Goal: Complete application form: Complete application form

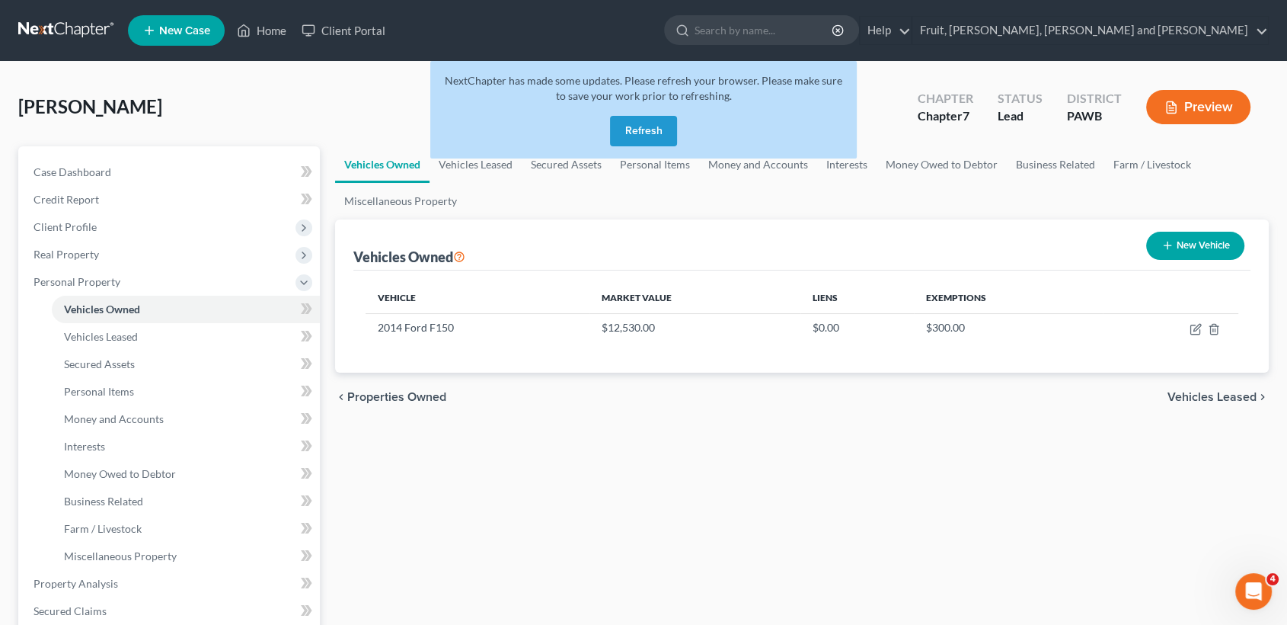
click at [649, 124] on button "Refresh" at bounding box center [643, 131] width 67 height 30
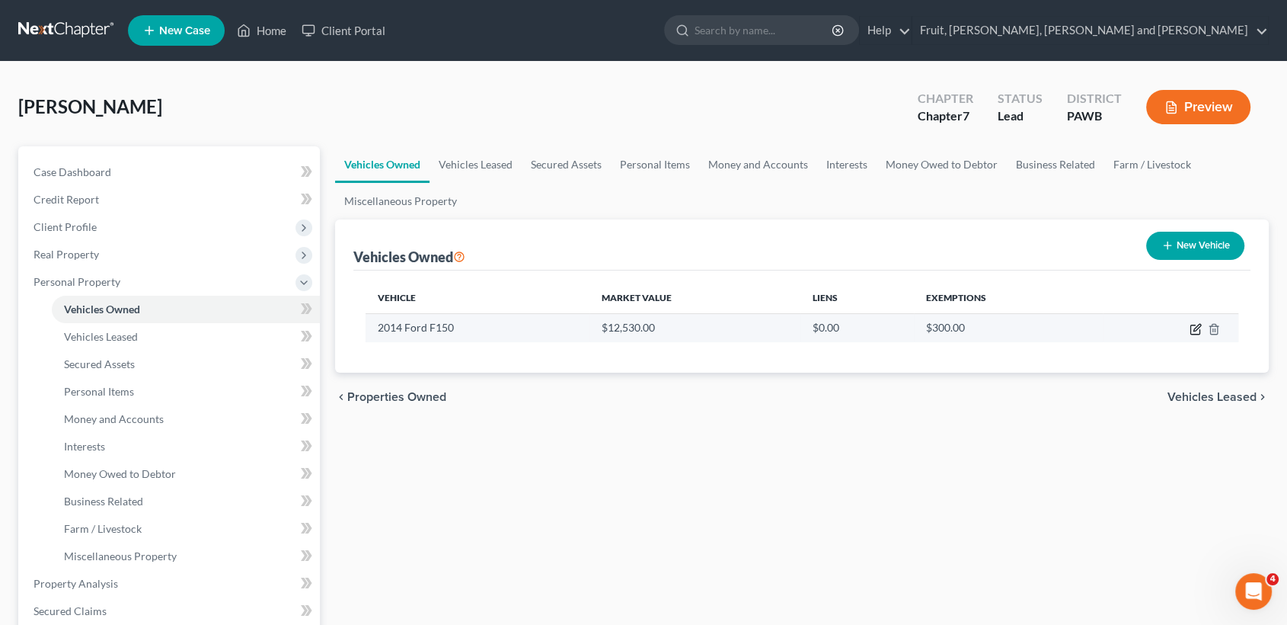
click at [1194, 327] on icon "button" at bounding box center [1197, 327] width 7 height 7
select select "1"
select select "12"
select select "3"
select select "0"
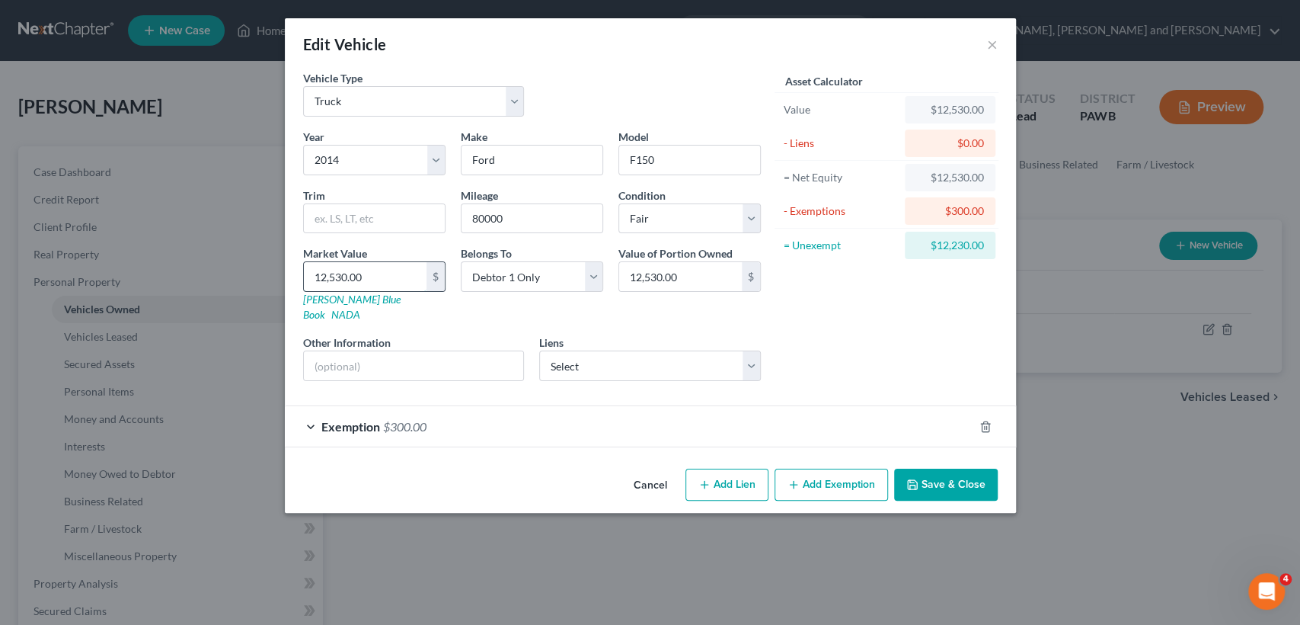
click at [372, 282] on input "12,530.00" at bounding box center [365, 276] width 123 height 29
type input "5"
type input "5.00"
type input "50"
type input "50.00"
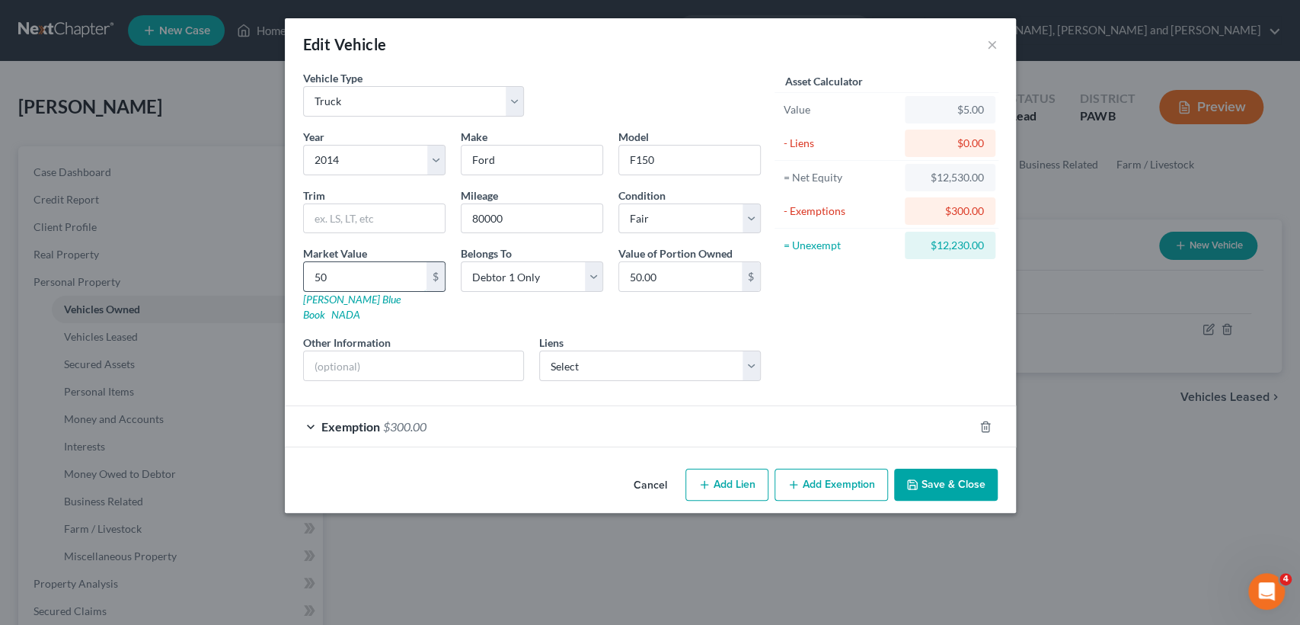
type input "500"
type input "500.00"
type input "5000"
type input "5,000.00"
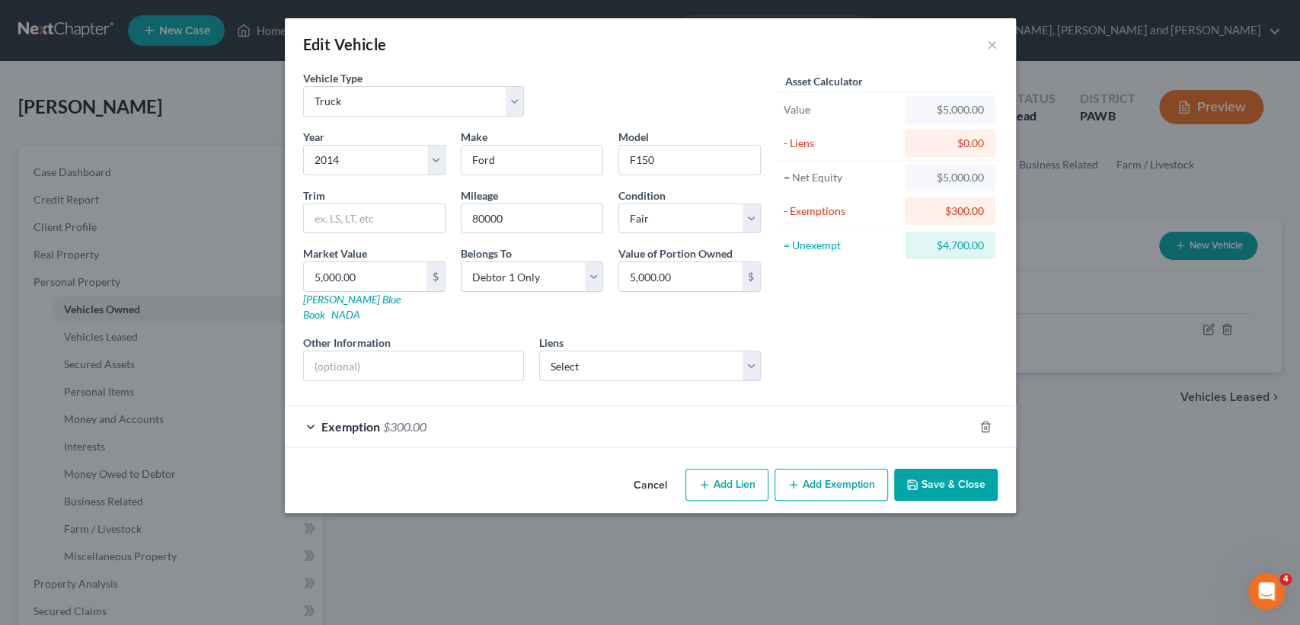
click at [561, 81] on div "Vehicle Type Select Automobile Truck Trailer Watercraft Aircraft Motor Home Atv…" at bounding box center [532, 99] width 473 height 59
click at [683, 218] on select "Select Excellent Very Good Good Fair Poor" at bounding box center [689, 218] width 142 height 30
select select "4"
click at [618, 203] on select "Select Excellent Very Good Good Fair Poor" at bounding box center [689, 218] width 142 height 30
click at [847, 324] on div "Asset Calculator Value $5,000.00 - Liens $0.00 = Net Equity $5,000.00 - Exempti…" at bounding box center [887, 231] width 237 height 323
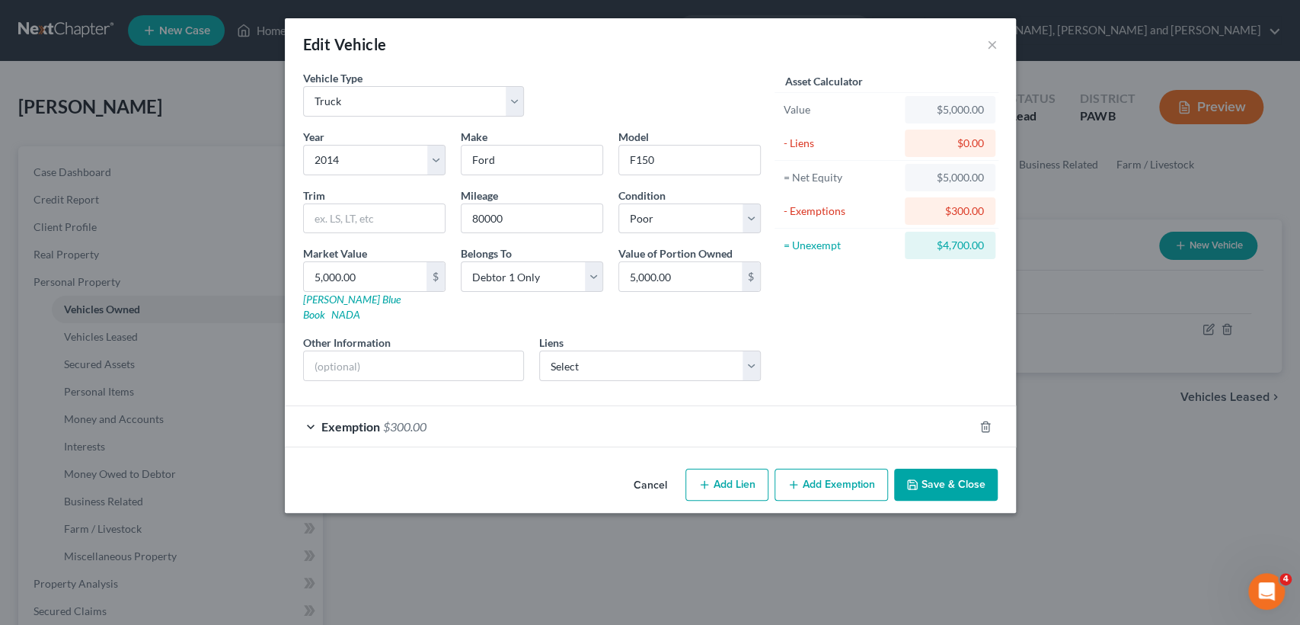
click at [948, 468] on button "Save & Close" at bounding box center [946, 484] width 104 height 32
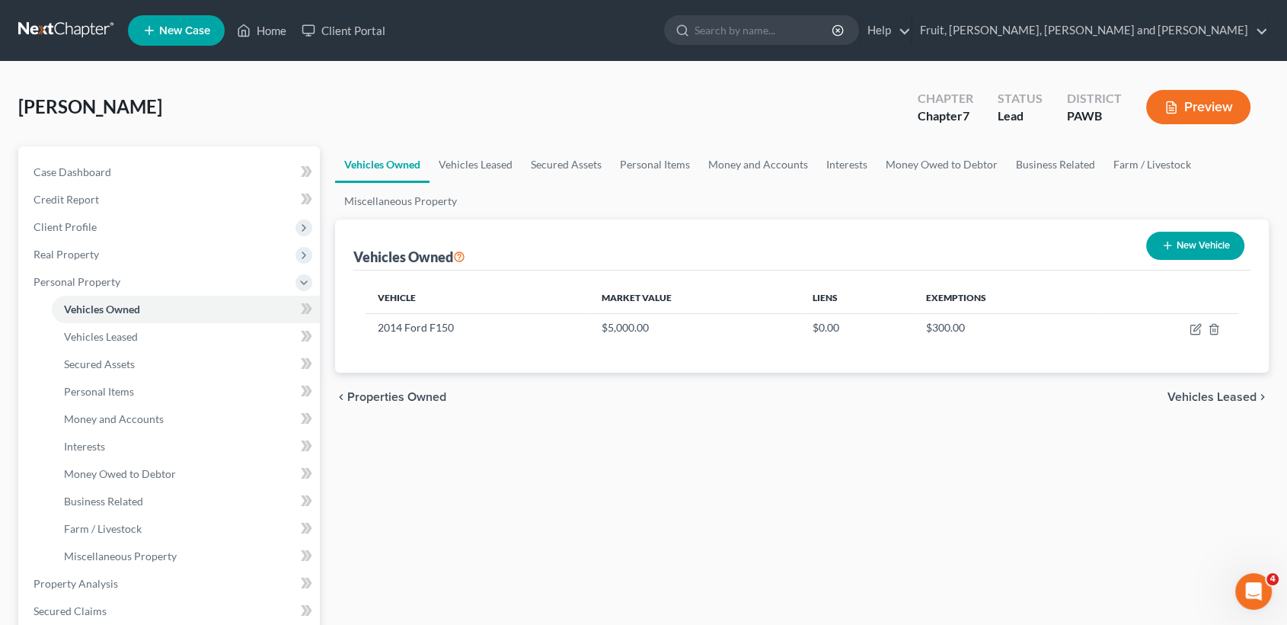
click at [175, 25] on span "New Case" at bounding box center [184, 30] width 51 height 11
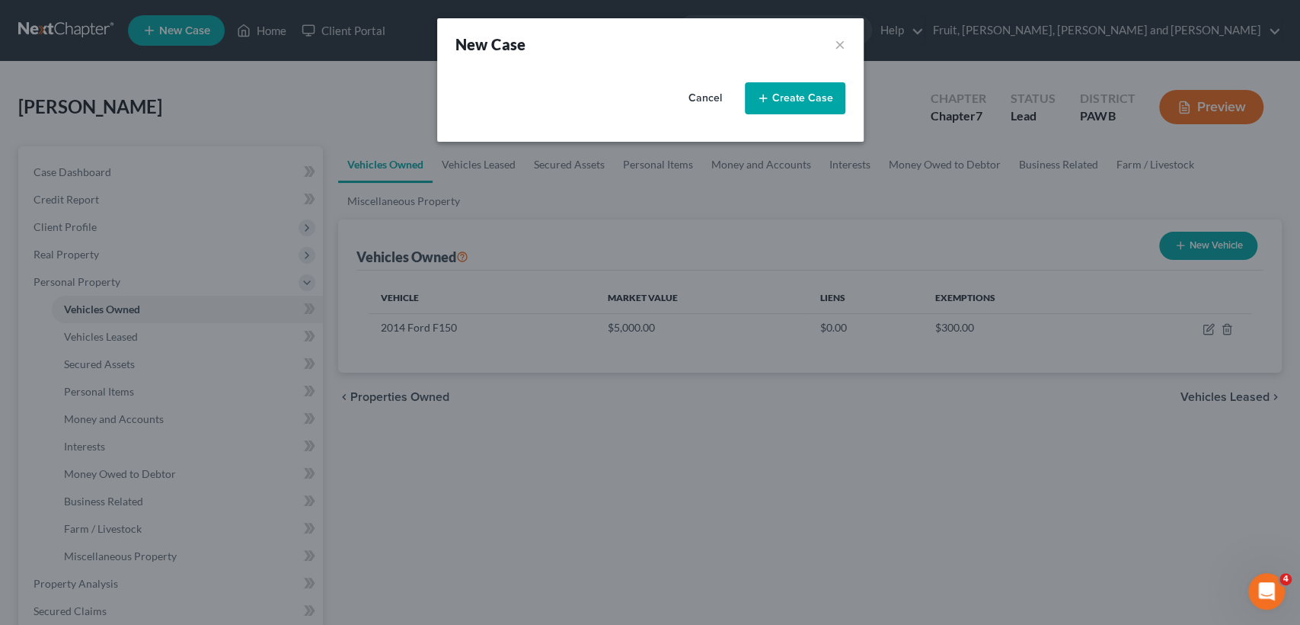
select select "69"
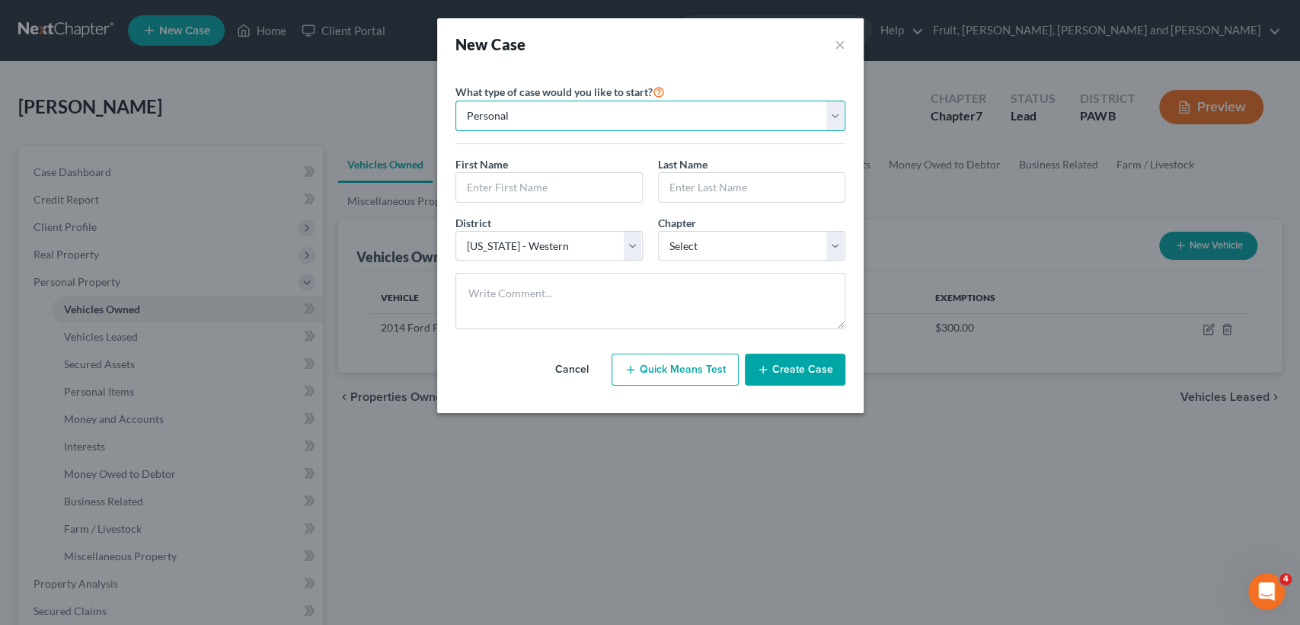
click at [811, 103] on select "Personal Business" at bounding box center [650, 116] width 390 height 30
click at [769, 107] on select "Personal Business" at bounding box center [650, 116] width 390 height 30
click at [579, 190] on input "text" at bounding box center [549, 187] width 186 height 29
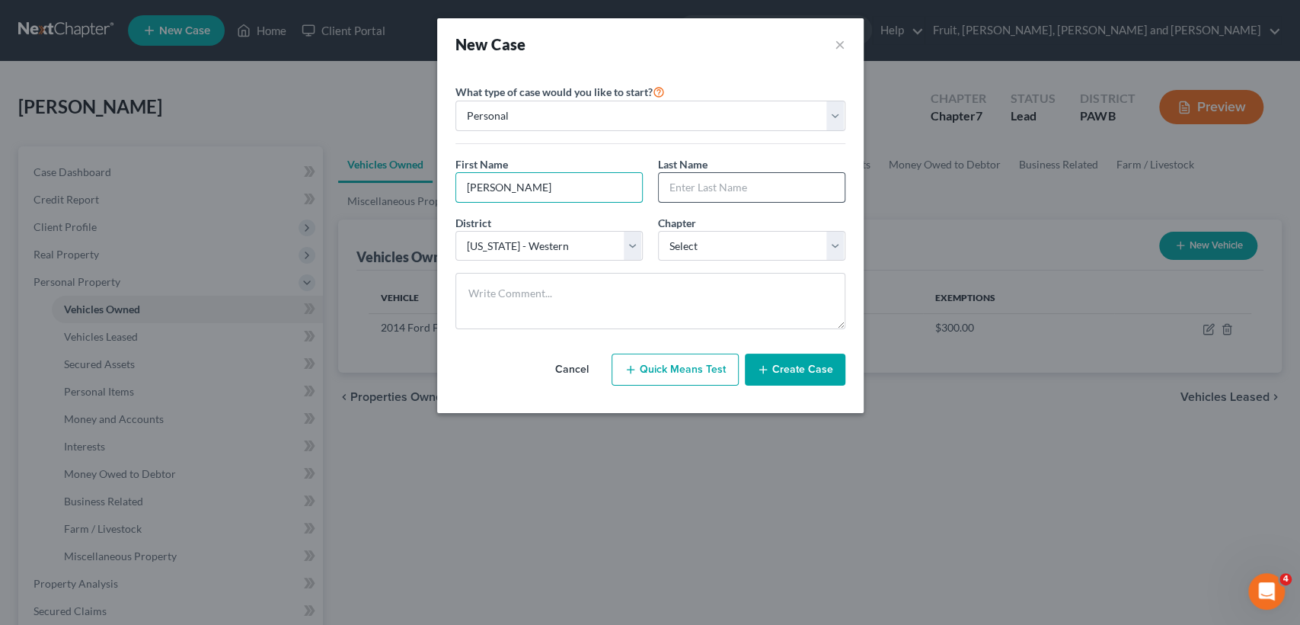
type input "[PERSON_NAME]"
click at [756, 190] on input "text" at bounding box center [752, 187] width 186 height 29
type input "Hacker"
click at [793, 368] on button "Create Case" at bounding box center [795, 369] width 101 height 32
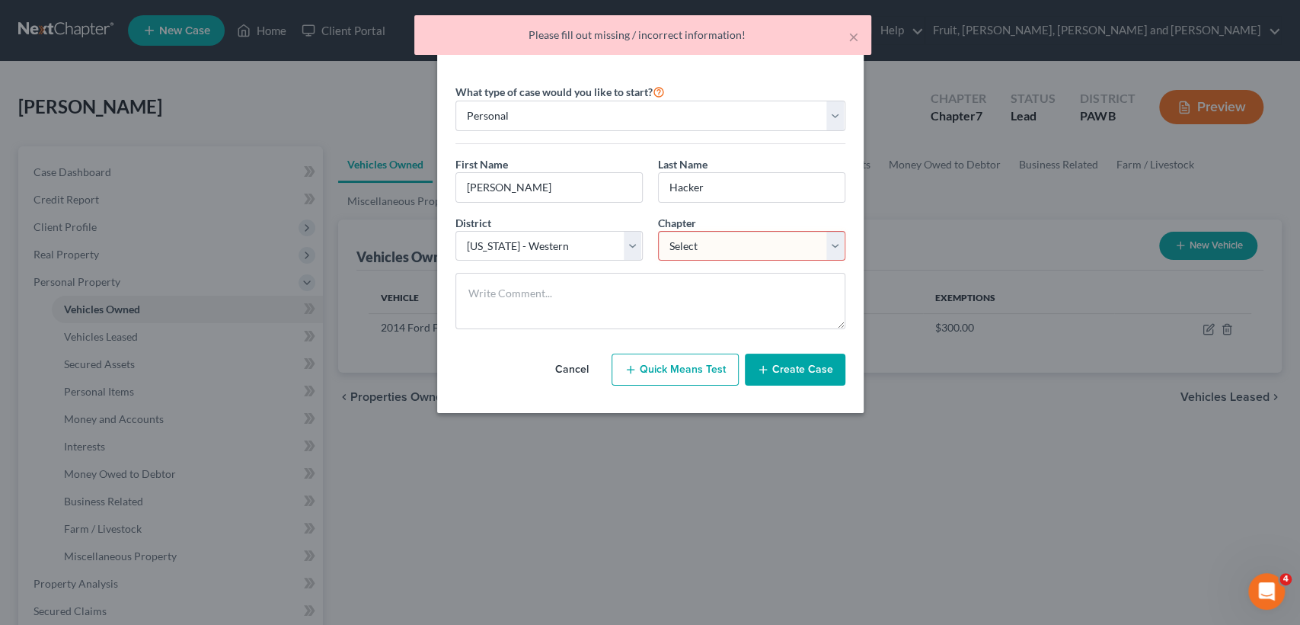
click at [749, 241] on select "Select 7 11 12 13" at bounding box center [751, 246] width 187 height 30
select select "0"
click at [658, 231] on select "Select 7 11 12 13" at bounding box center [751, 246] width 187 height 30
click at [804, 370] on button "Create Case" at bounding box center [795, 369] width 101 height 32
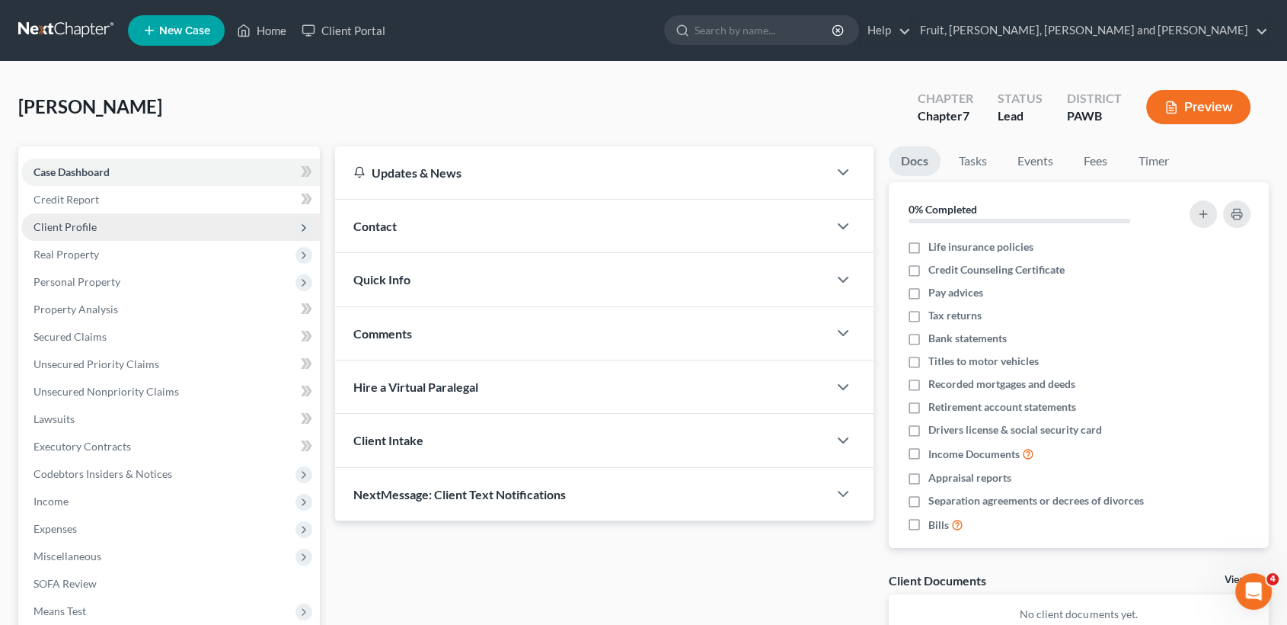
click at [78, 225] on span "Client Profile" at bounding box center [65, 226] width 63 height 13
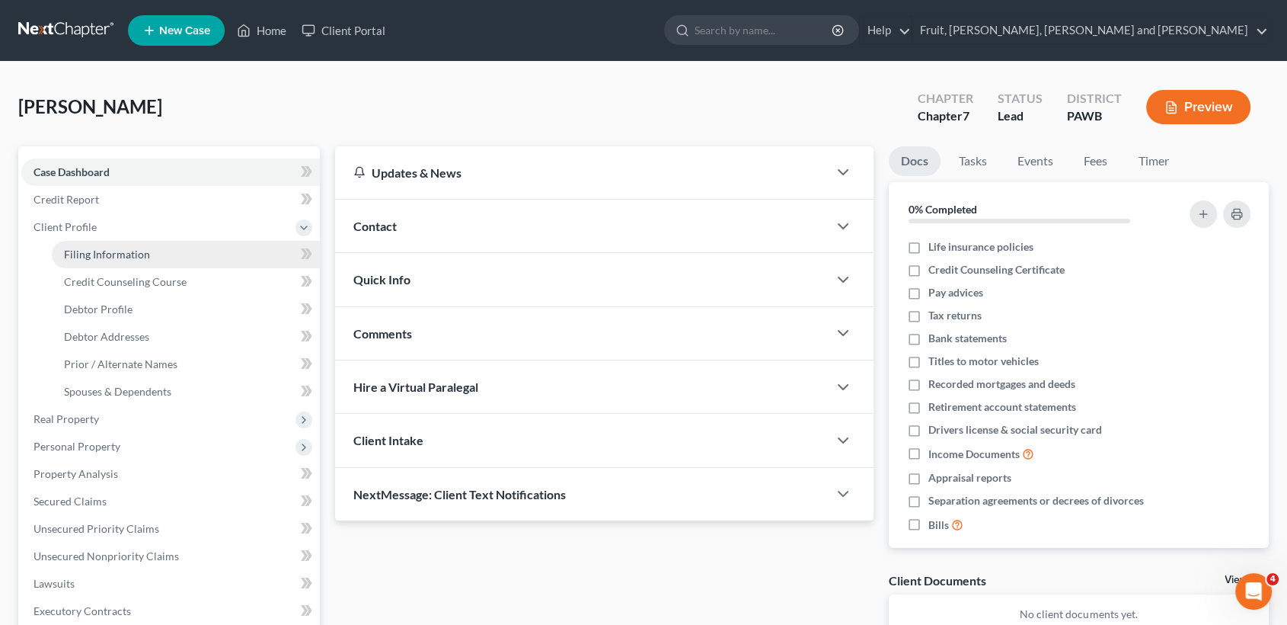
click at [102, 251] on span "Filing Information" at bounding box center [107, 254] width 86 height 13
select select "1"
select select "0"
select select "69"
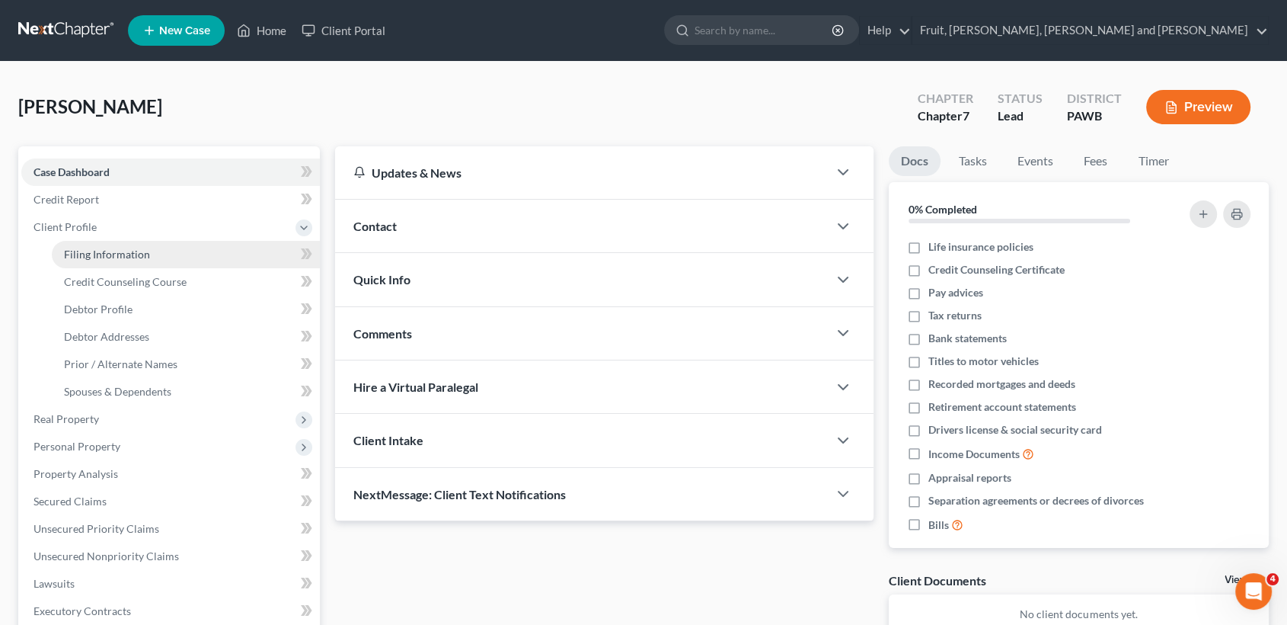
select select "39"
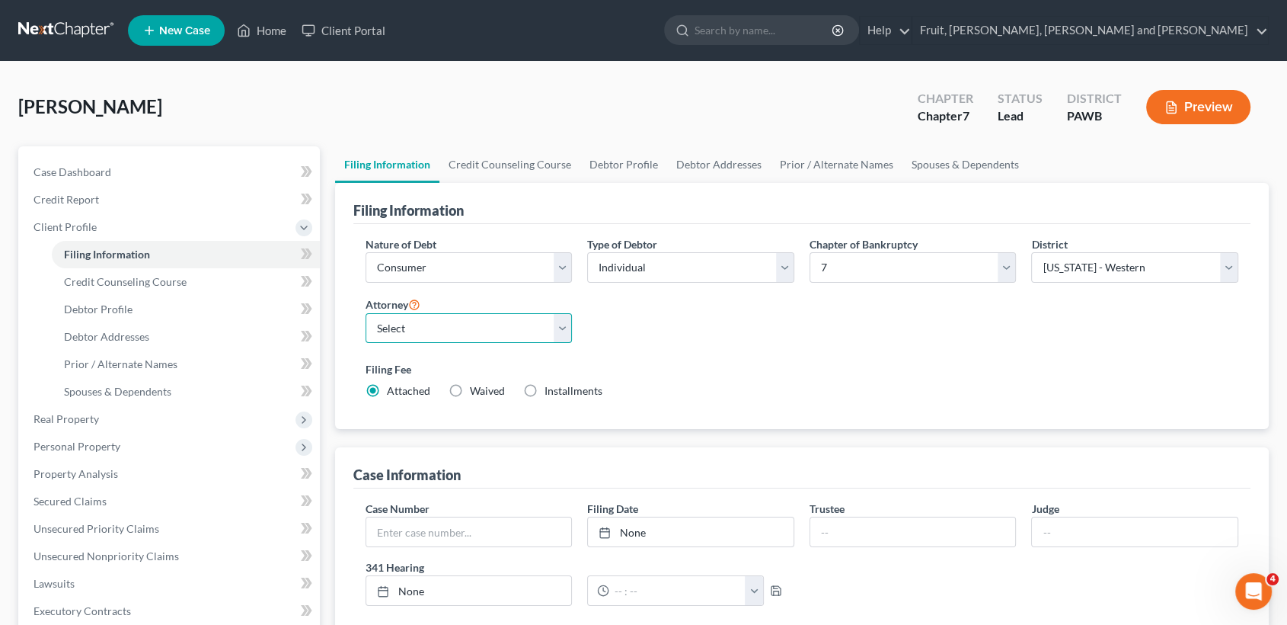
click at [432, 318] on select "Select [PERSON_NAME] - null" at bounding box center [469, 328] width 207 height 30
select select "0"
click at [366, 313] on select "Select [PERSON_NAME] - null" at bounding box center [469, 328] width 207 height 30
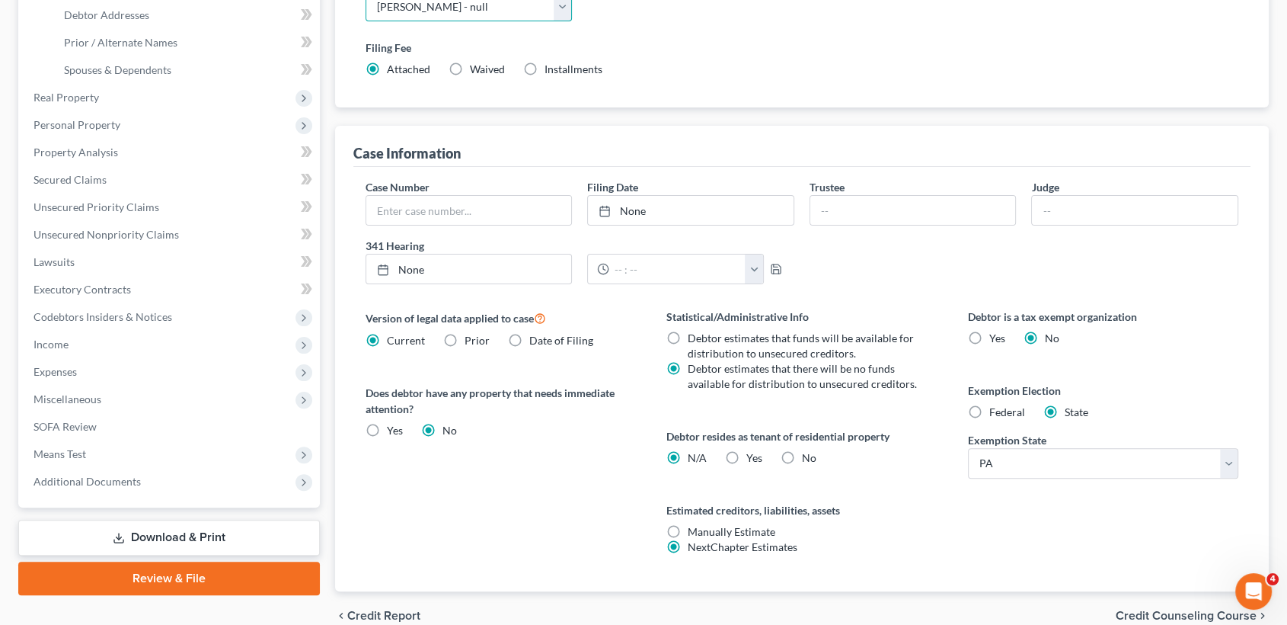
scroll to position [338, 0]
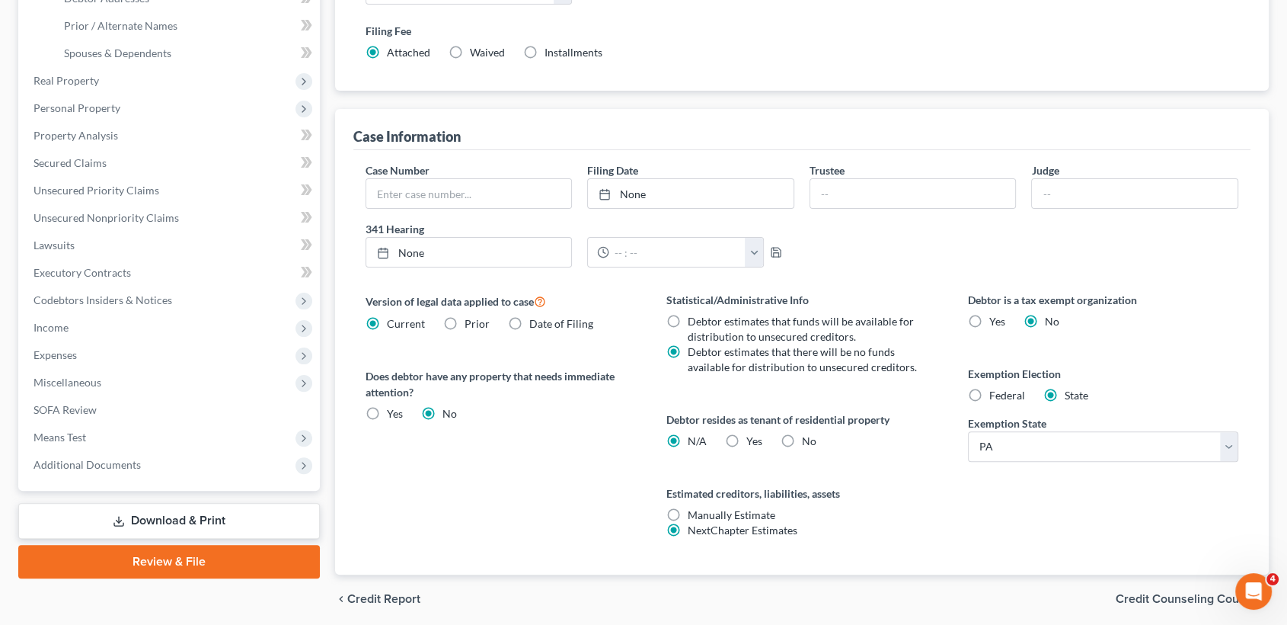
click at [989, 394] on label "Federal" at bounding box center [1007, 395] width 36 height 15
click at [996, 394] on input "Federal" at bounding box center [1001, 393] width 10 height 10
radio input "true"
radio input "false"
click at [1160, 598] on span "Credit Counseling Course" at bounding box center [1186, 599] width 141 height 12
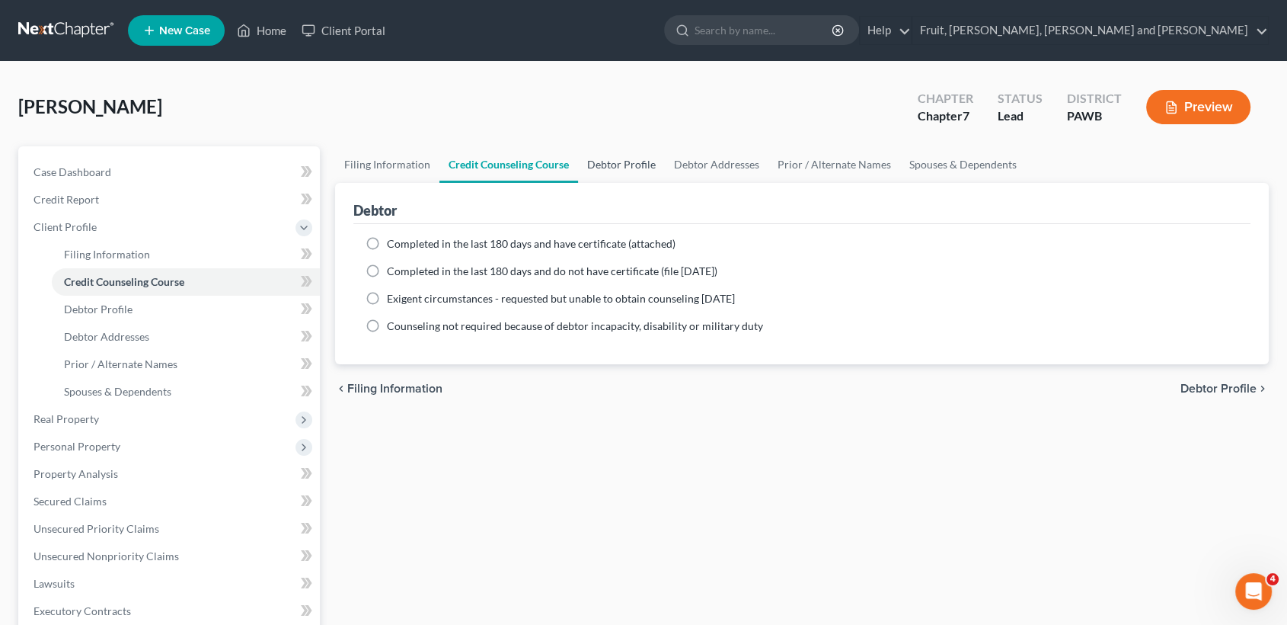
click at [636, 160] on link "Debtor Profile" at bounding box center [621, 164] width 87 height 37
select select "0"
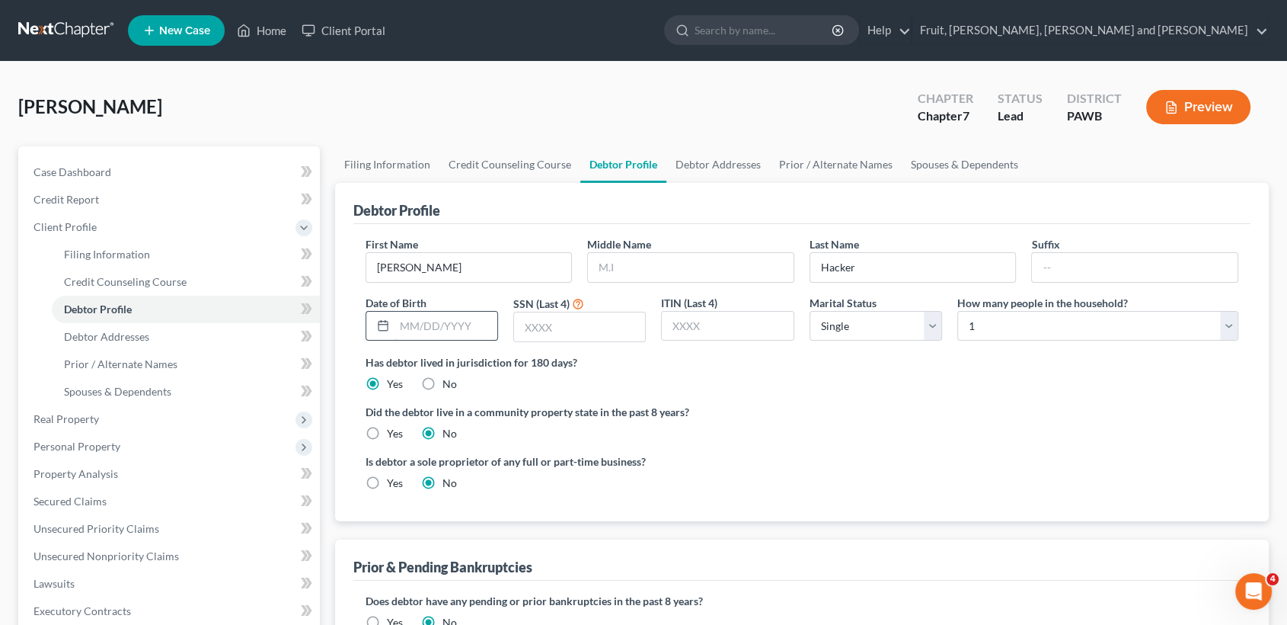
click at [426, 324] on input "text" at bounding box center [446, 326] width 103 height 29
click at [688, 268] on input "text" at bounding box center [691, 267] width 206 height 29
type input "[PERSON_NAME]"
click at [797, 200] on div "Debtor Profile" at bounding box center [802, 203] width 898 height 41
click at [569, 324] on input "text" at bounding box center [579, 326] width 131 height 29
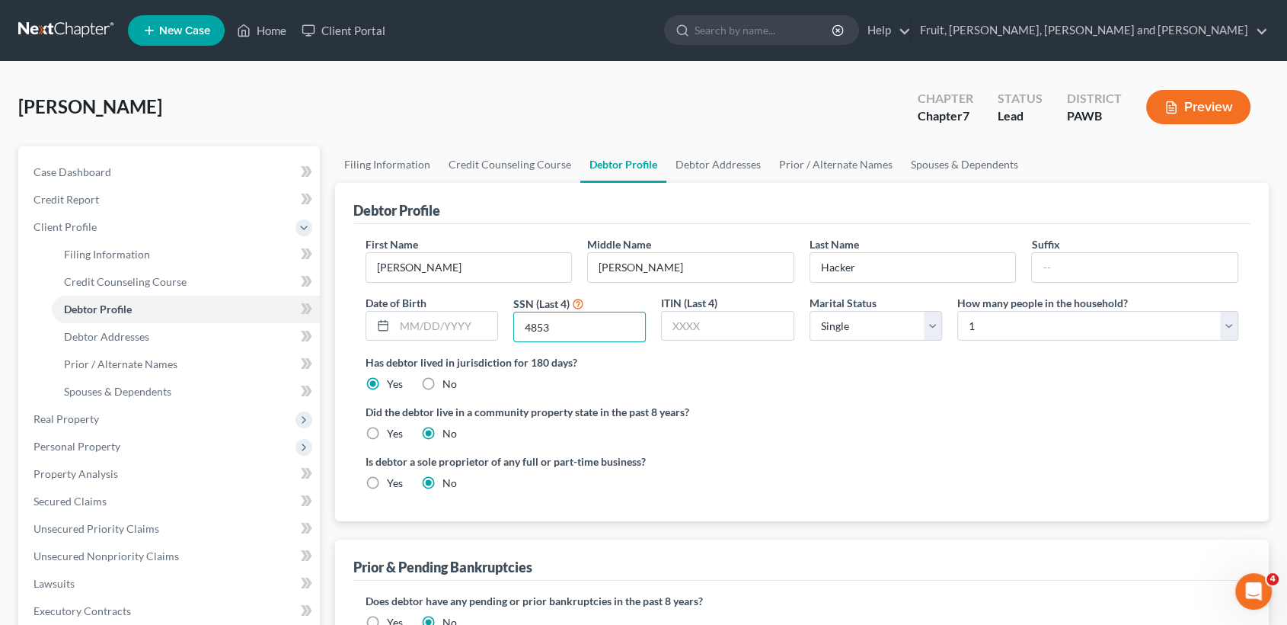
type input "4853"
click at [1017, 398] on ng-include "First Name [PERSON_NAME] Middle Name J. Last Name Hacker Suffix Date of Birth S…" at bounding box center [803, 369] width 874 height 267
click at [1024, 331] on select "Select 1 2 3 4 5 6 7 8 9 10 11 12 13 14 15 16 17 18 19 20" at bounding box center [1097, 326] width 281 height 30
select select "1"
click at [957, 311] on select "Select 1 2 3 4 5 6 7 8 9 10 11 12 13 14 15 16 17 18 19 20" at bounding box center [1097, 326] width 281 height 30
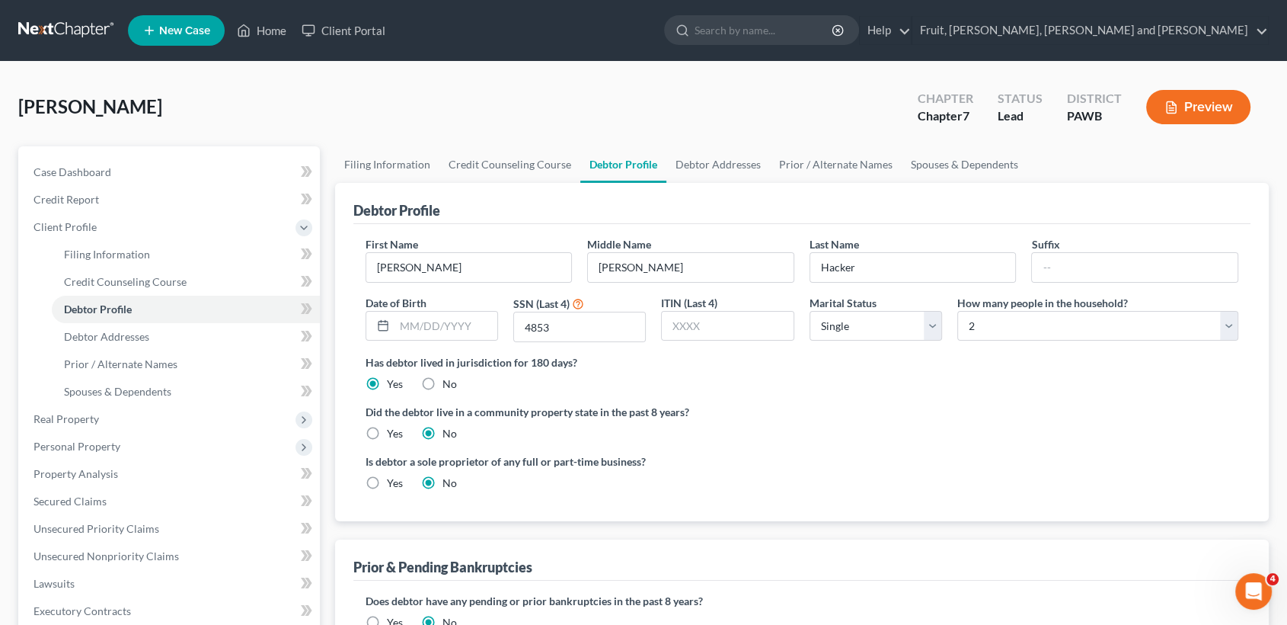
click at [885, 404] on label "Did the debtor live in a community property state in the past 8 years?" at bounding box center [803, 412] width 874 height 16
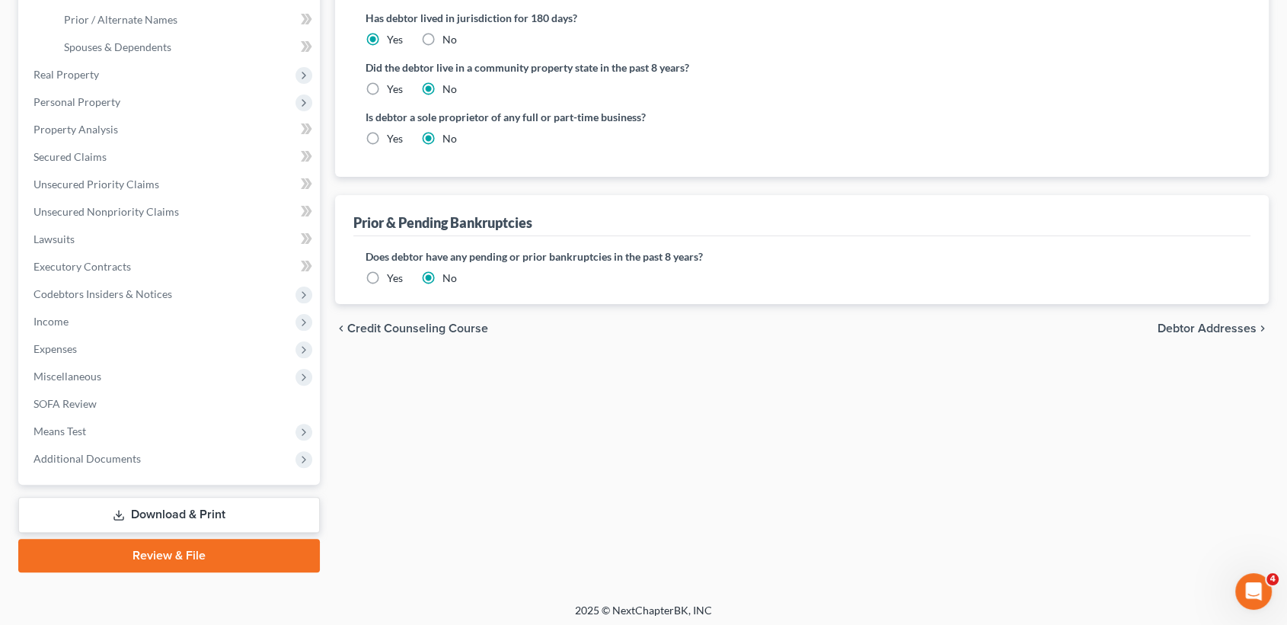
scroll to position [349, 0]
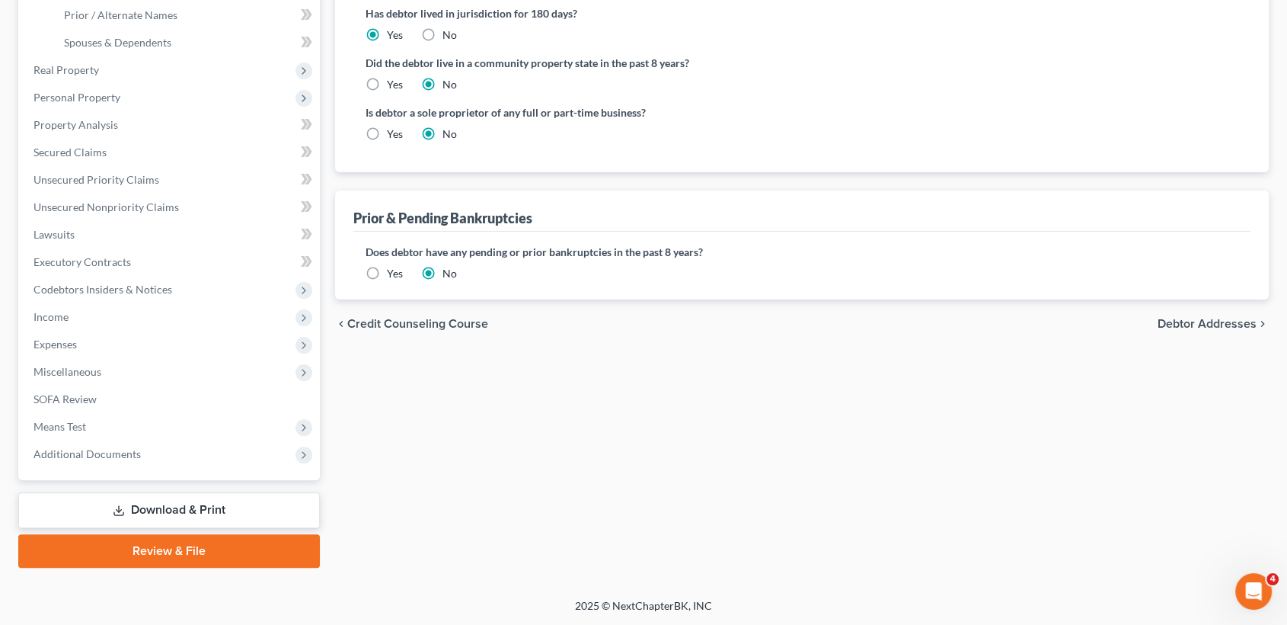
click at [1237, 321] on span "Debtor Addresses" at bounding box center [1207, 324] width 99 height 12
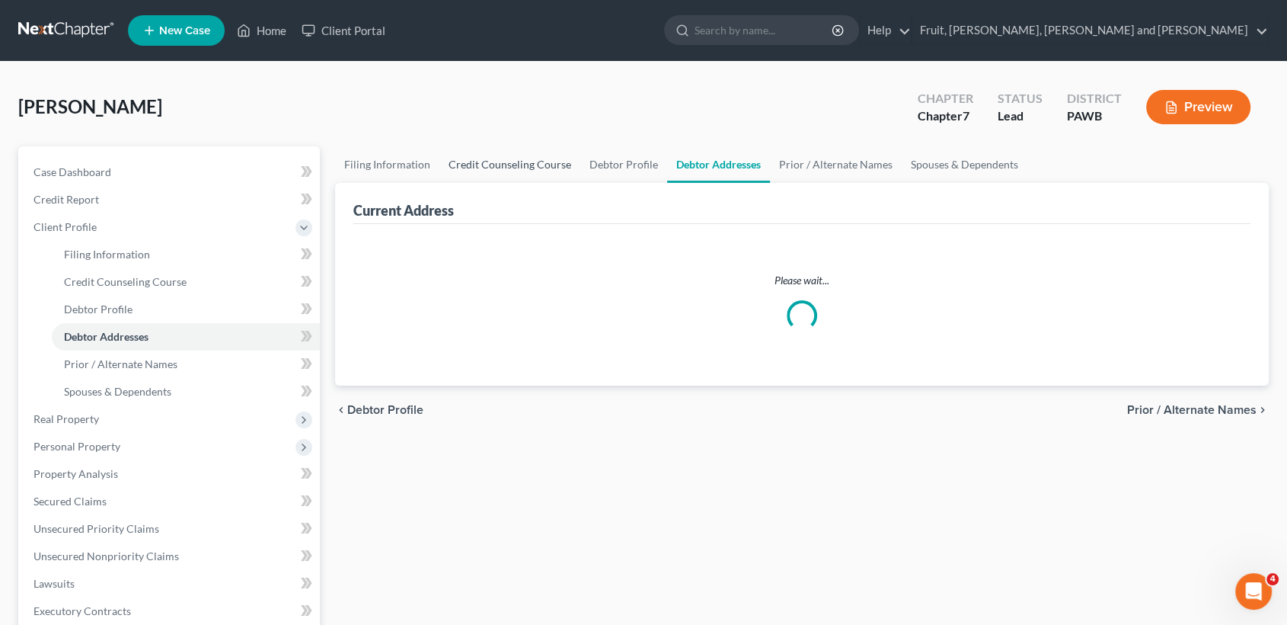
select select "0"
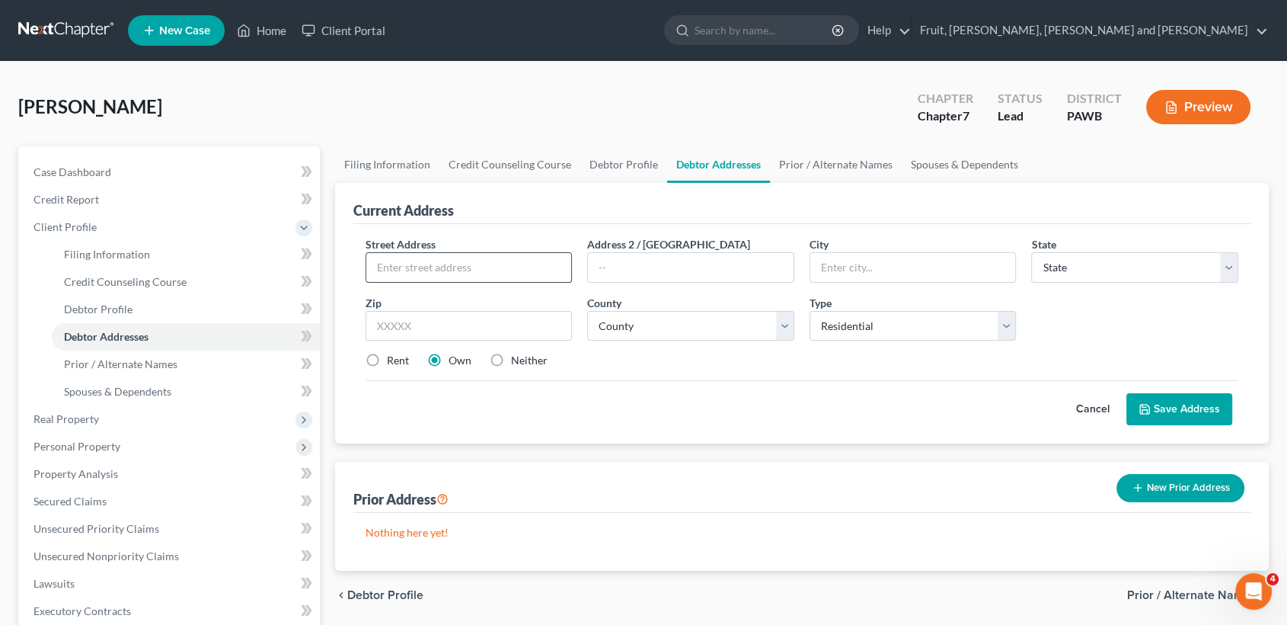
click at [461, 276] on input "text" at bounding box center [469, 267] width 206 height 29
type input "[STREET_ADDRESS]"
click at [855, 273] on input "text" at bounding box center [913, 267] width 206 height 29
click at [604, 270] on input "text" at bounding box center [691, 267] width 206 height 29
type input "Apt. L"
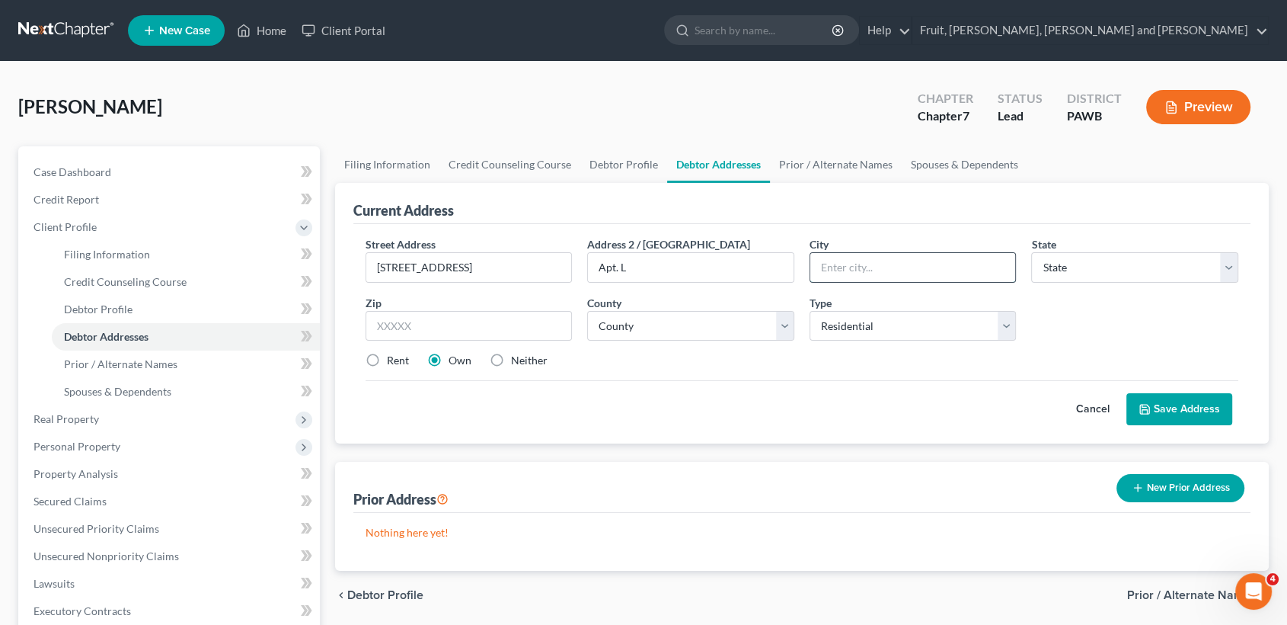
click at [864, 256] on input "text" at bounding box center [913, 267] width 206 height 29
type input "[GEOGRAPHIC_DATA]"
click at [1074, 262] on select "State [US_STATE] AK AR AZ CA CO CT DE DC [GEOGRAPHIC_DATA] [GEOGRAPHIC_DATA] GU…" at bounding box center [1134, 267] width 207 height 30
select select "39"
click at [1049, 260] on select "State [US_STATE] AK AR AZ CA CO CT DE DC [GEOGRAPHIC_DATA] [GEOGRAPHIC_DATA] GU…" at bounding box center [1134, 267] width 207 height 30
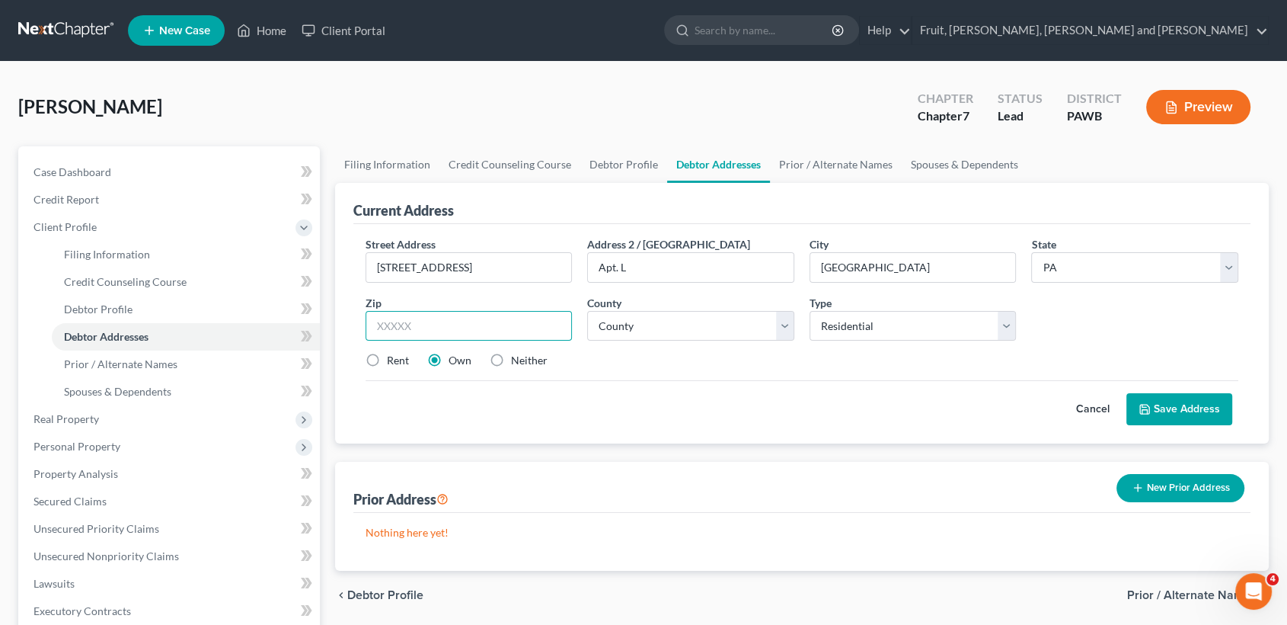
click at [444, 330] on input "text" at bounding box center [469, 326] width 207 height 30
type input "16316"
click at [387, 356] on label "Rent" at bounding box center [398, 360] width 22 height 15
click at [393, 356] on input "Rent" at bounding box center [398, 358] width 10 height 10
radio input "true"
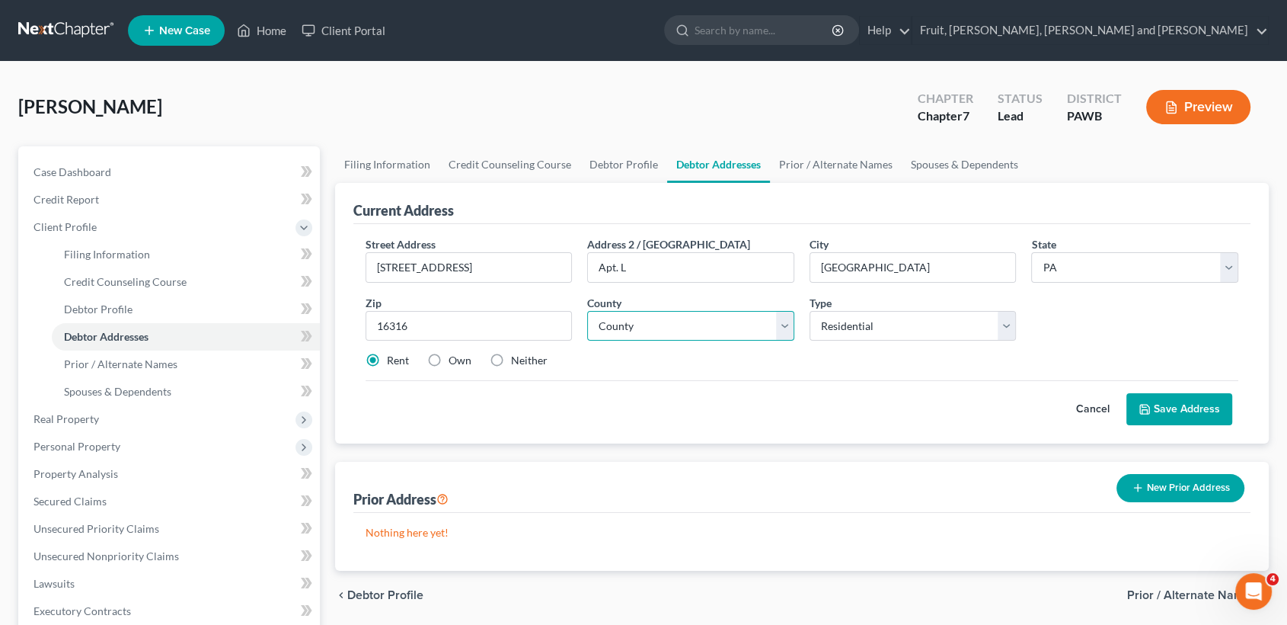
click at [676, 328] on select "County [GEOGRAPHIC_DATA] [GEOGRAPHIC_DATA] [GEOGRAPHIC_DATA] [GEOGRAPHIC_DATA] …" at bounding box center [690, 326] width 207 height 30
select select "19"
click at [587, 311] on select "County [GEOGRAPHIC_DATA] [GEOGRAPHIC_DATA] [GEOGRAPHIC_DATA] [GEOGRAPHIC_DATA] …" at bounding box center [690, 326] width 207 height 30
click at [908, 326] on select "Select Residential Mailing Rental Business" at bounding box center [913, 326] width 207 height 30
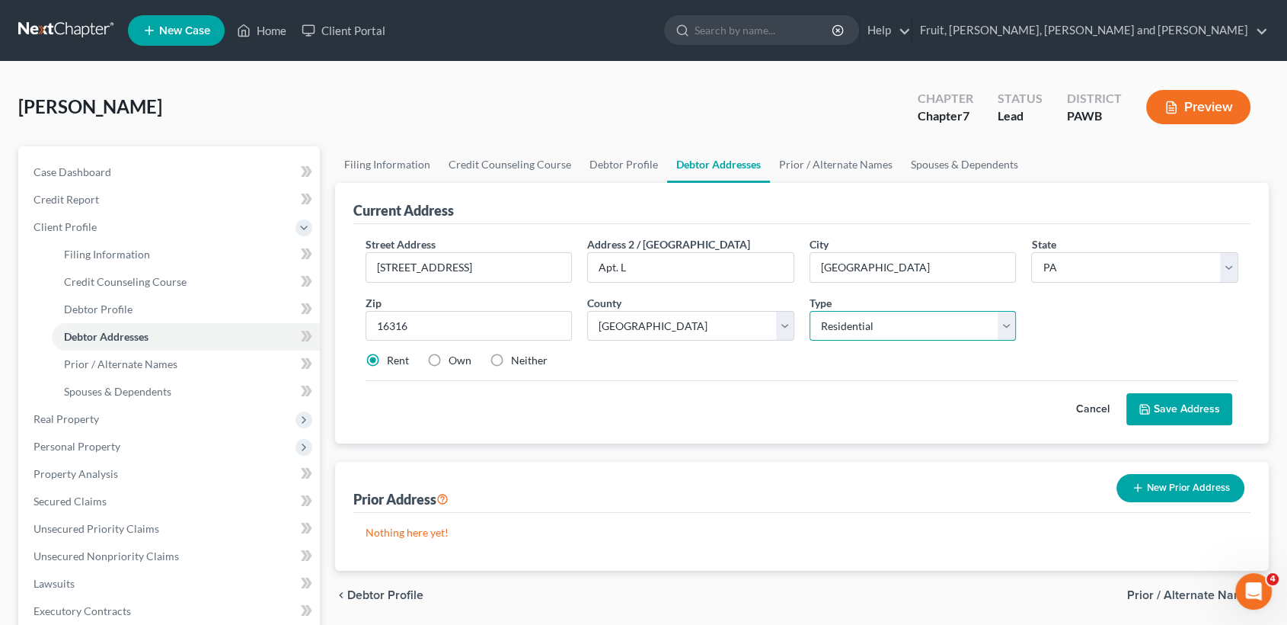
click at [908, 326] on select "Select Residential Mailing Rental Business" at bounding box center [913, 326] width 207 height 30
click at [1194, 411] on button "Save Address" at bounding box center [1180, 409] width 106 height 32
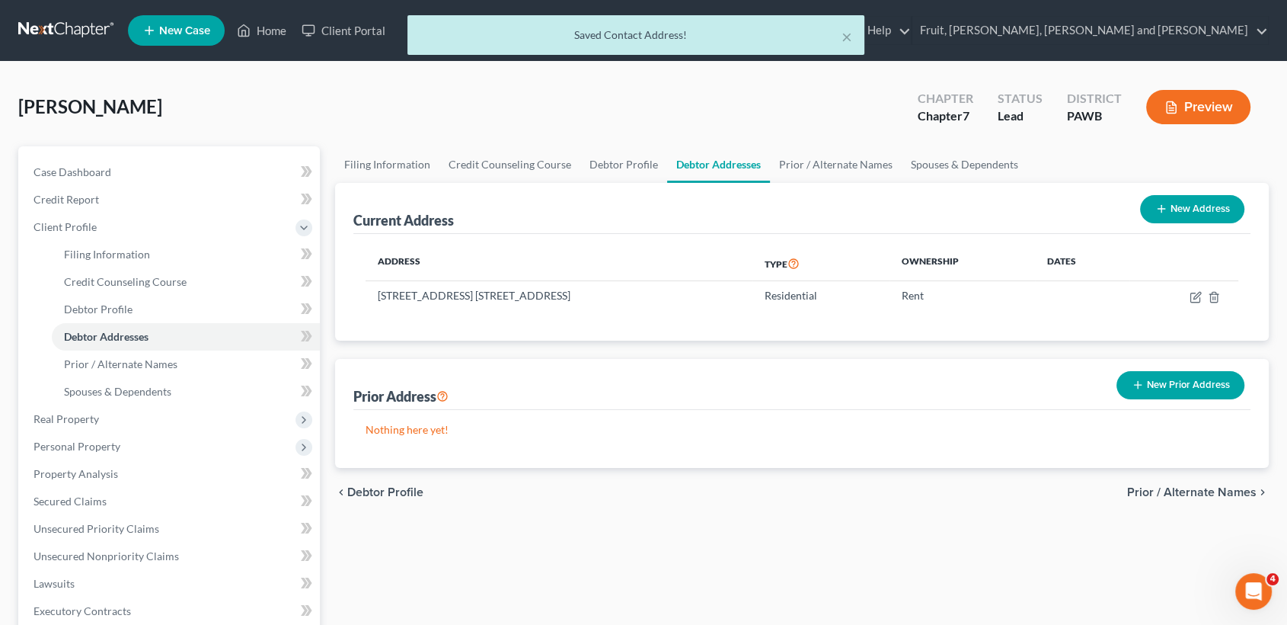
click at [1194, 491] on span "Prior / Alternate Names" at bounding box center [1191, 492] width 129 height 12
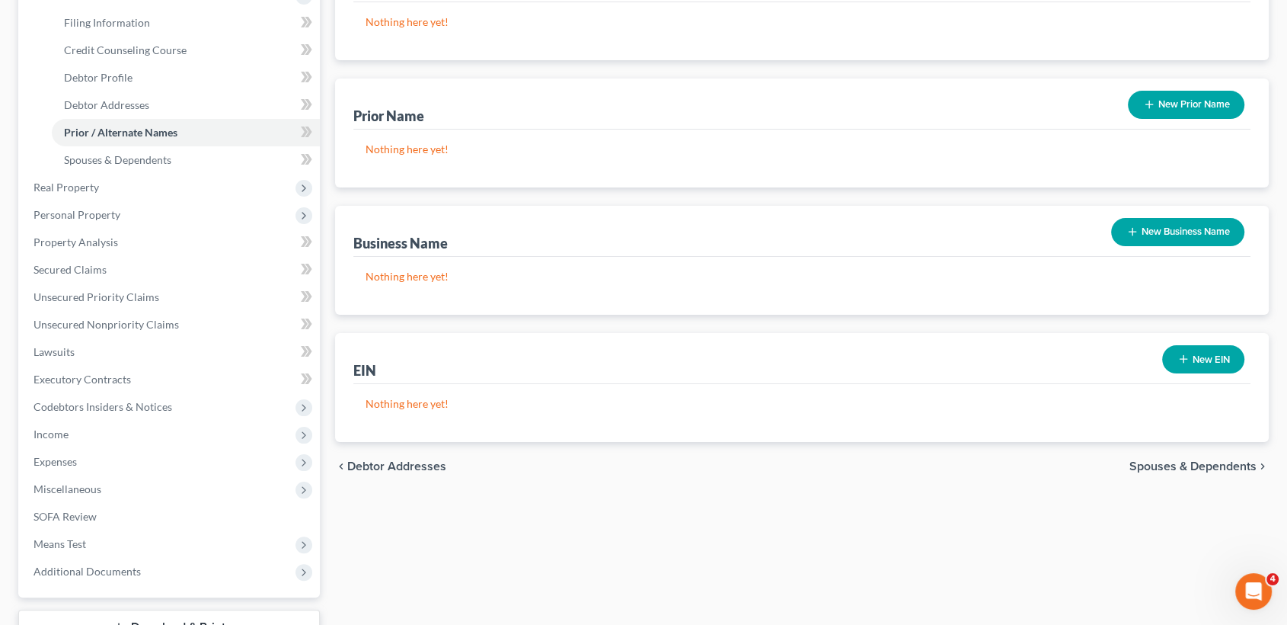
scroll to position [254, 0]
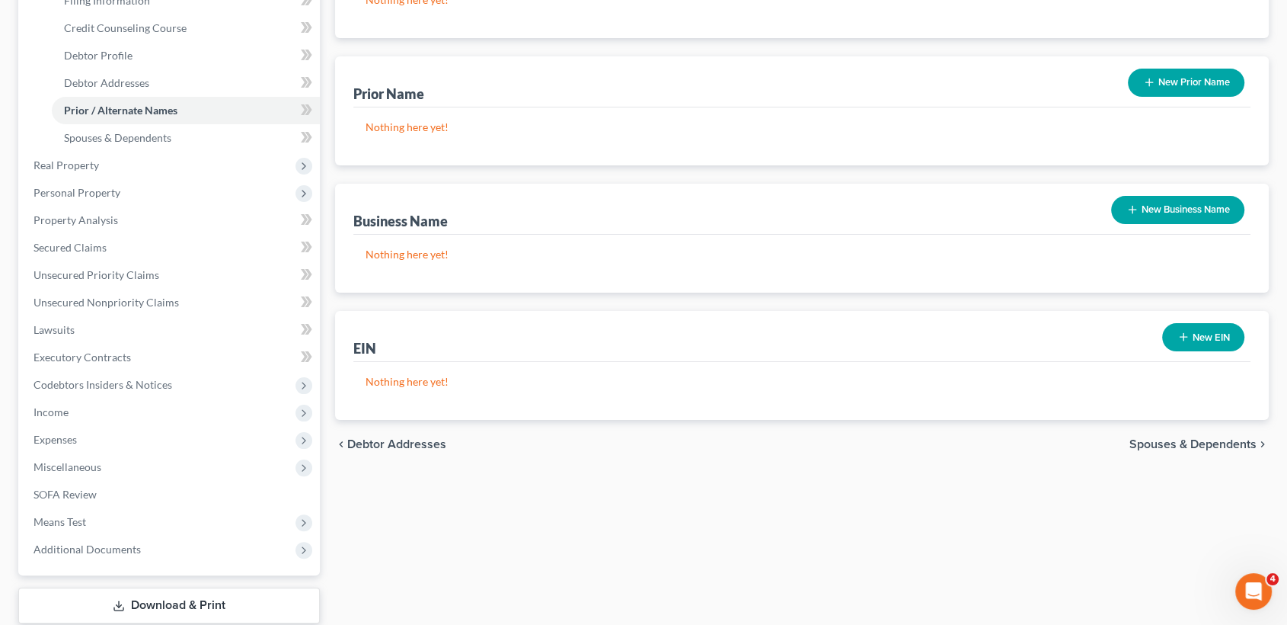
click at [1188, 443] on span "Spouses & Dependents" at bounding box center [1193, 444] width 127 height 12
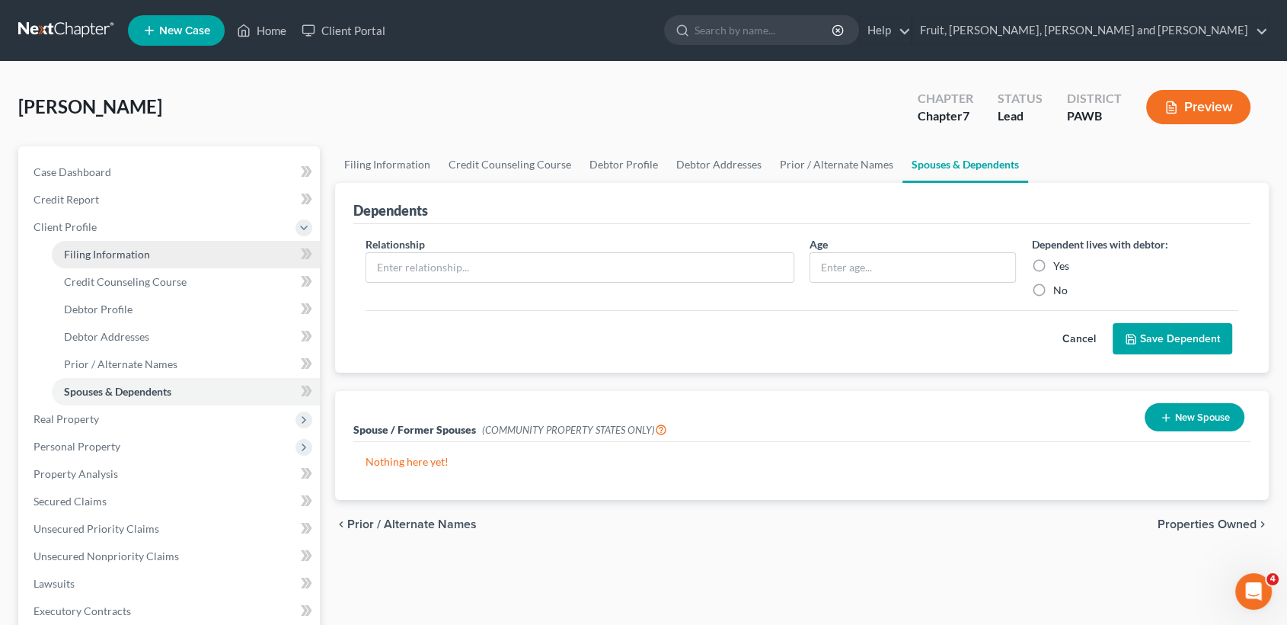
click at [127, 248] on span "Filing Information" at bounding box center [107, 254] width 86 height 13
select select "1"
select select "0"
select select "69"
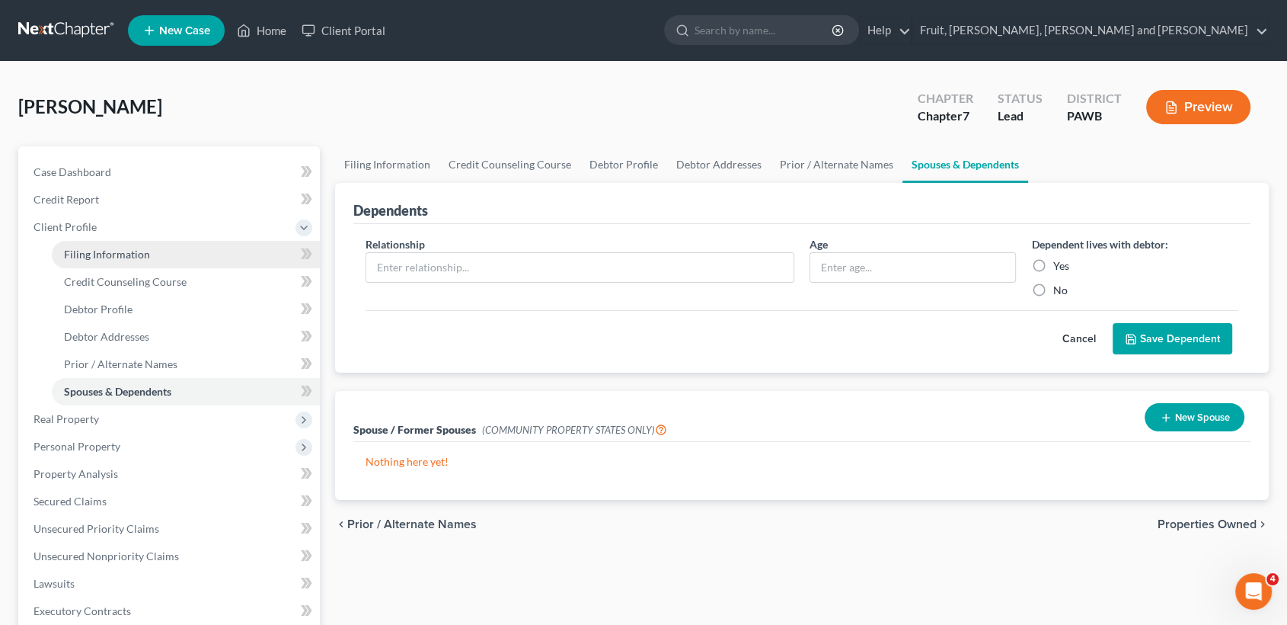
select select "0"
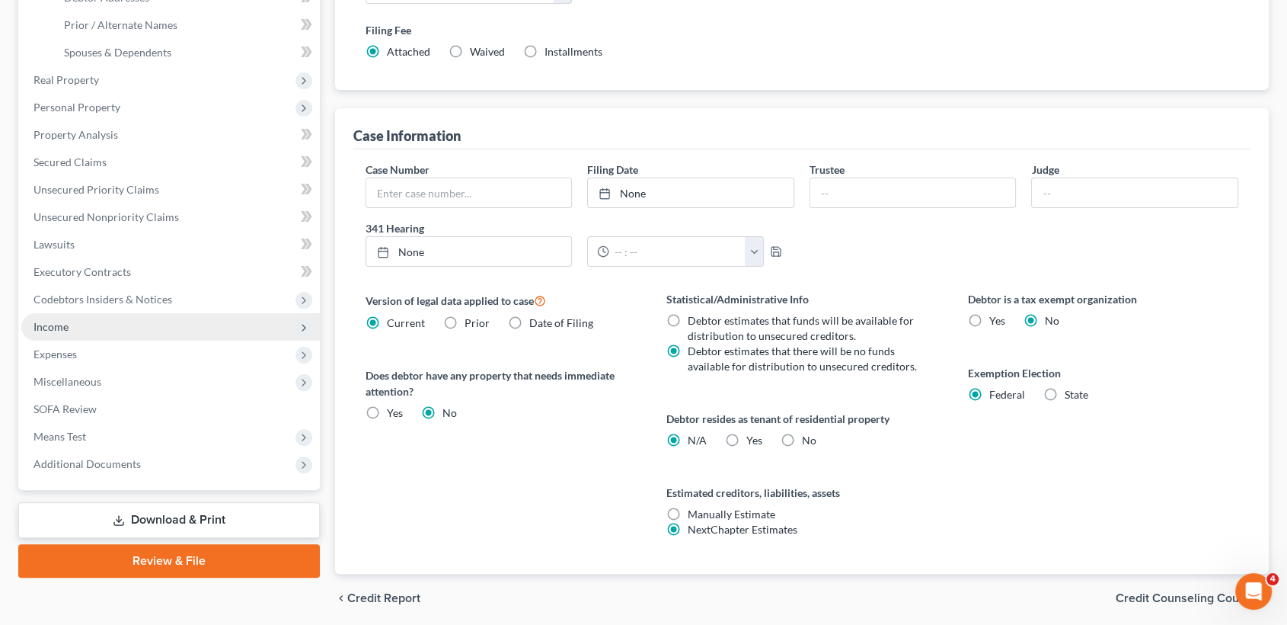
scroll to position [224, 0]
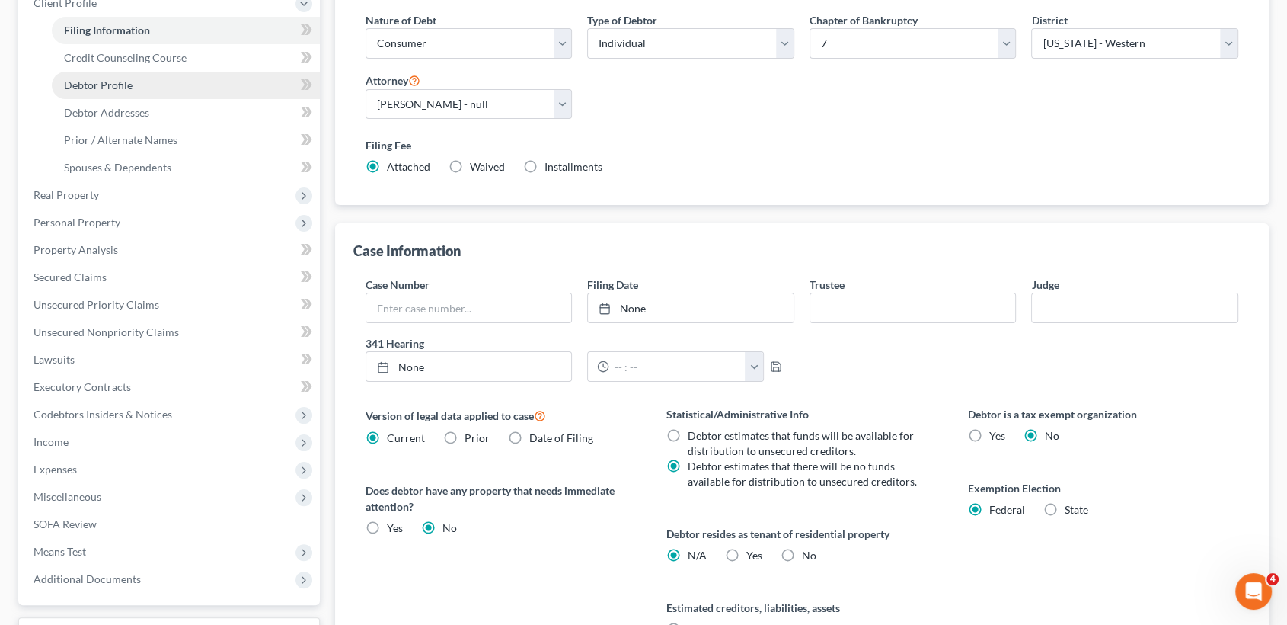
click at [97, 81] on span "Debtor Profile" at bounding box center [98, 84] width 69 height 13
select select "0"
select select "1"
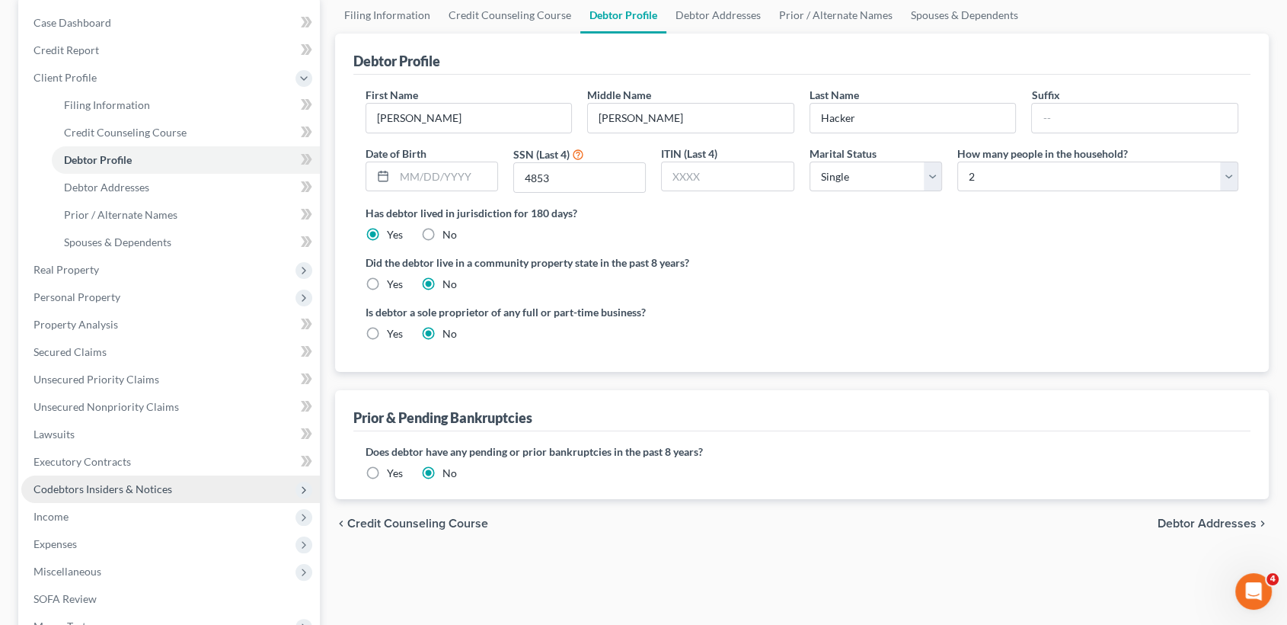
scroll to position [85, 0]
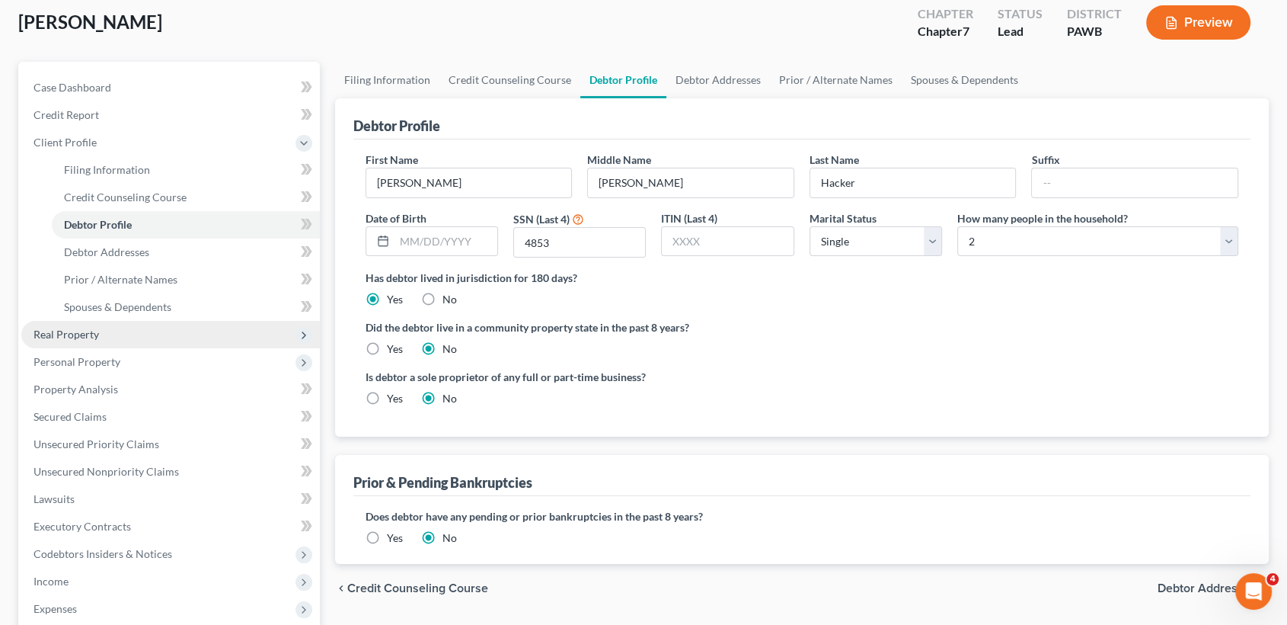
click at [78, 328] on span "Real Property" at bounding box center [67, 334] width 66 height 13
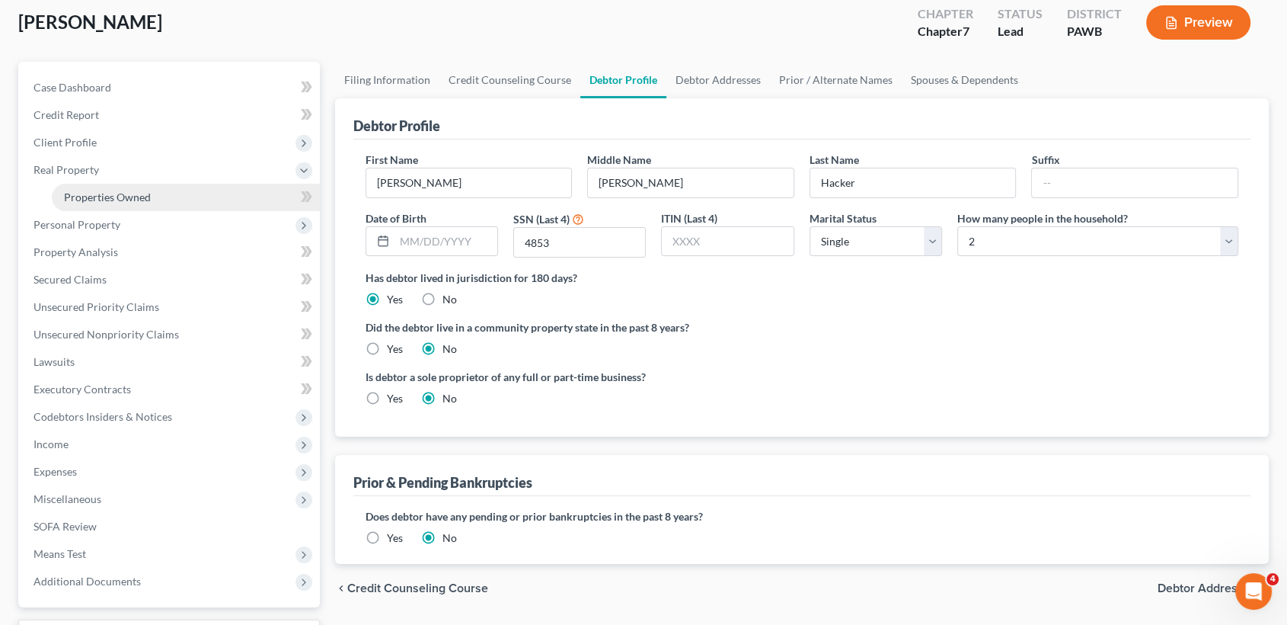
click at [85, 195] on span "Properties Owned" at bounding box center [107, 196] width 87 height 13
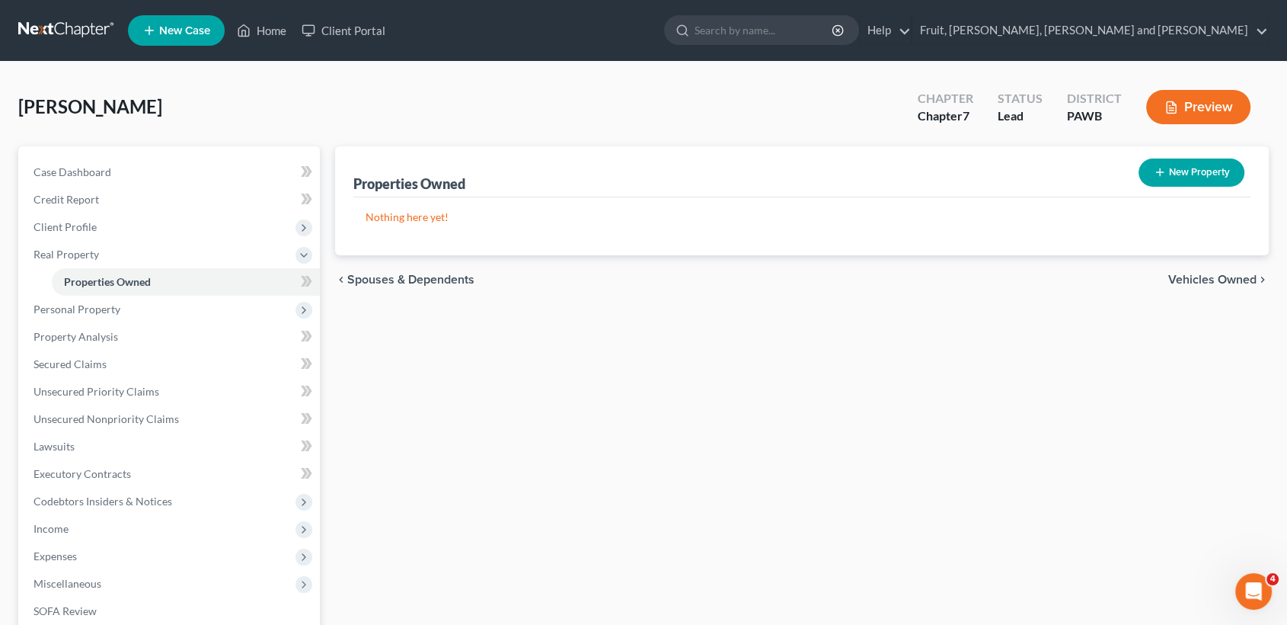
click at [1222, 280] on span "Vehicles Owned" at bounding box center [1212, 279] width 88 height 12
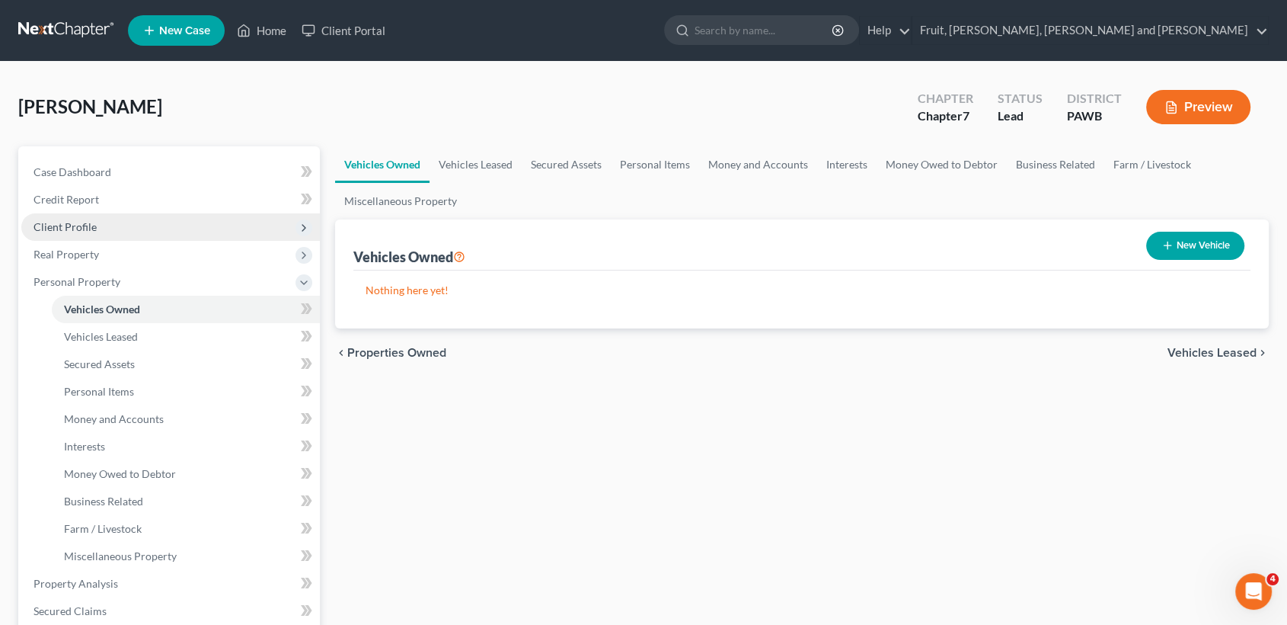
click at [62, 220] on span "Client Profile" at bounding box center [65, 226] width 63 height 13
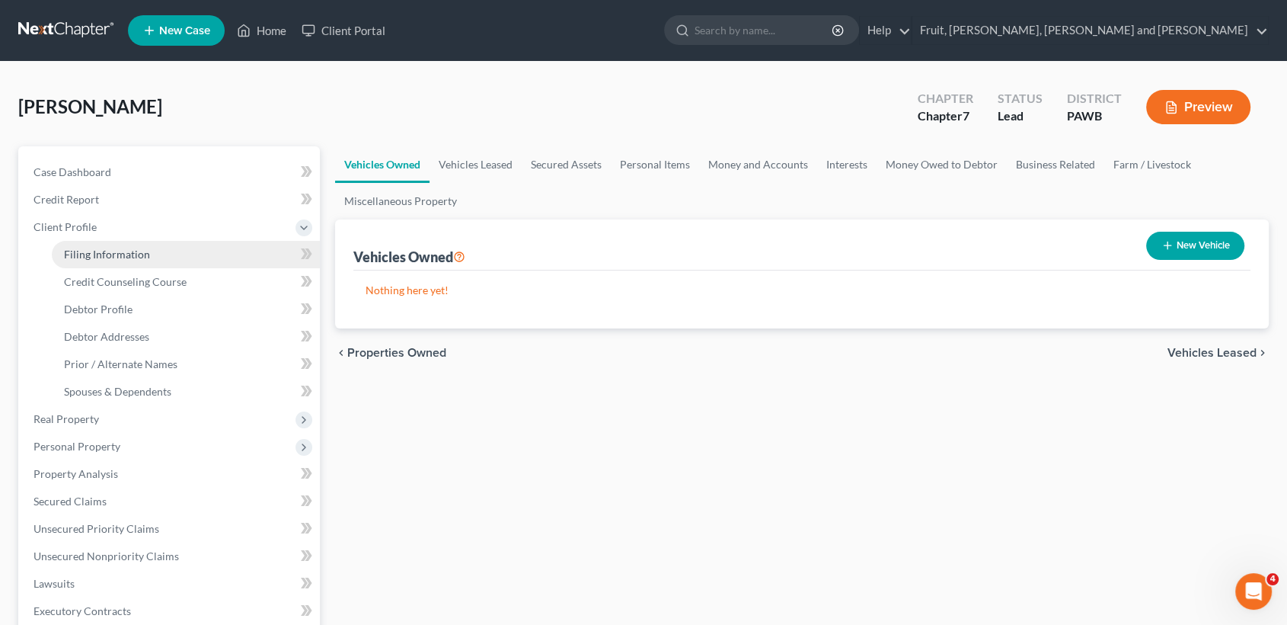
click at [76, 250] on span "Filing Information" at bounding box center [107, 254] width 86 height 13
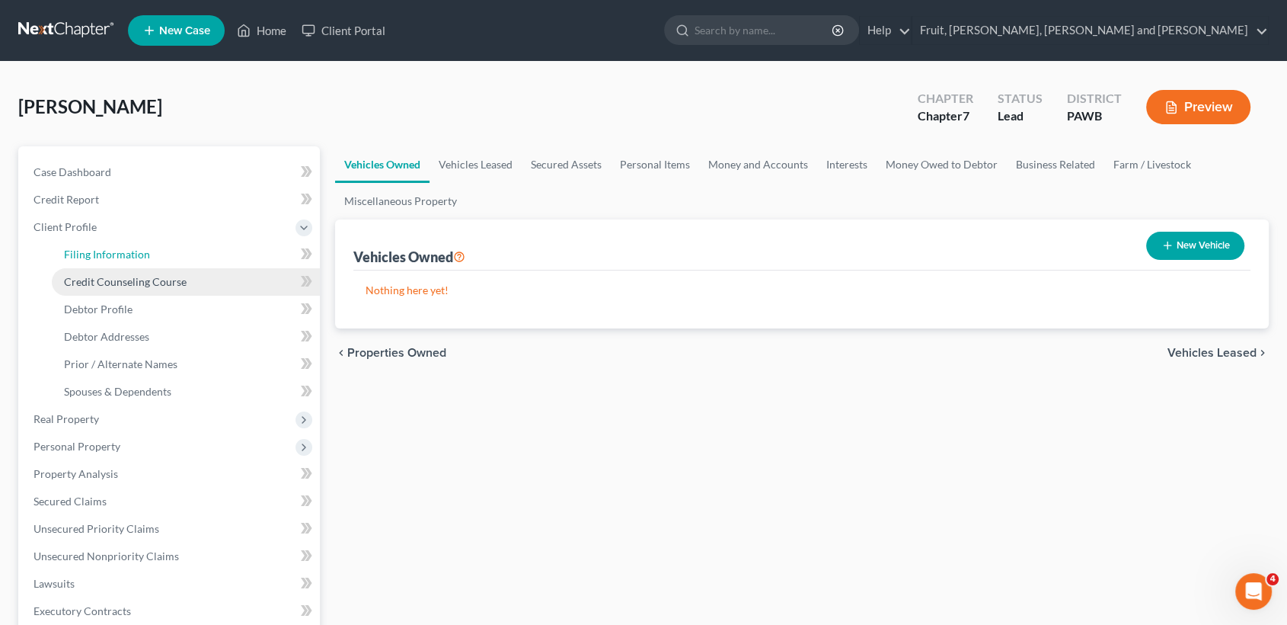
select select "1"
select select "0"
select select "69"
select select "0"
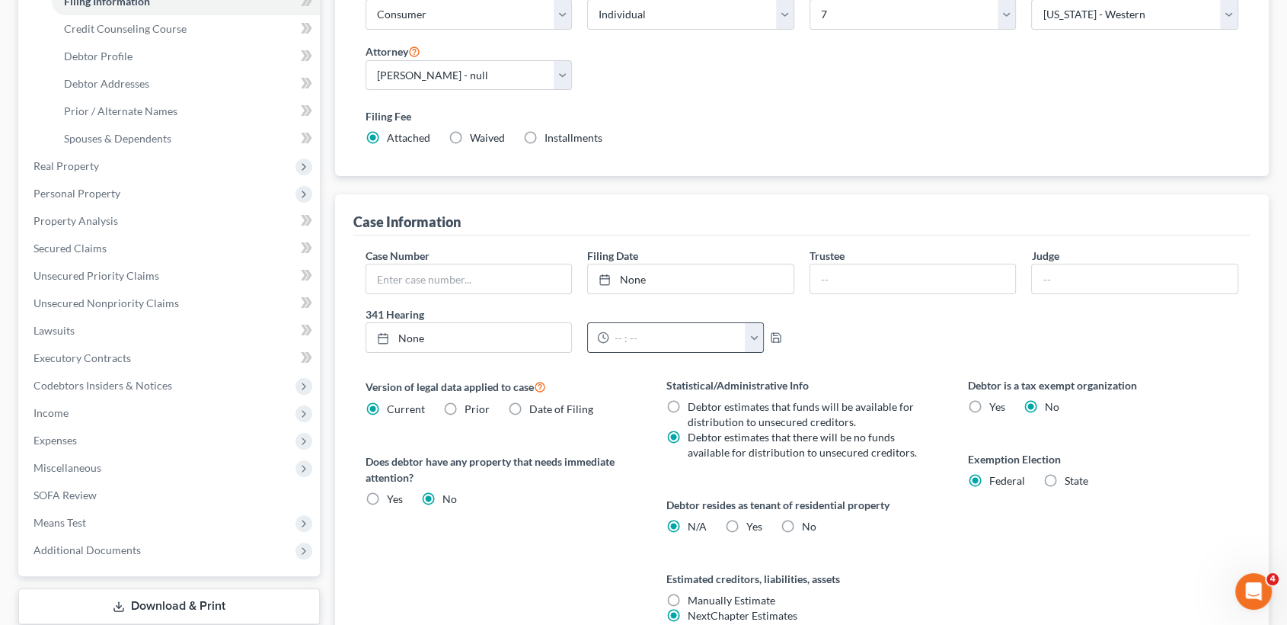
scroll to position [254, 0]
click at [156, 142] on span "Spouses & Dependents" at bounding box center [117, 137] width 107 height 13
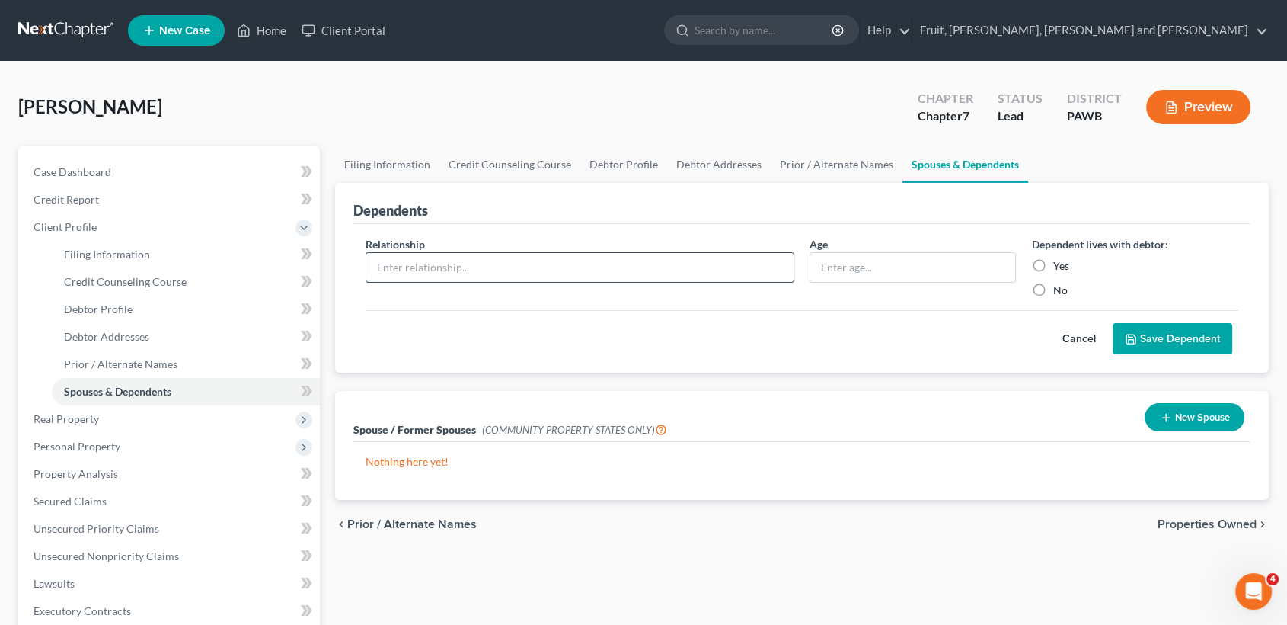
click at [493, 270] on input "text" at bounding box center [579, 267] width 427 height 29
type input "Daughter"
click at [865, 263] on input "text" at bounding box center [913, 267] width 206 height 29
type input "13"
click at [1053, 258] on label "Yes" at bounding box center [1061, 265] width 16 height 15
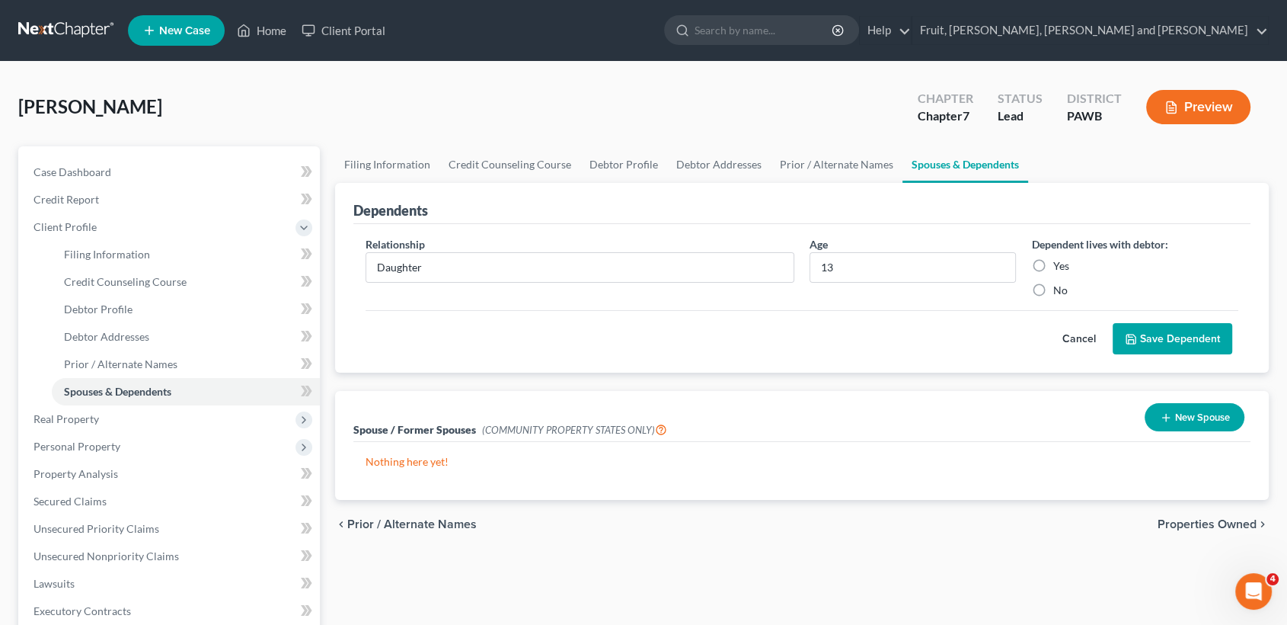
click at [1059, 258] on input "Yes" at bounding box center [1064, 263] width 10 height 10
radio input "true"
click at [1168, 333] on button "Save Dependent" at bounding box center [1173, 339] width 120 height 32
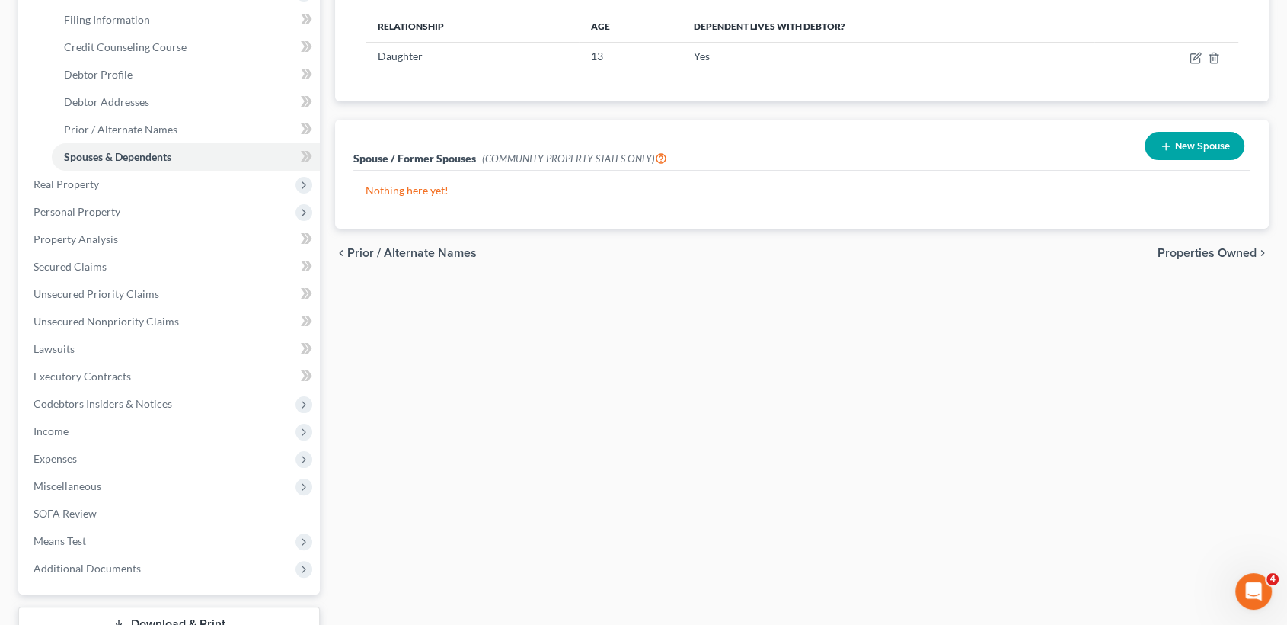
scroll to position [254, 0]
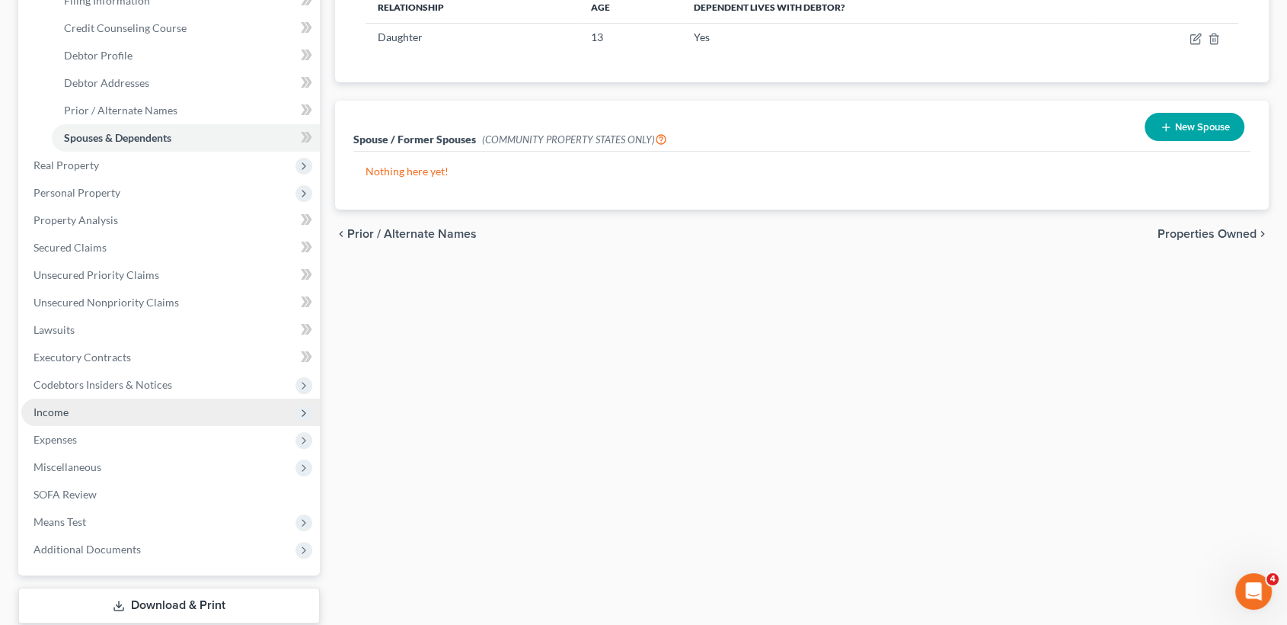
click at [57, 414] on span "Income" at bounding box center [51, 411] width 35 height 13
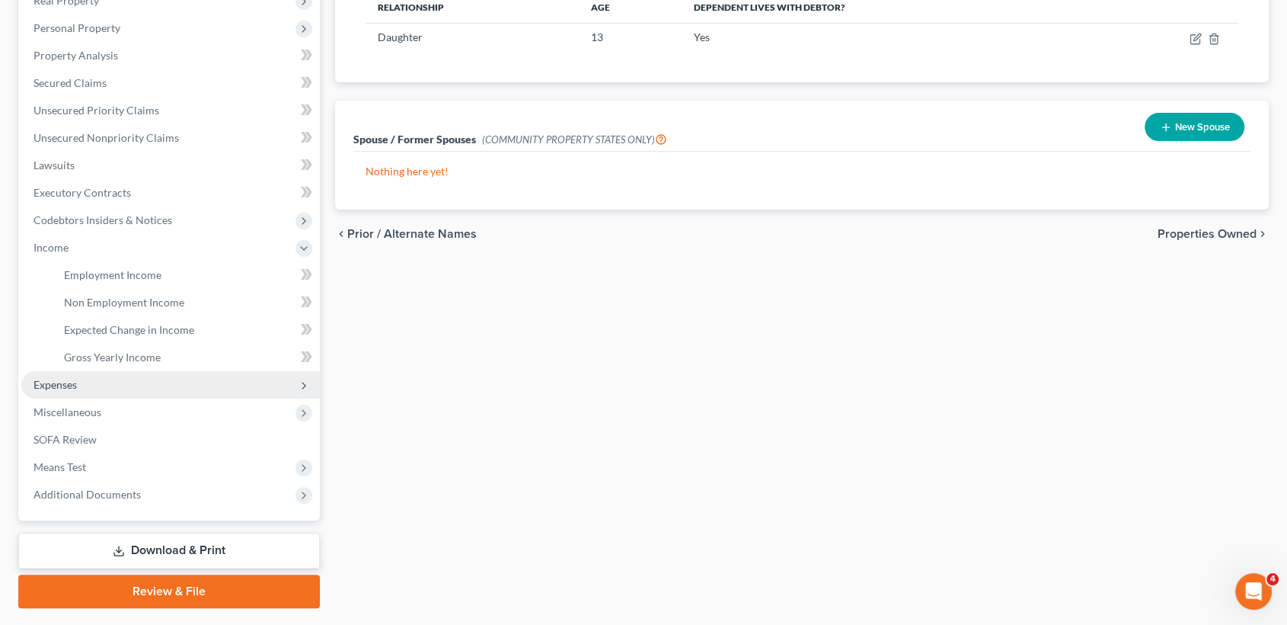
click at [45, 379] on span "Expenses" at bounding box center [55, 384] width 43 height 13
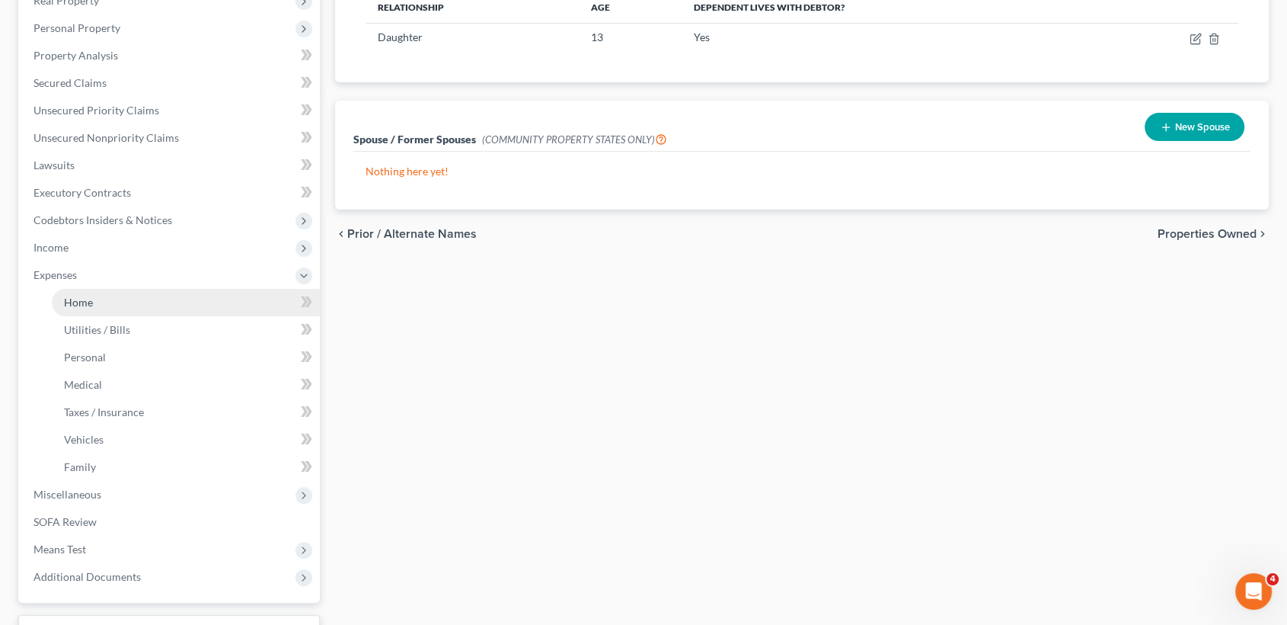
click at [86, 300] on span "Home" at bounding box center [78, 302] width 29 height 13
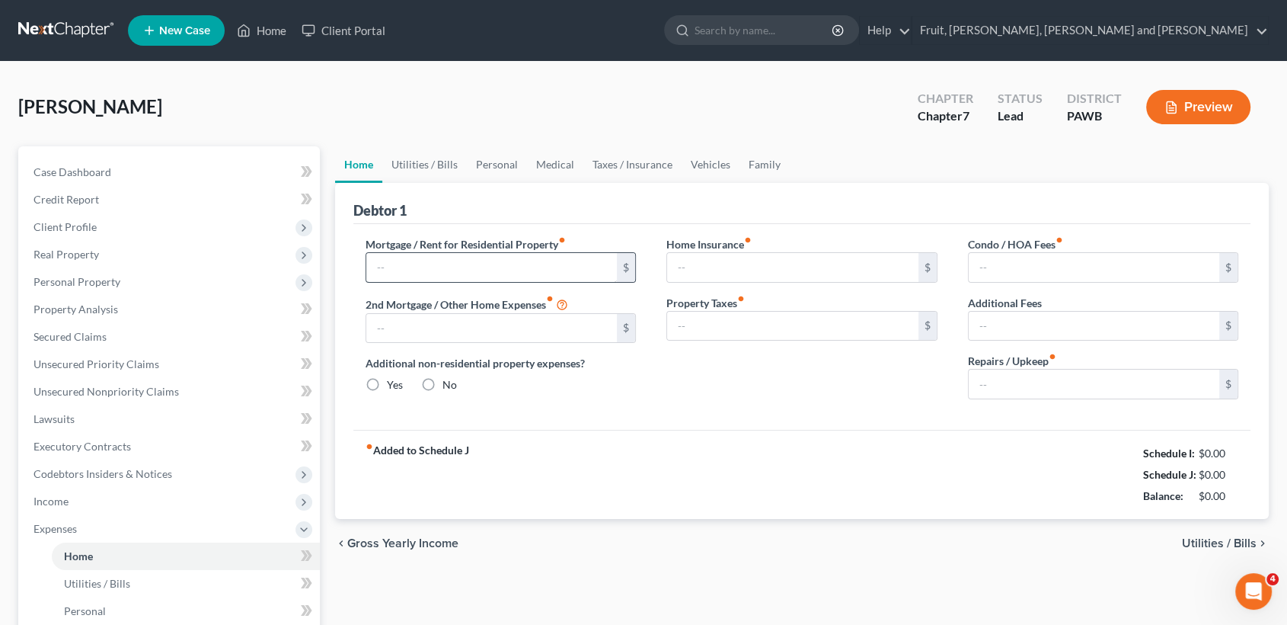
type input "0.00"
radio input "true"
type input "0.00"
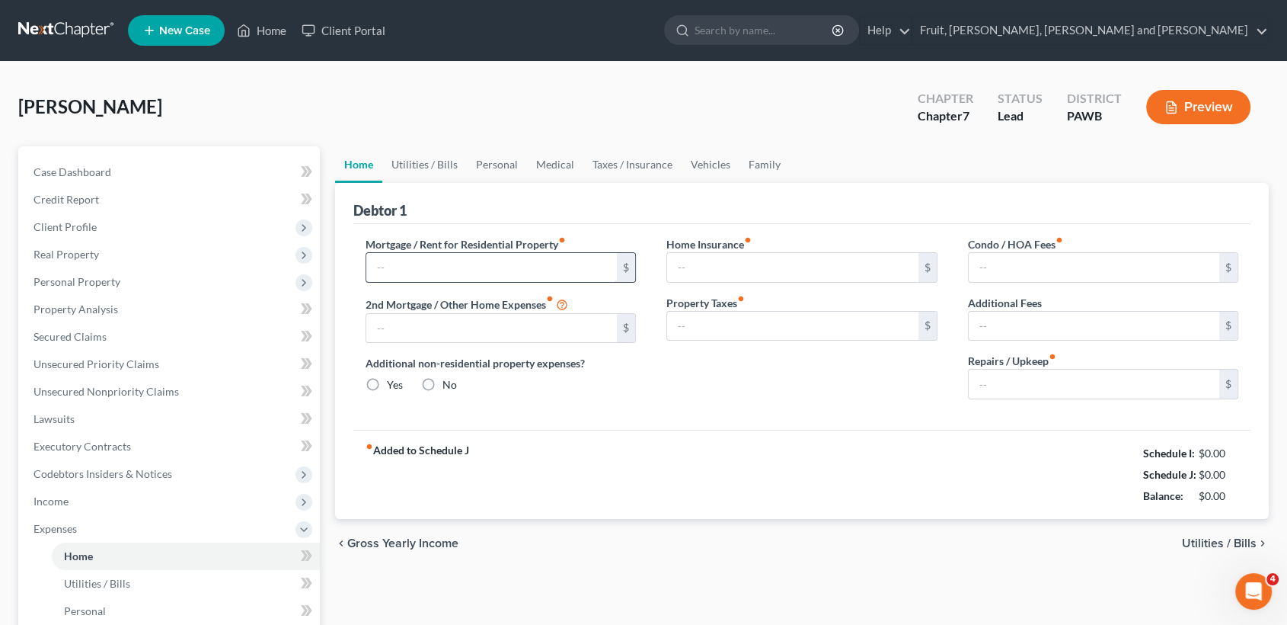
type input "0.00"
click at [483, 263] on input "text" at bounding box center [491, 267] width 251 height 29
type input "760.00"
click at [273, 30] on link "Home" at bounding box center [261, 30] width 65 height 27
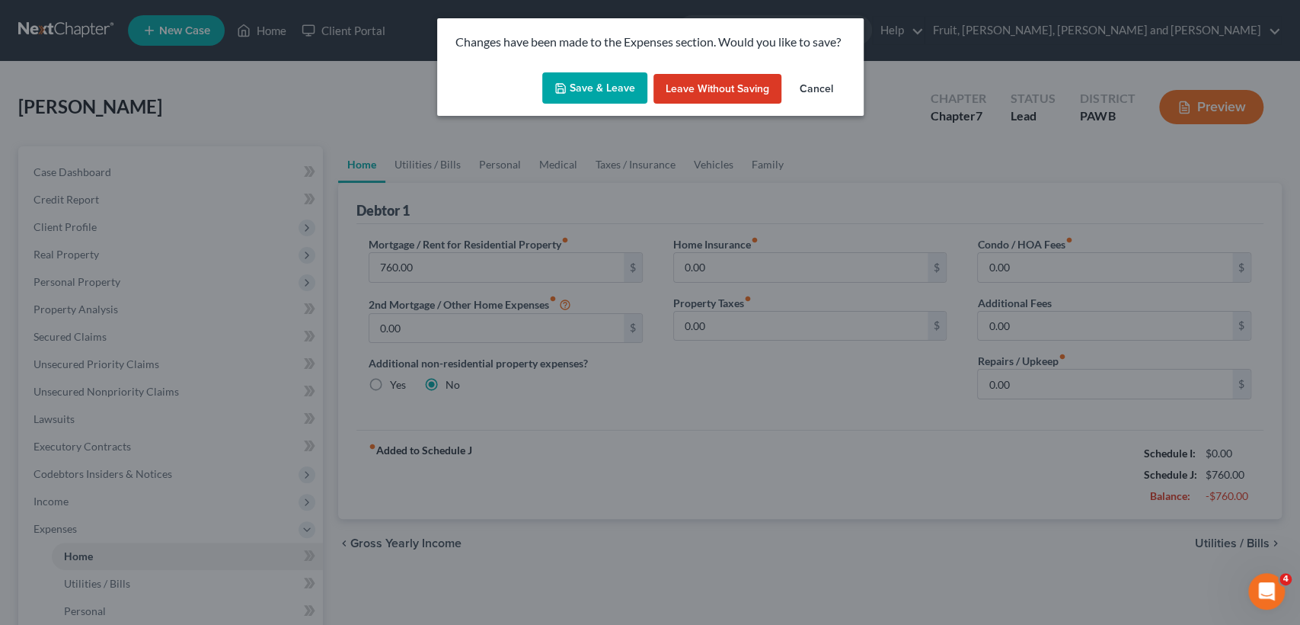
click at [622, 87] on button "Save & Leave" at bounding box center [594, 88] width 105 height 32
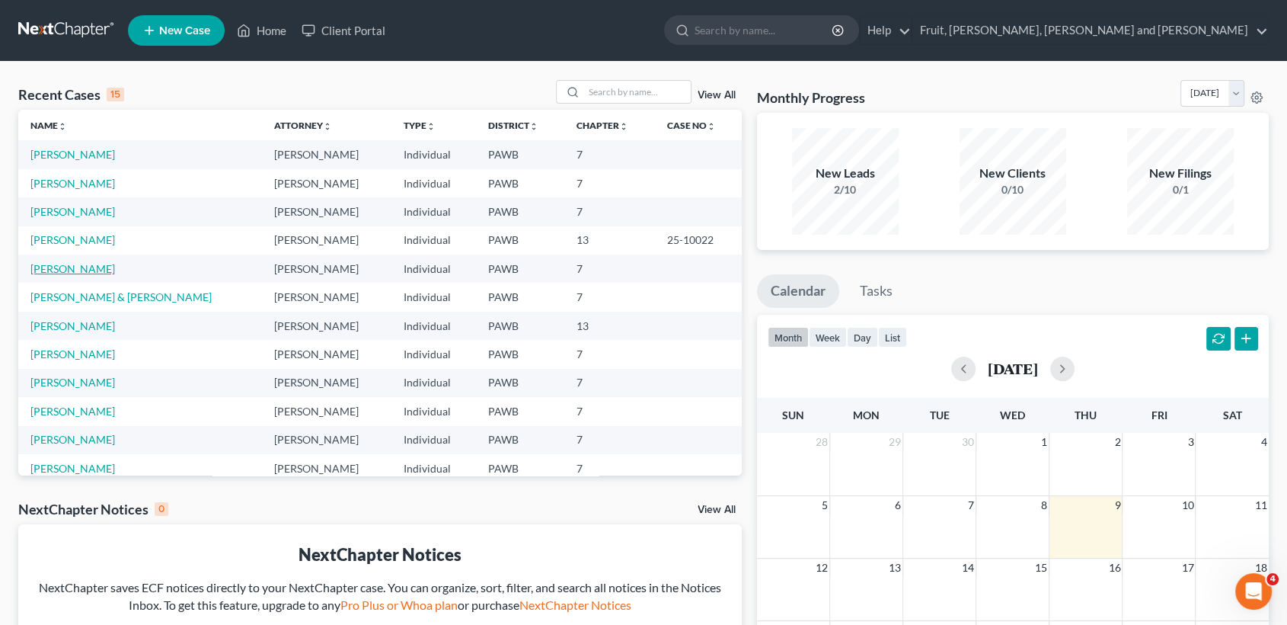
click at [79, 270] on link "[PERSON_NAME]" at bounding box center [72, 268] width 85 height 13
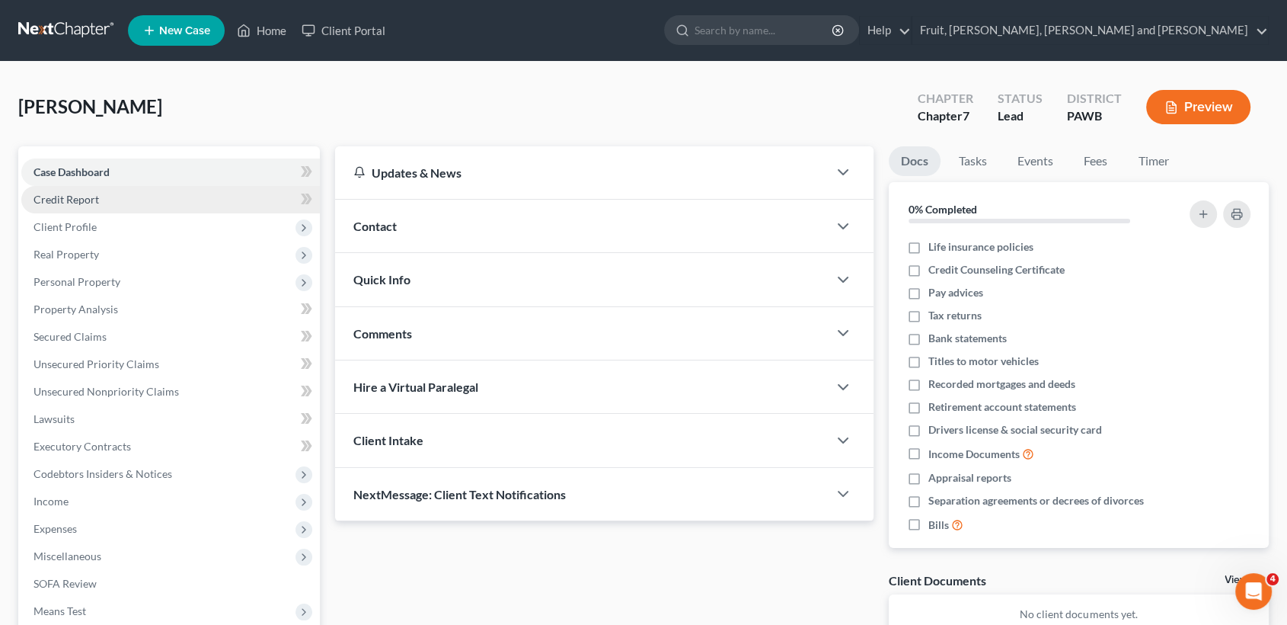
click at [89, 200] on span "Credit Report" at bounding box center [67, 199] width 66 height 13
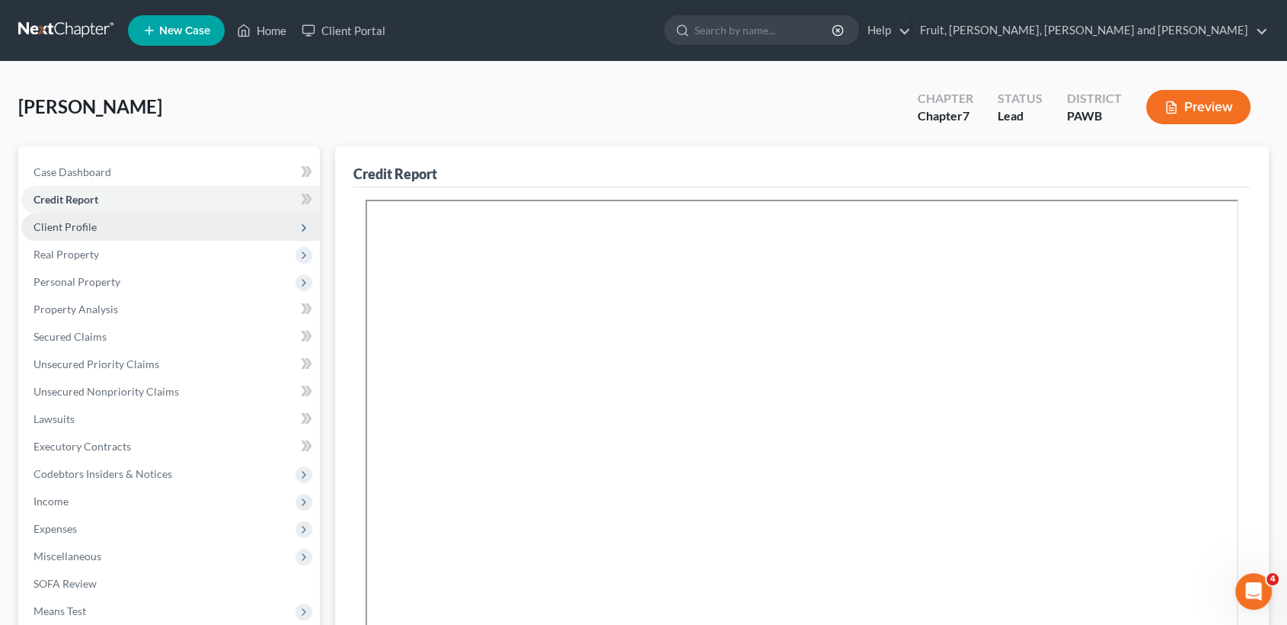
click at [84, 225] on span "Client Profile" at bounding box center [65, 226] width 63 height 13
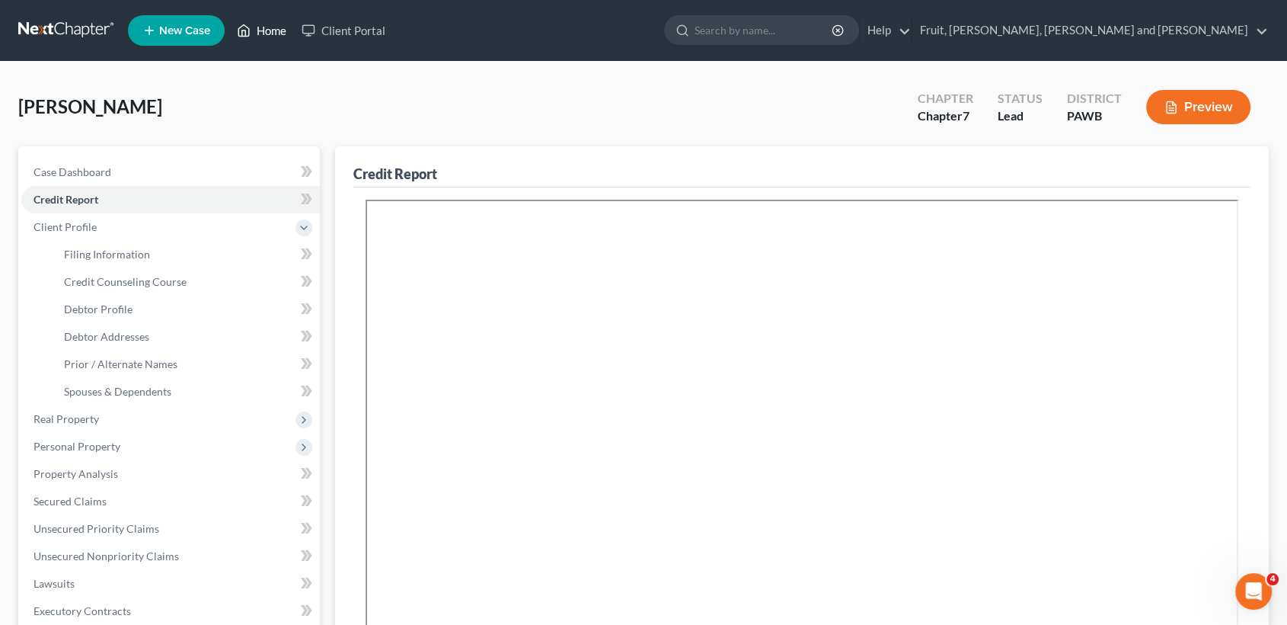
click at [264, 24] on link "Home" at bounding box center [261, 30] width 65 height 27
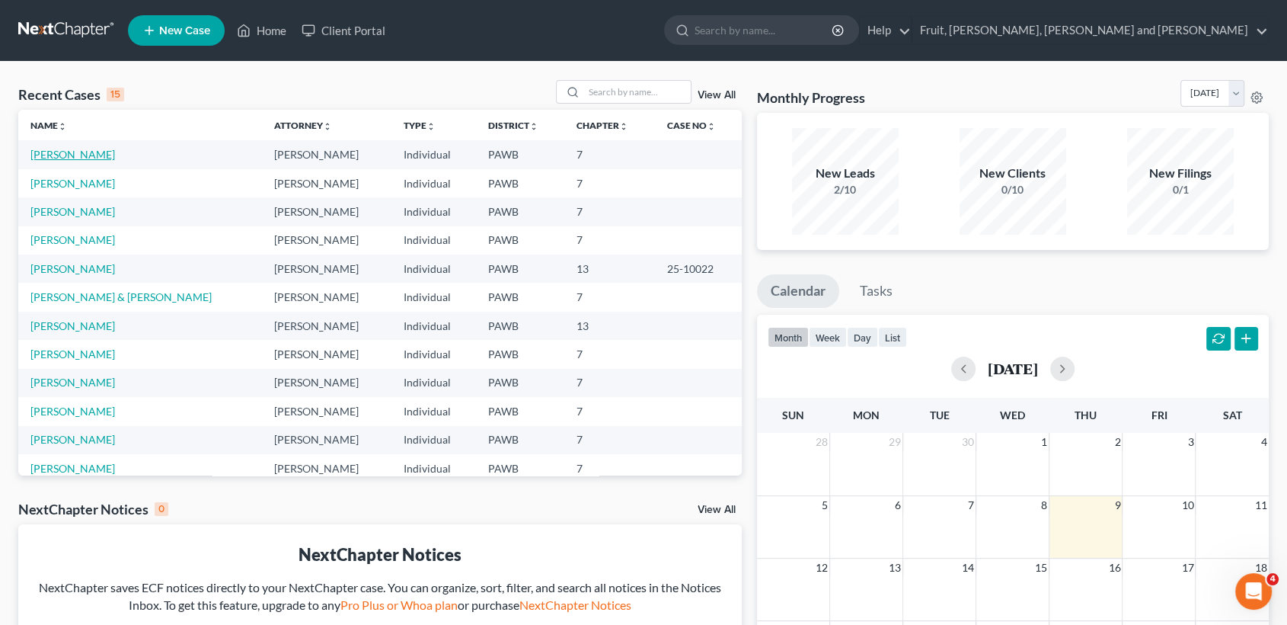
click at [85, 157] on link "[PERSON_NAME]" at bounding box center [72, 154] width 85 height 13
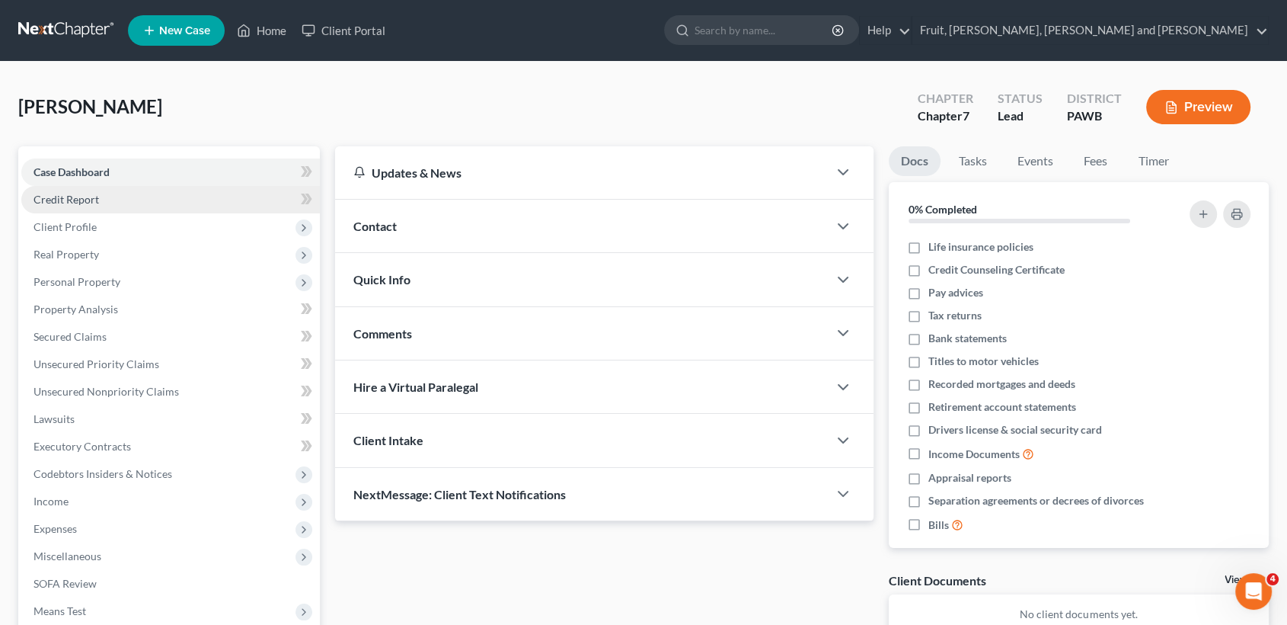
click at [85, 203] on span "Credit Report" at bounding box center [67, 199] width 66 height 13
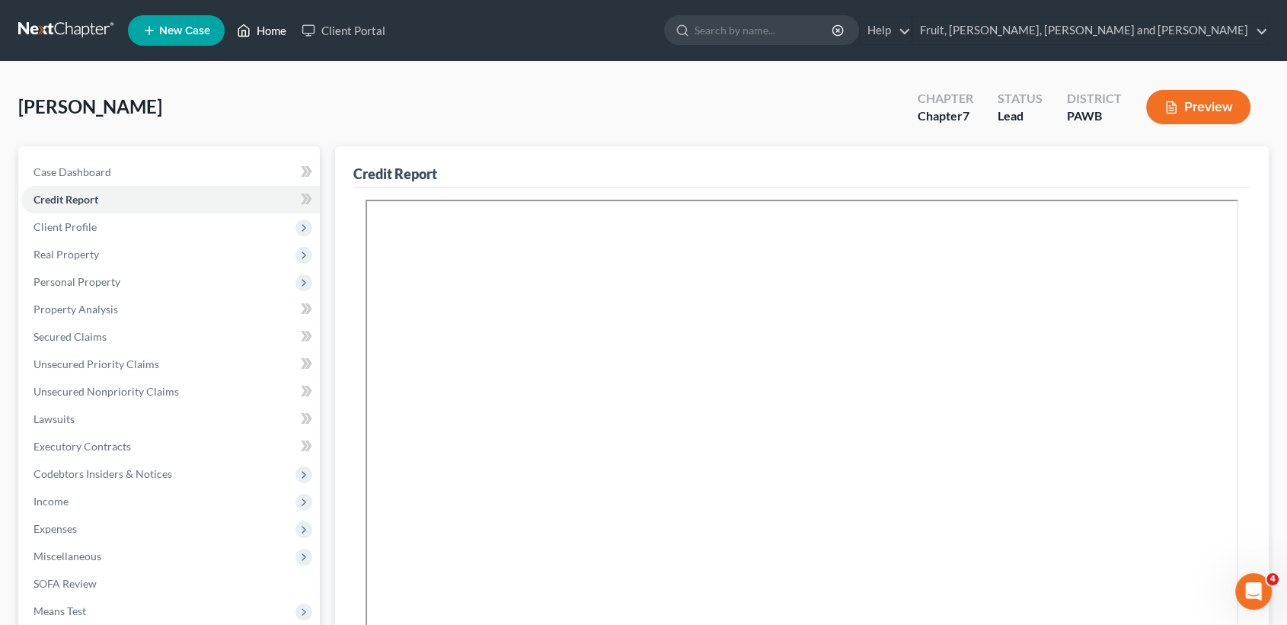
click at [264, 30] on link "Home" at bounding box center [261, 30] width 65 height 27
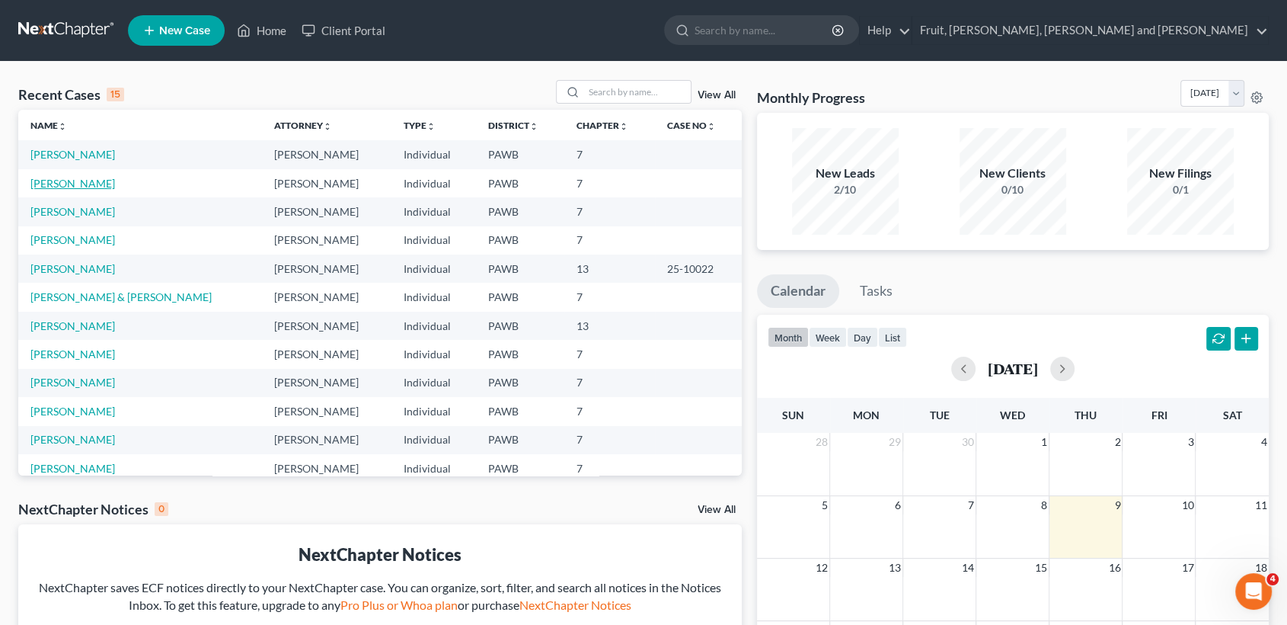
click at [62, 178] on link "[PERSON_NAME]" at bounding box center [72, 183] width 85 height 13
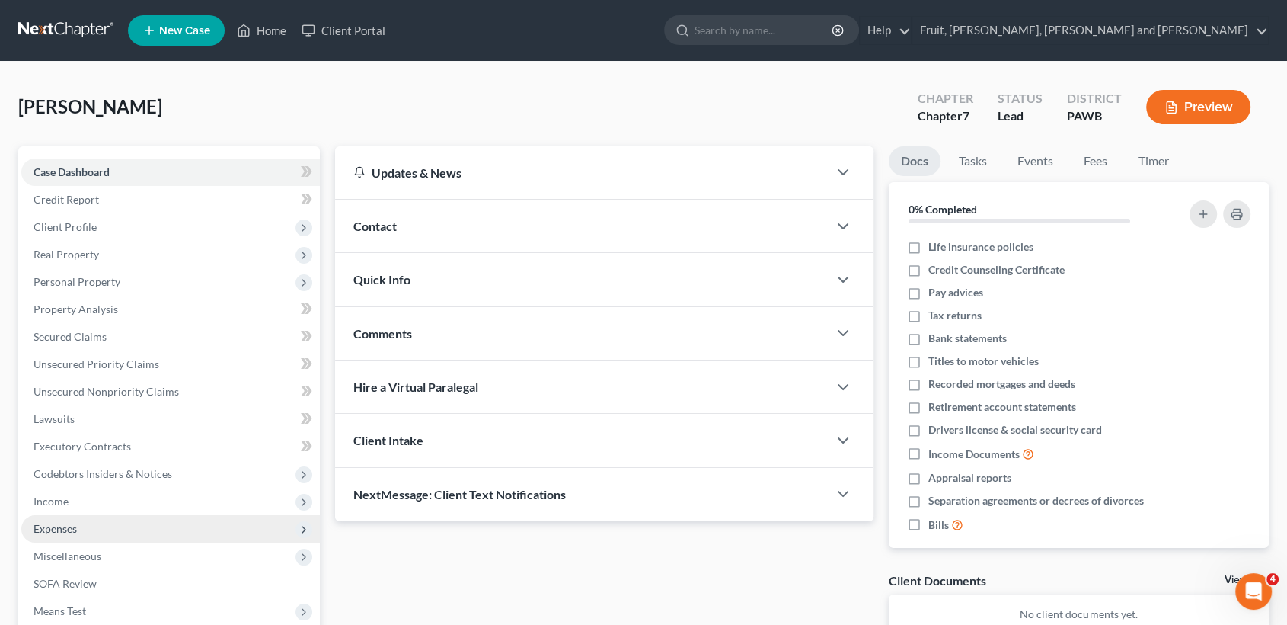
click at [49, 529] on span "Expenses" at bounding box center [55, 528] width 43 height 13
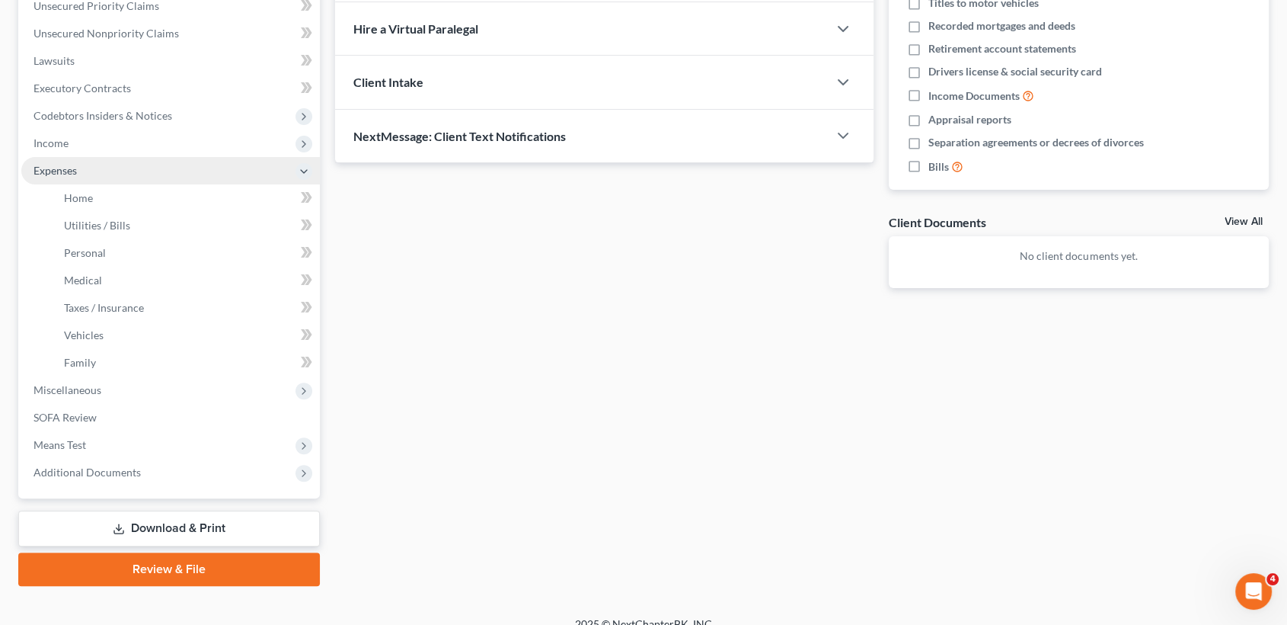
scroll to position [376, 0]
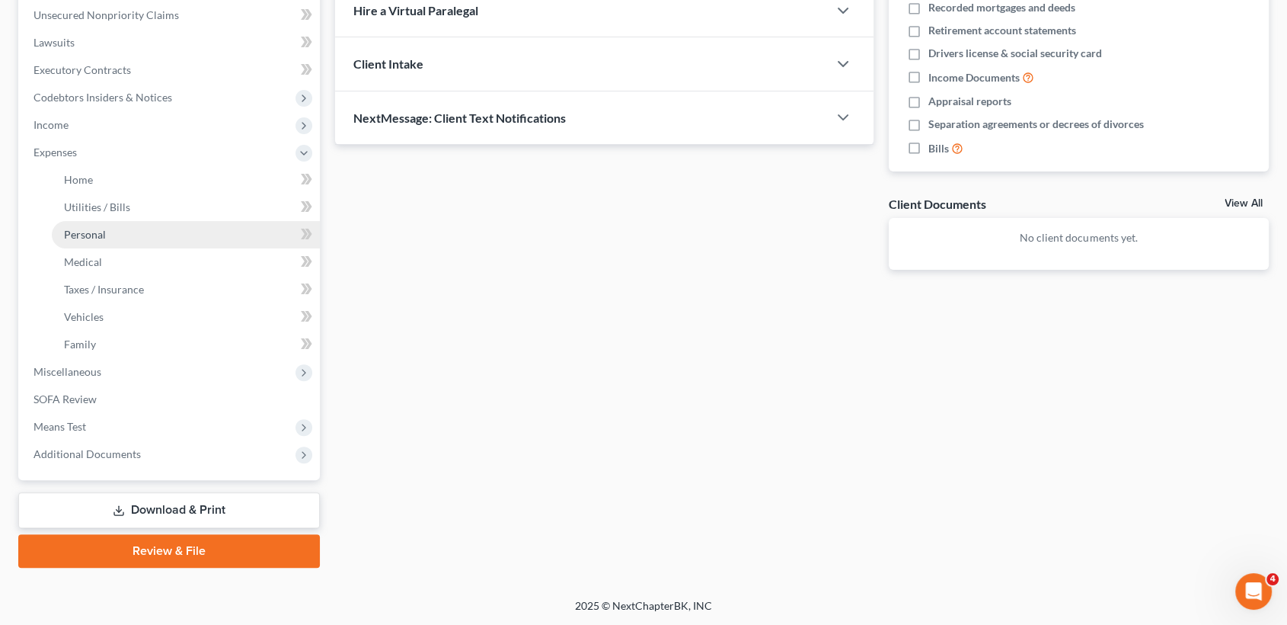
click at [78, 239] on span "Personal" at bounding box center [85, 234] width 42 height 13
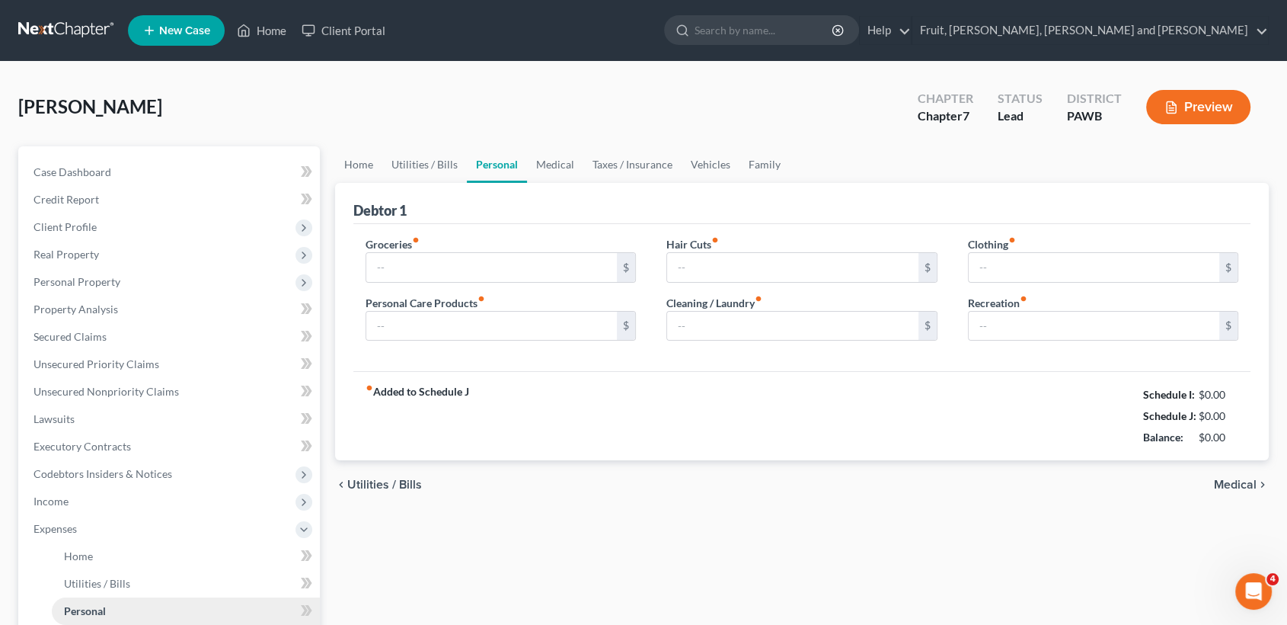
type input "0.00"
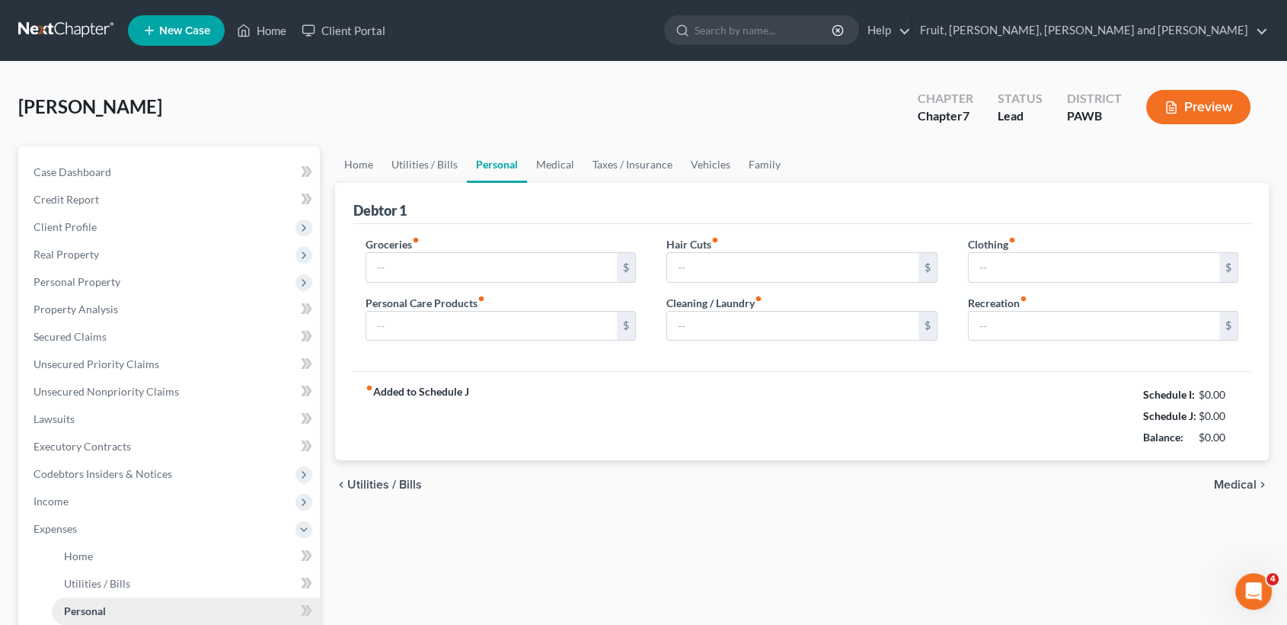
type input "0.00"
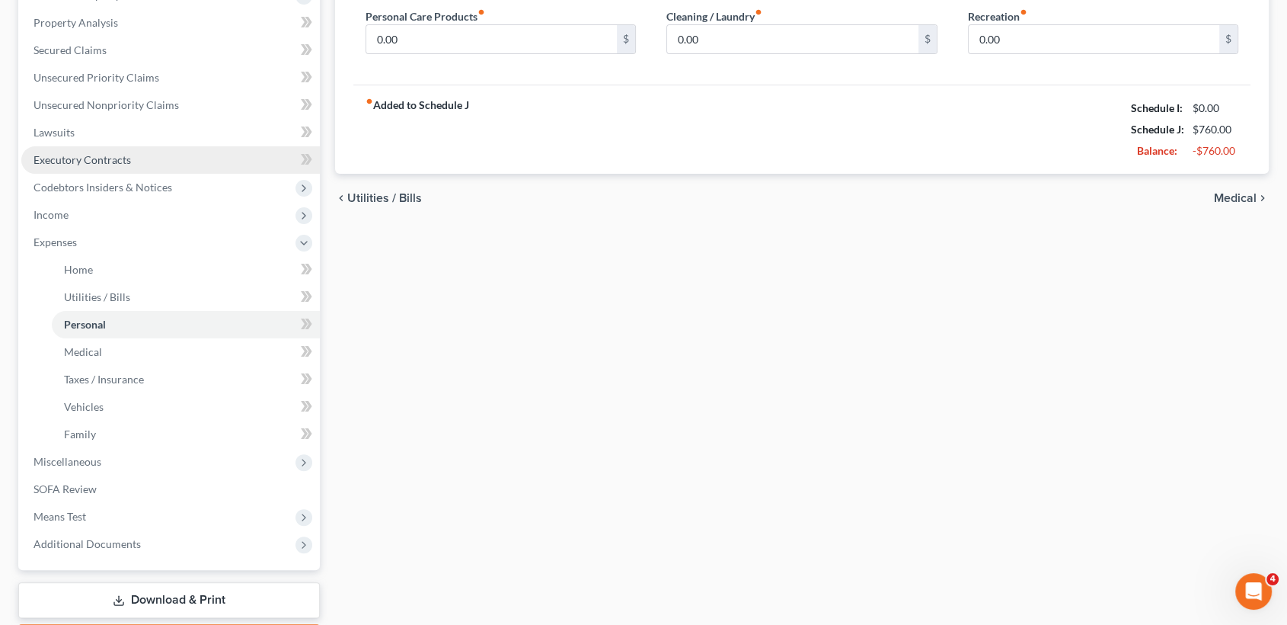
scroll to position [338, 0]
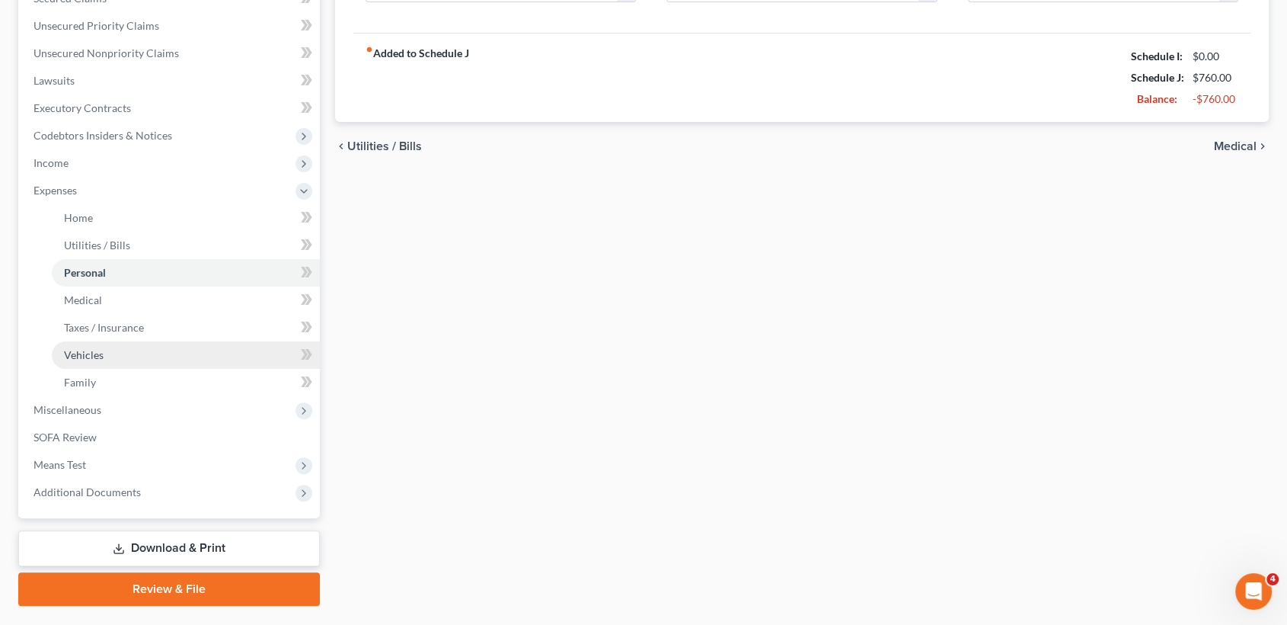
click at [82, 350] on span "Vehicles" at bounding box center [84, 354] width 40 height 13
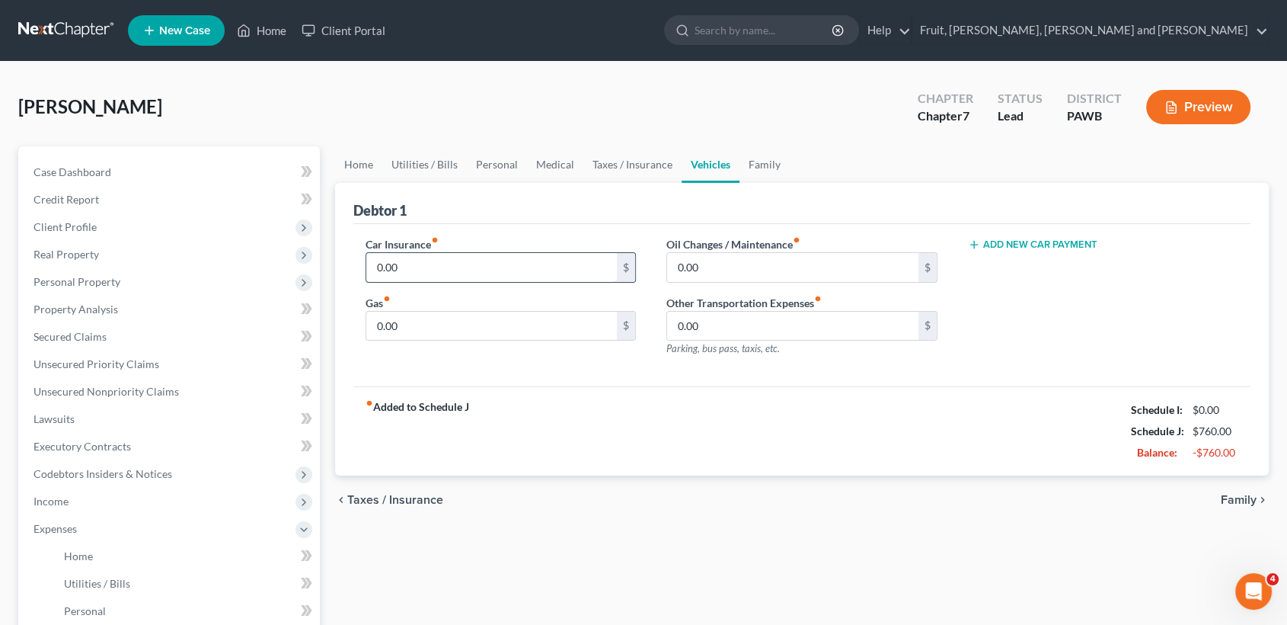
click at [475, 270] on input "0.00" at bounding box center [491, 267] width 251 height 29
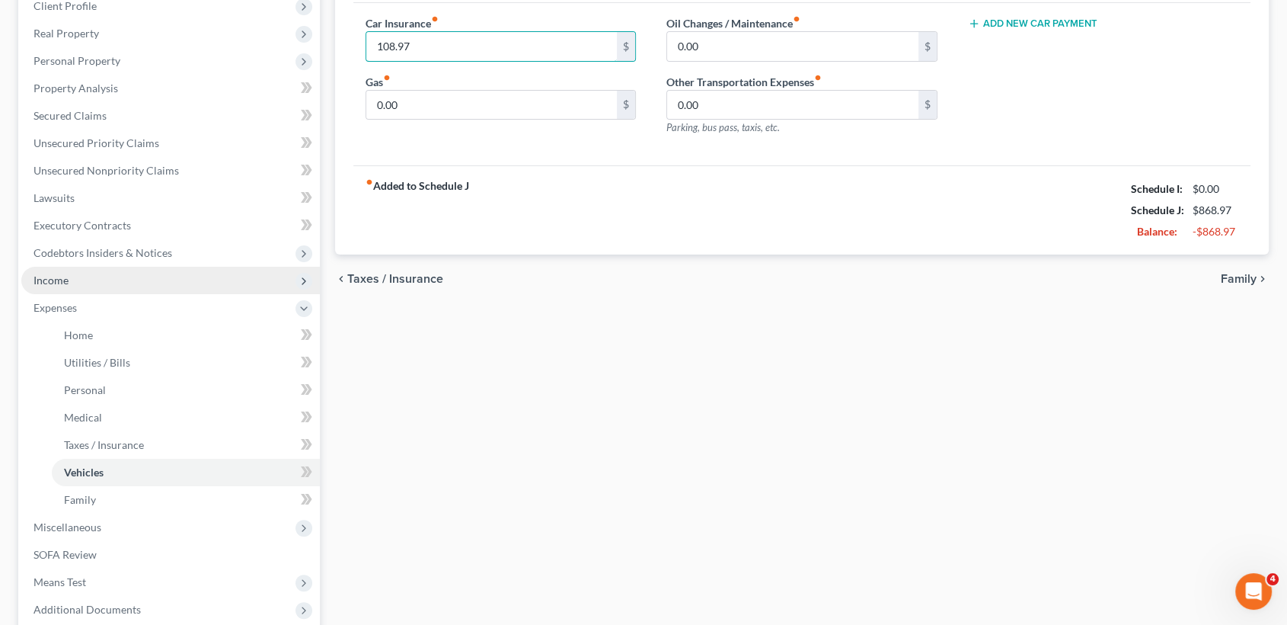
scroll to position [338, 0]
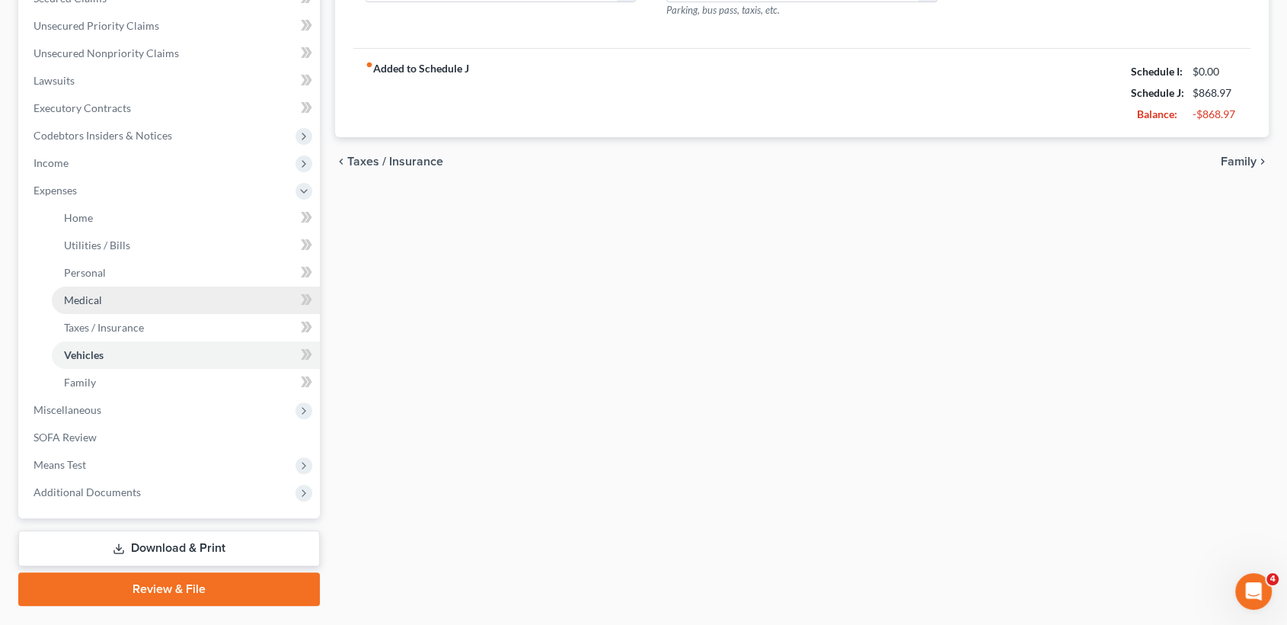
type input "108.97"
click at [89, 294] on span "Medical" at bounding box center [83, 299] width 38 height 13
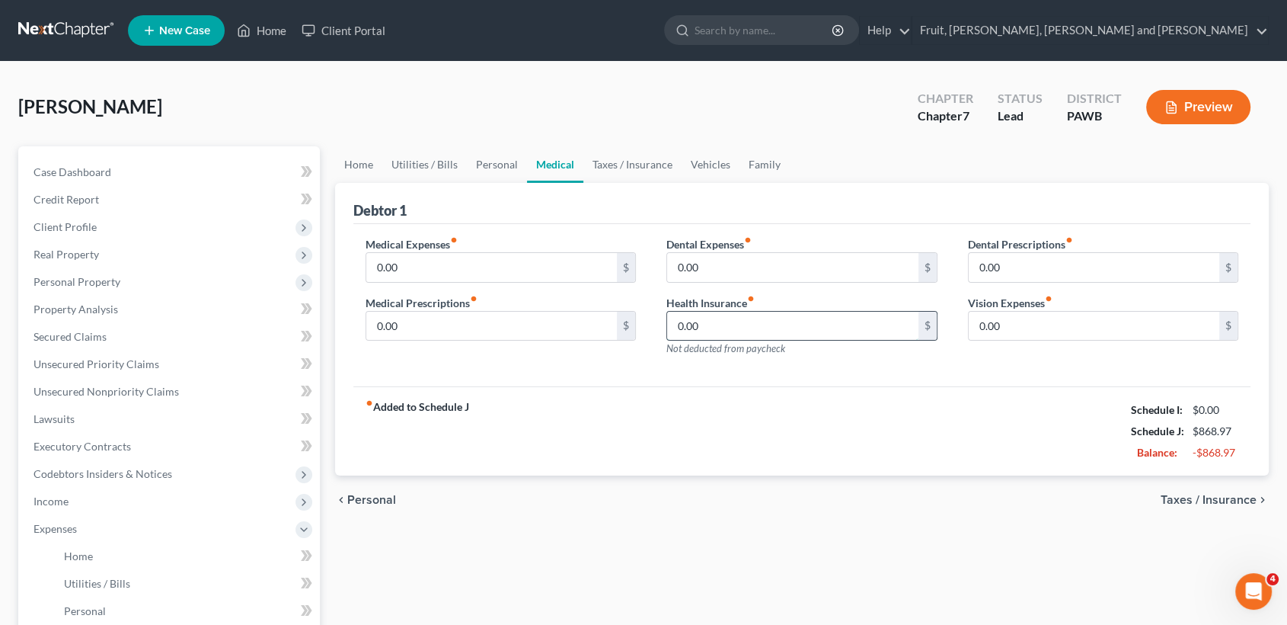
click at [746, 312] on input "0.00" at bounding box center [792, 326] width 251 height 29
type input "45.00"
click at [902, 411] on div "fiber_manual_record Added to Schedule J Schedule I: $0.00 Schedule J: $913.97 B…" at bounding box center [802, 430] width 898 height 89
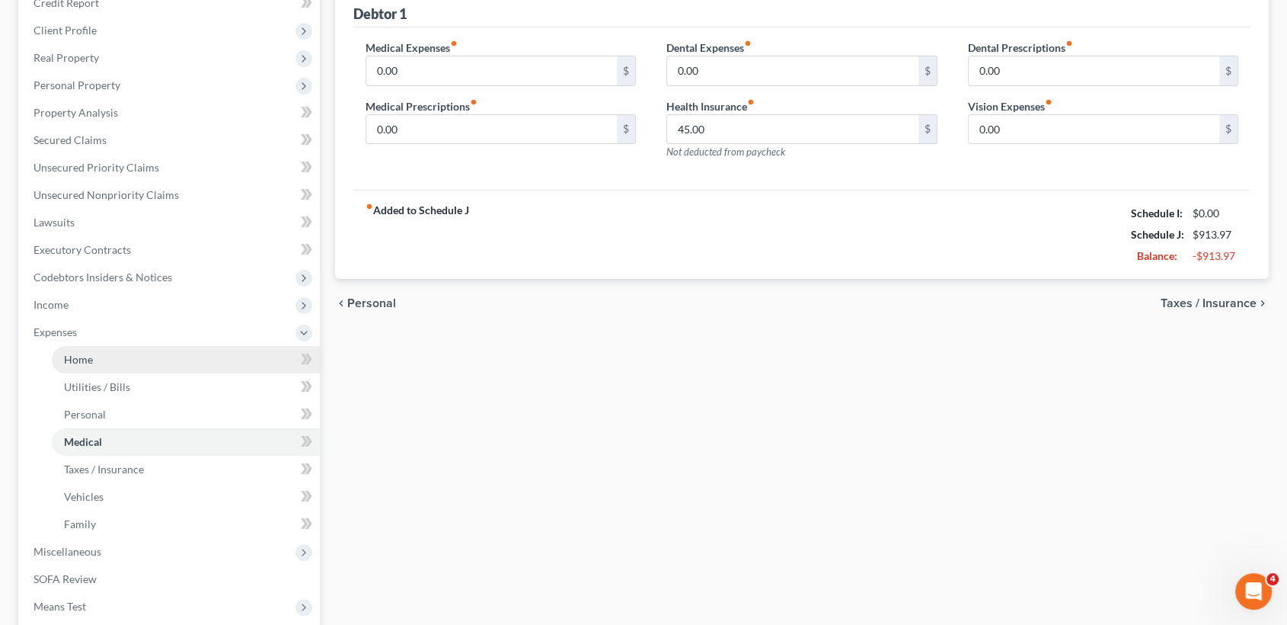
scroll to position [254, 0]
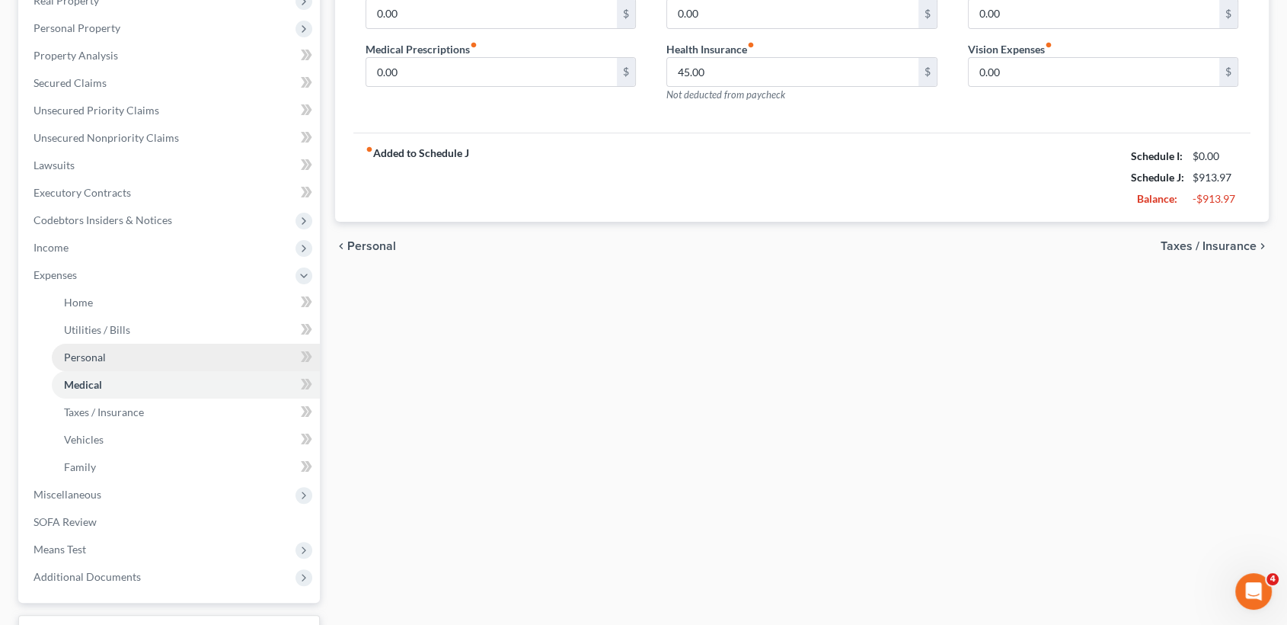
click at [88, 353] on span "Personal" at bounding box center [85, 356] width 42 height 13
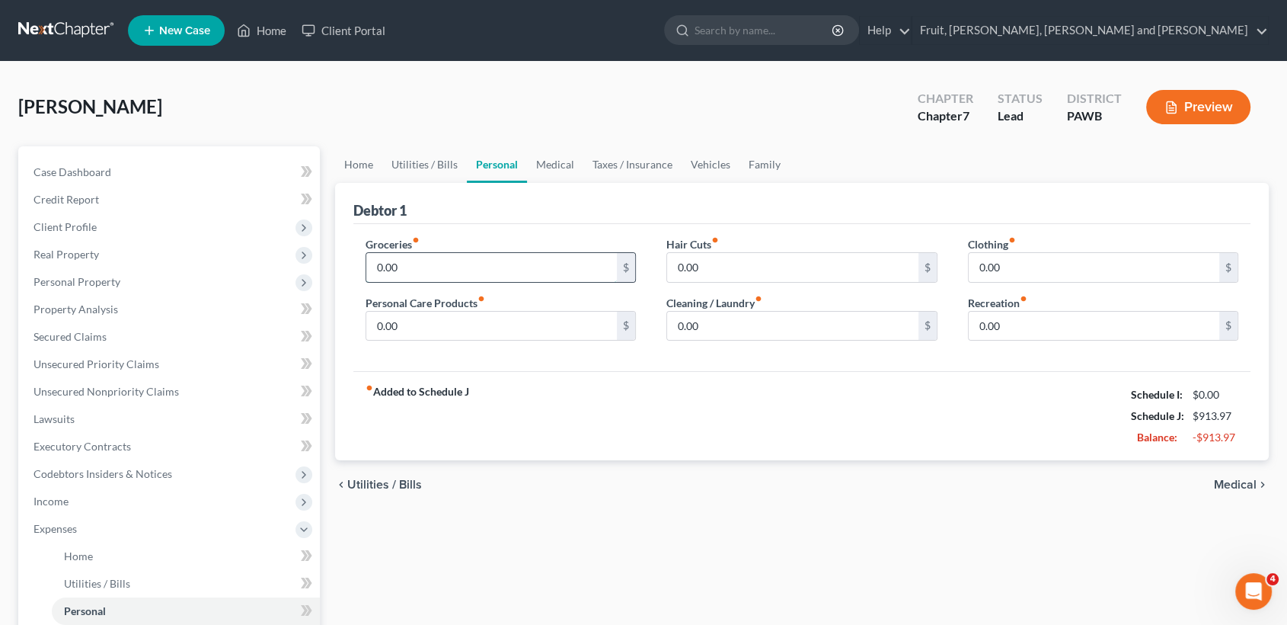
click at [446, 270] on input "0.00" at bounding box center [491, 267] width 251 height 29
type input "300.00"
click at [392, 484] on span "Utilities / Bills" at bounding box center [384, 484] width 75 height 12
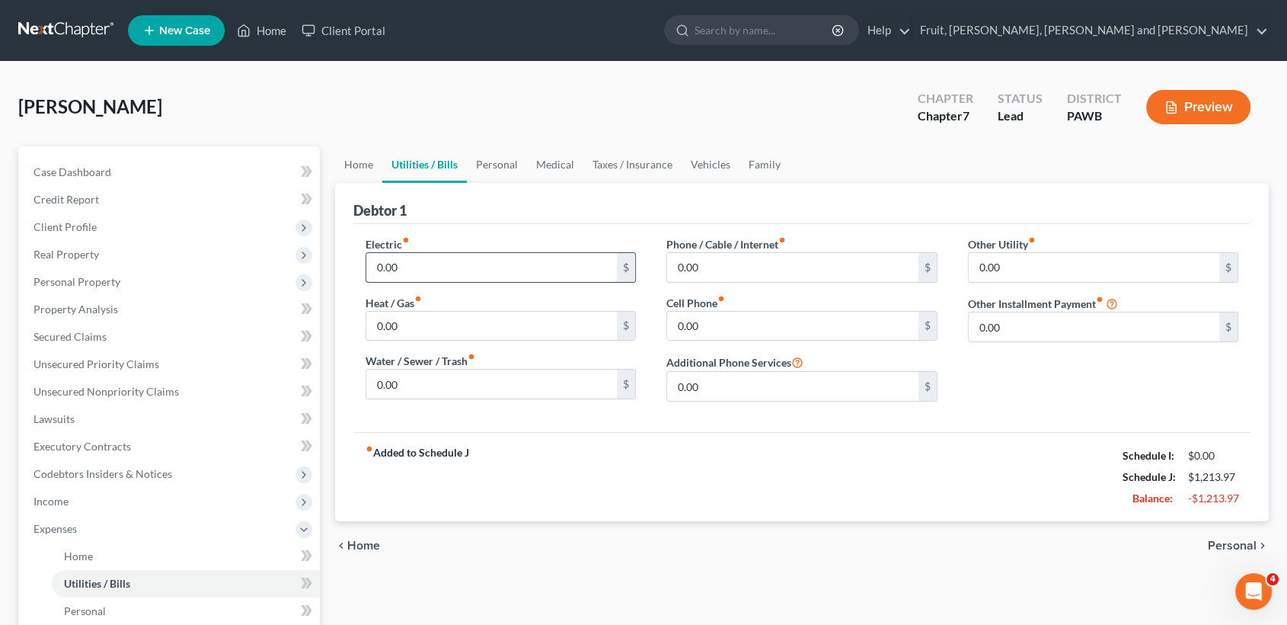
click at [412, 264] on input "0.00" at bounding box center [491, 267] width 251 height 29
type input "75.00"
click at [409, 324] on input "0.00" at bounding box center [491, 326] width 251 height 29
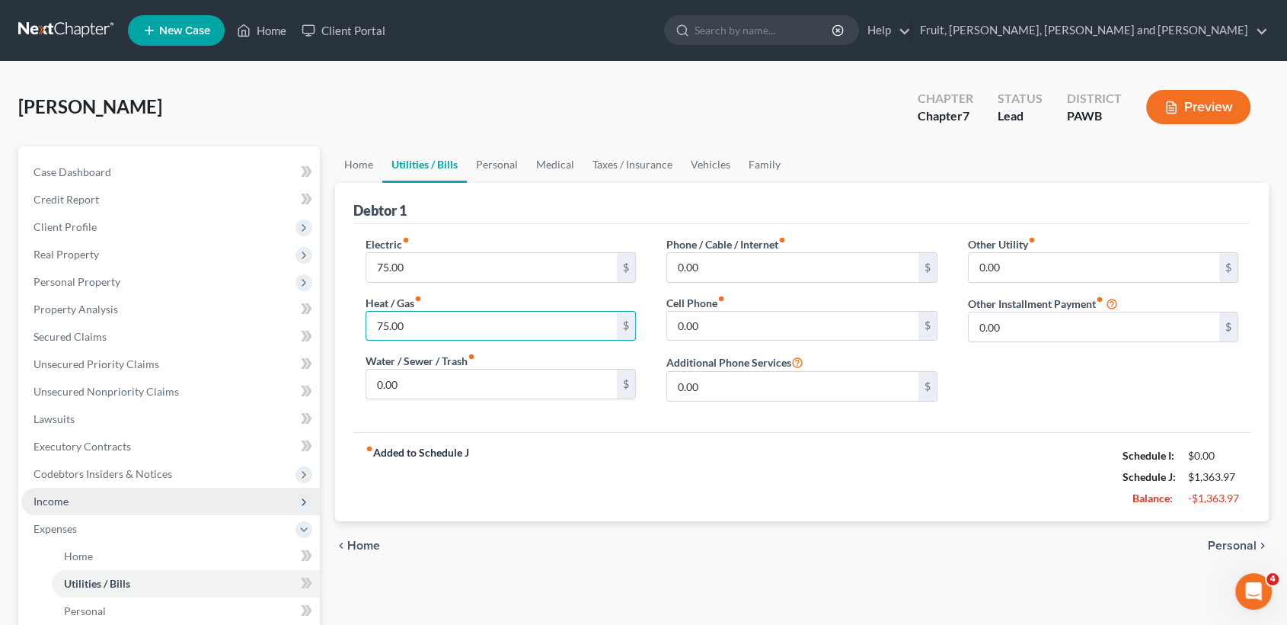
type input "75.00"
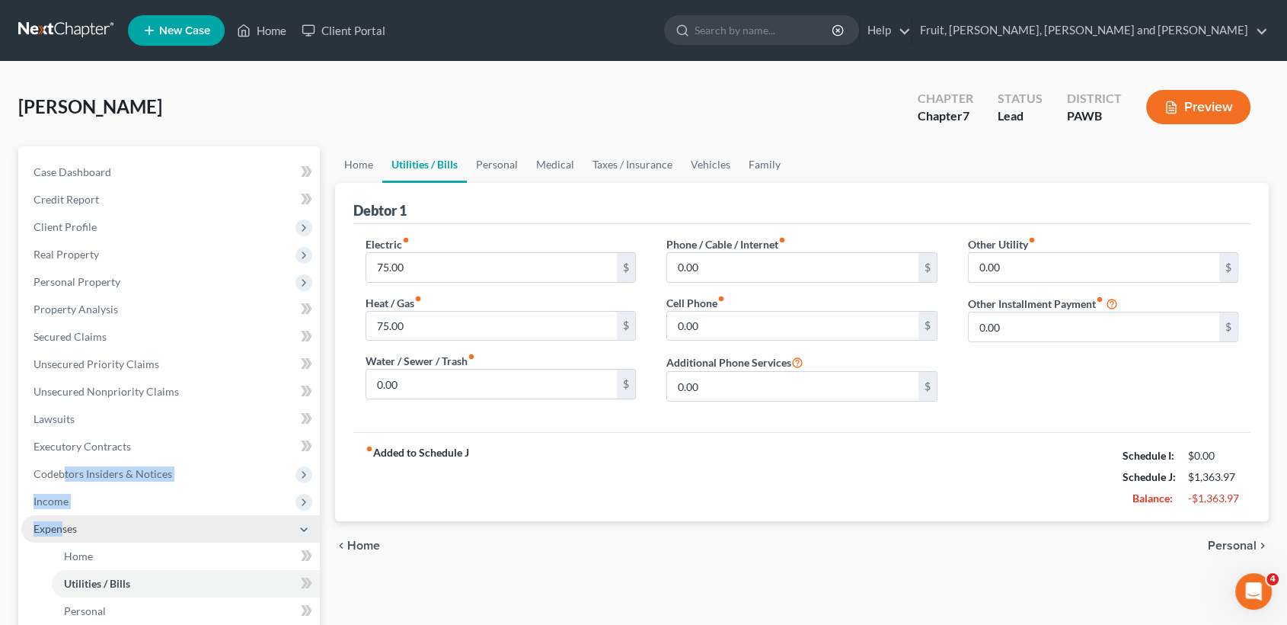
drag, startPoint x: 63, startPoint y: 511, endPoint x: 56, endPoint y: 526, distance: 17.0
click at [61, 519] on ul "Case Dashboard Payments Invoices Payments Payments Credit Report Client Profile" at bounding box center [170, 501] width 299 height 686
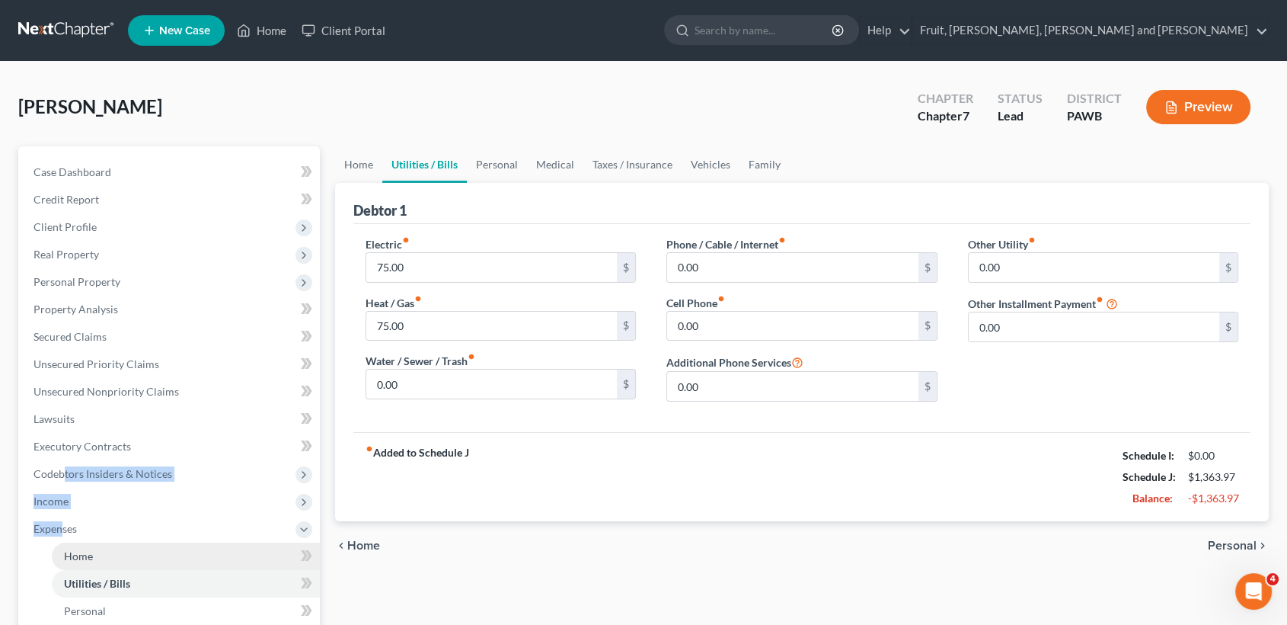
click at [87, 561] on span "Home" at bounding box center [78, 555] width 29 height 13
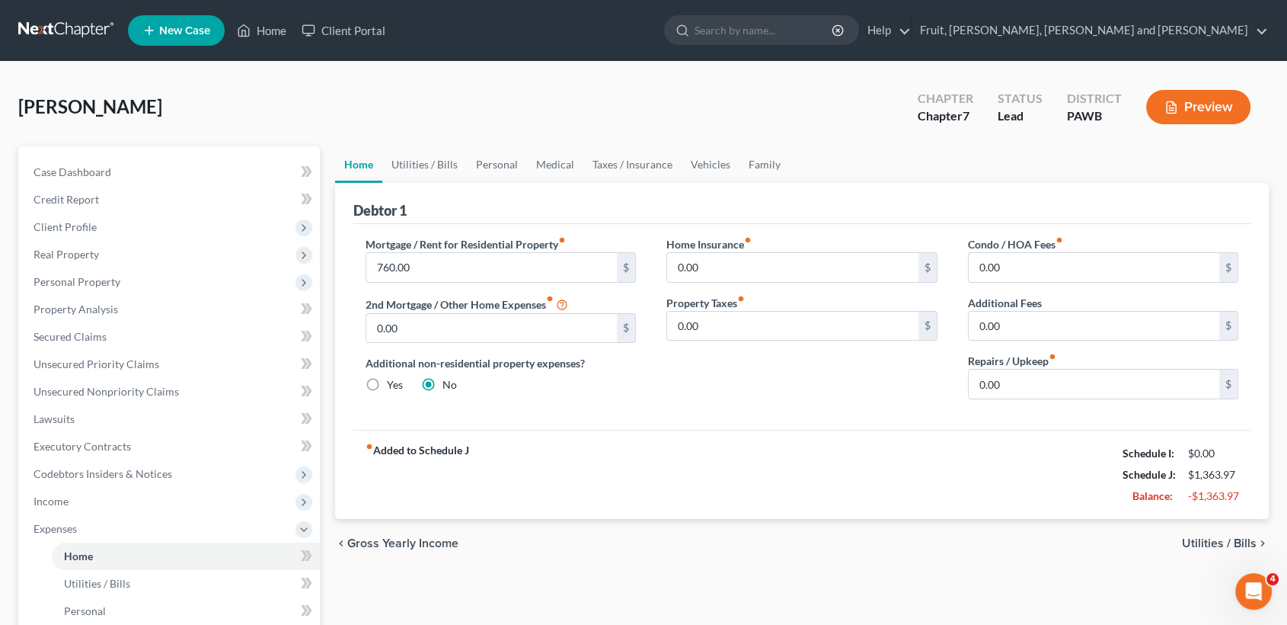
click at [774, 192] on div "Debtor 1" at bounding box center [802, 203] width 898 height 41
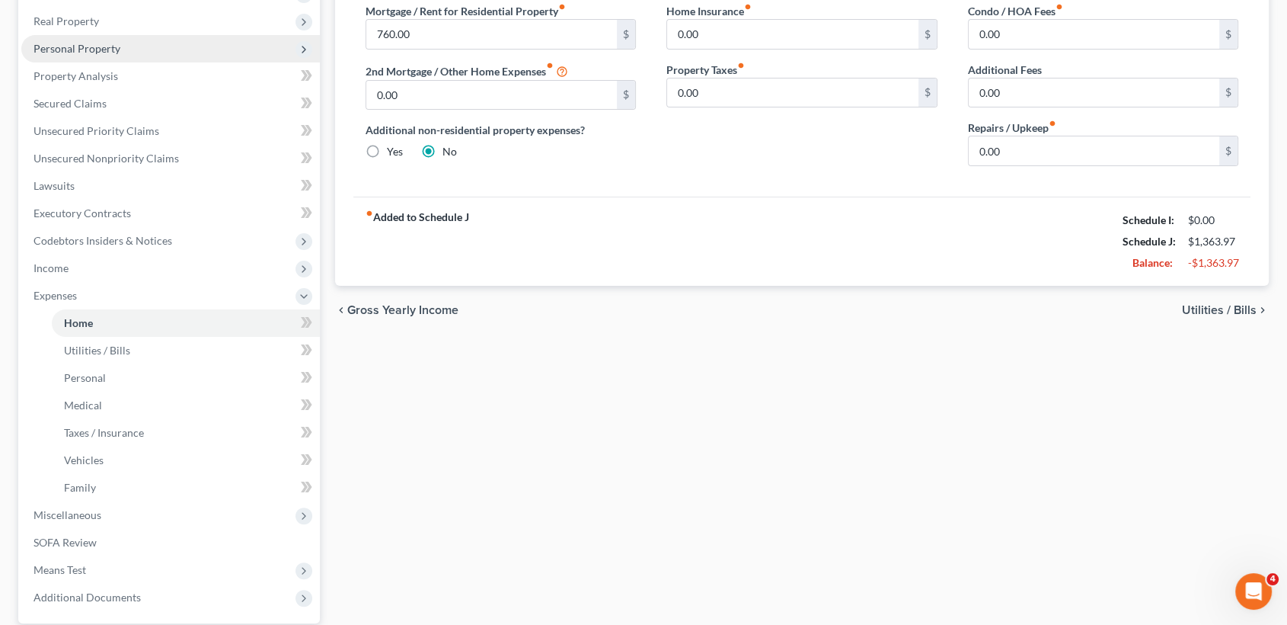
scroll to position [254, 0]
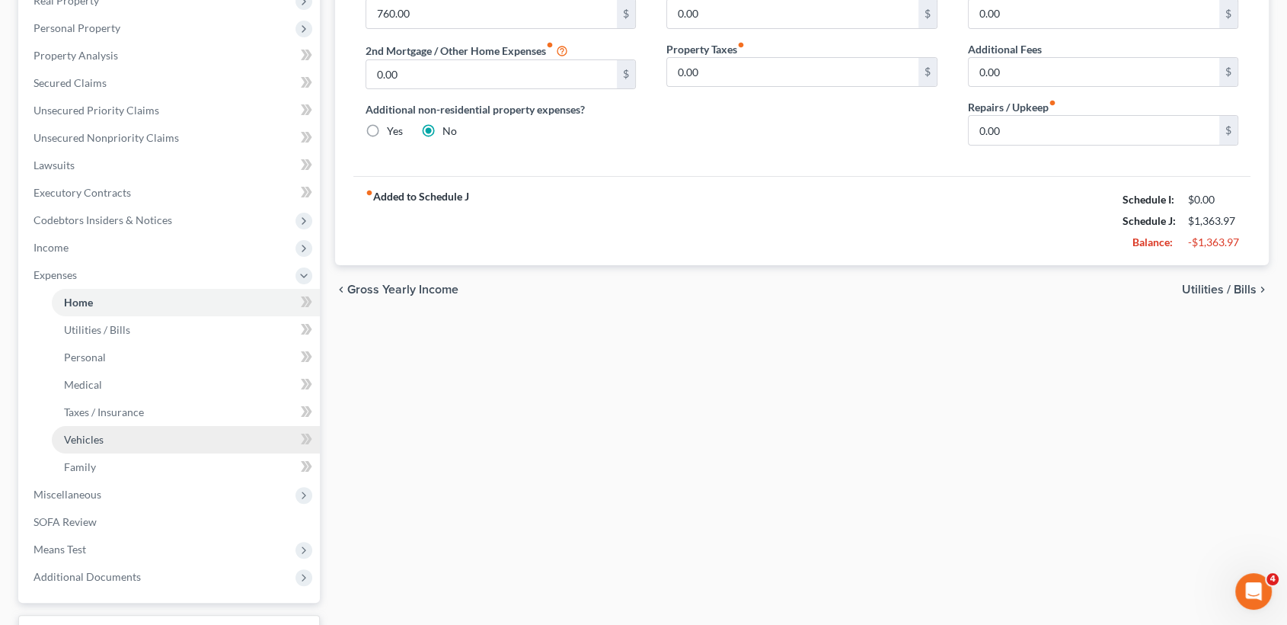
click at [90, 434] on span "Vehicles" at bounding box center [84, 439] width 40 height 13
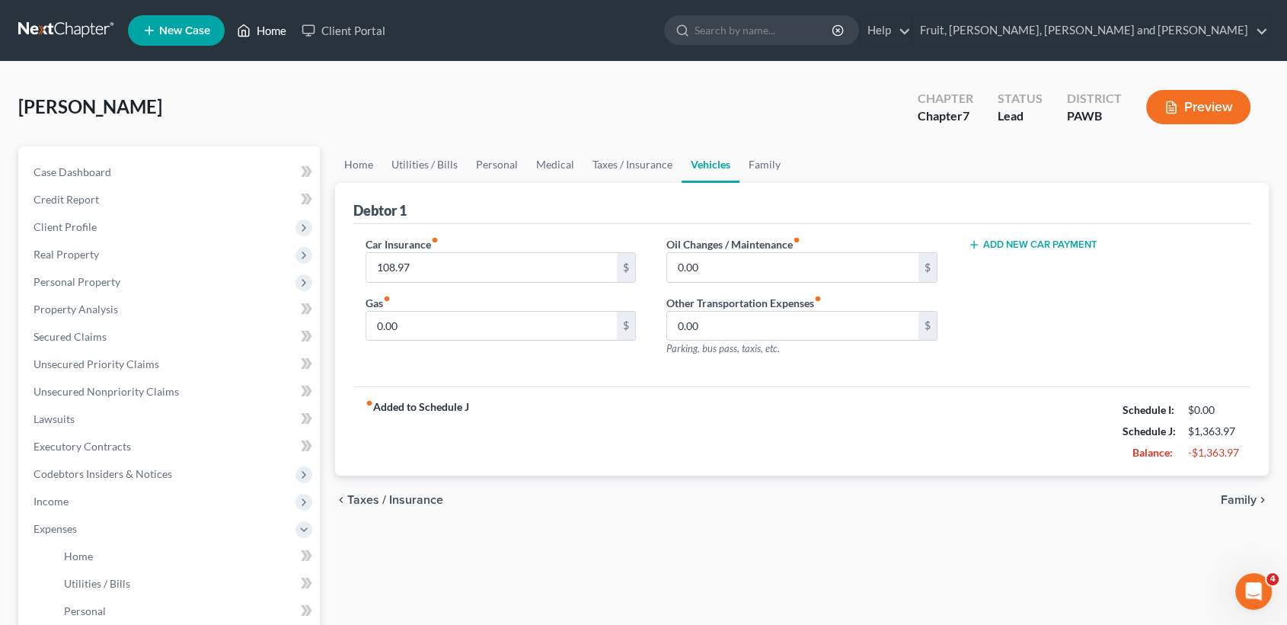
click at [246, 27] on icon at bounding box center [244, 30] width 14 height 18
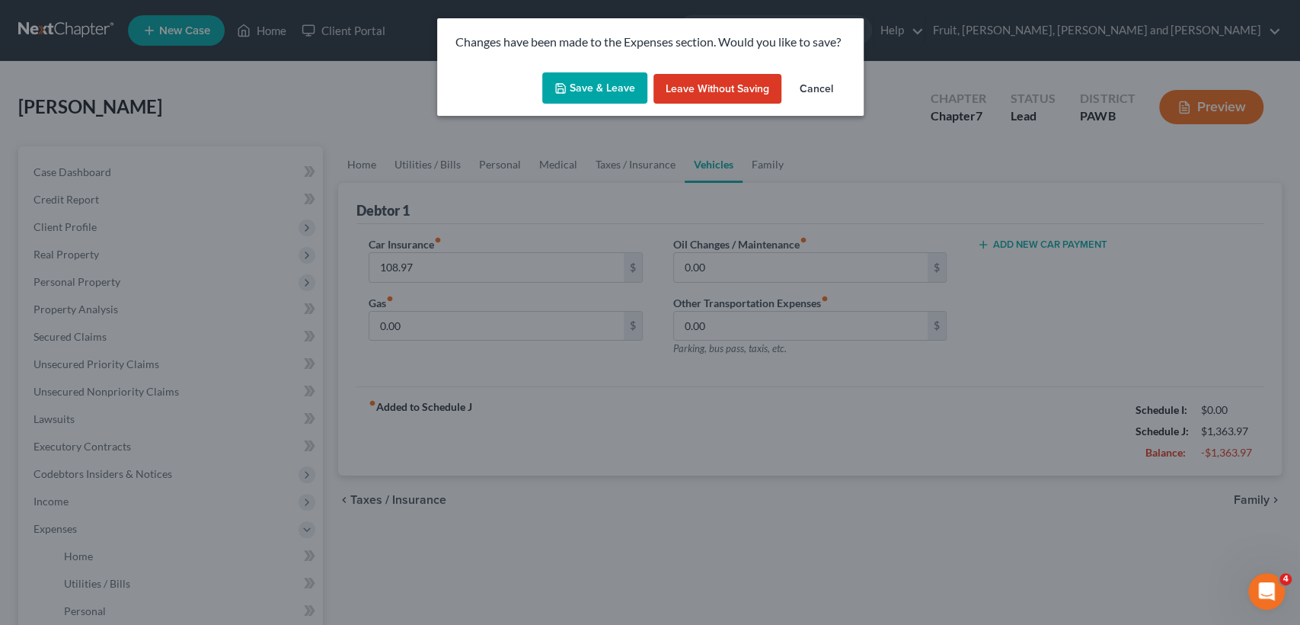
click at [583, 90] on button "Save & Leave" at bounding box center [594, 88] width 105 height 32
